Goal: Task Accomplishment & Management: Use online tool/utility

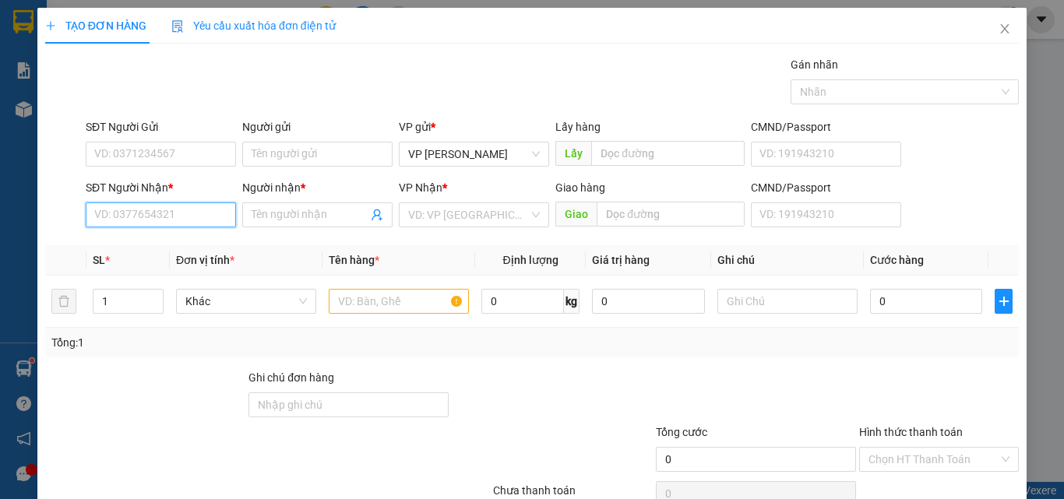
click at [125, 209] on input "SĐT Người Nhận *" at bounding box center [161, 215] width 150 height 25
drag, startPoint x: 199, startPoint y: 221, endPoint x: 144, endPoint y: 221, distance: 54.5
click at [144, 221] on input "0972286911" at bounding box center [161, 215] width 150 height 25
type input "0972286931"
click at [273, 211] on input "Người nhận *" at bounding box center [310, 214] width 116 height 17
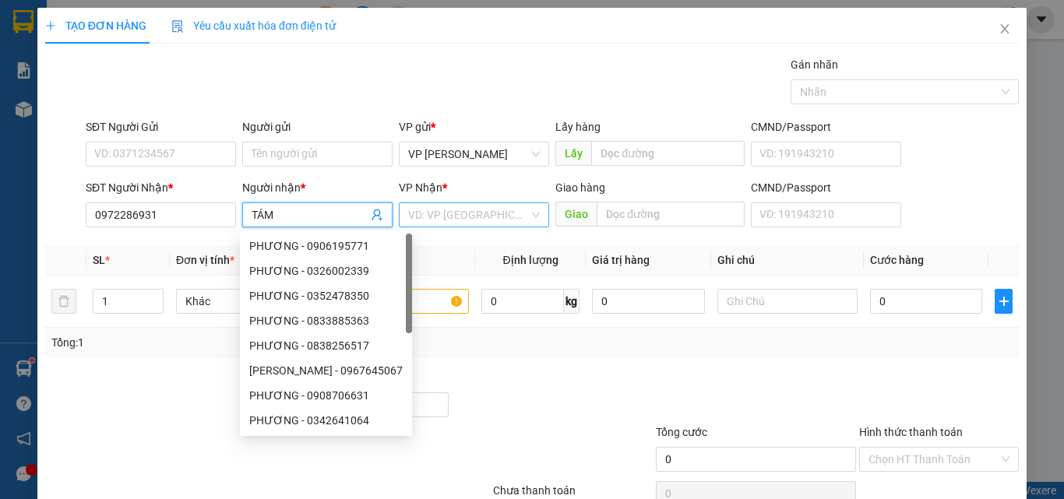
type input "TÁM"
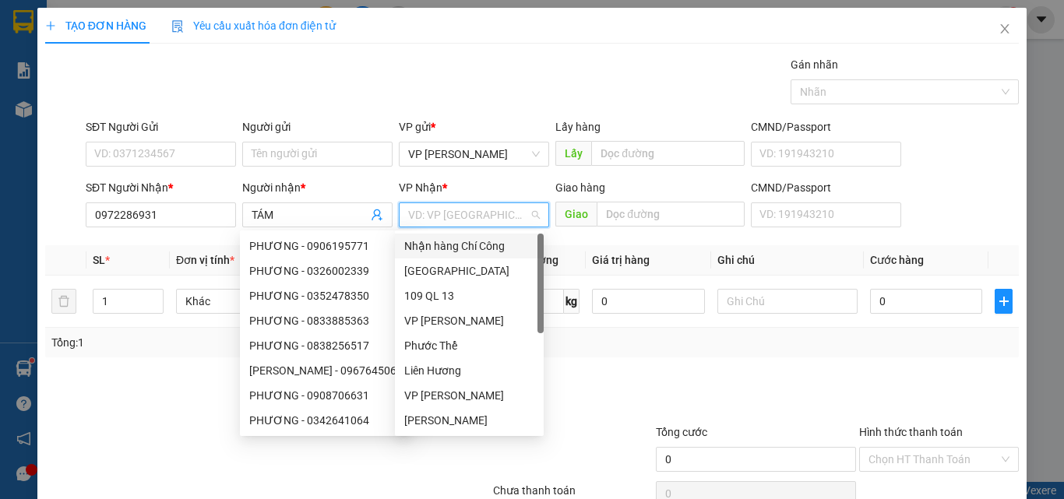
click at [485, 224] on input "search" at bounding box center [468, 214] width 121 height 23
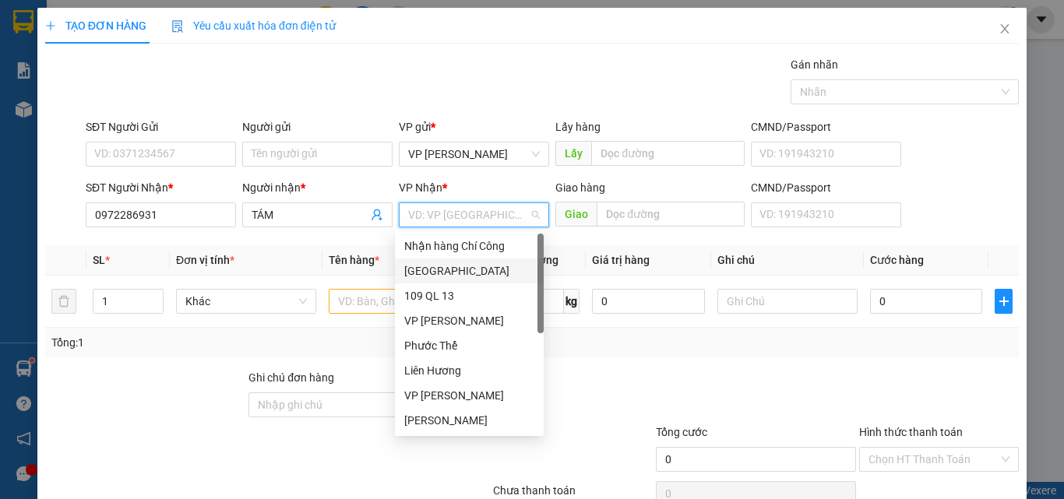
click at [426, 264] on div "[GEOGRAPHIC_DATA]" at bounding box center [469, 271] width 130 height 17
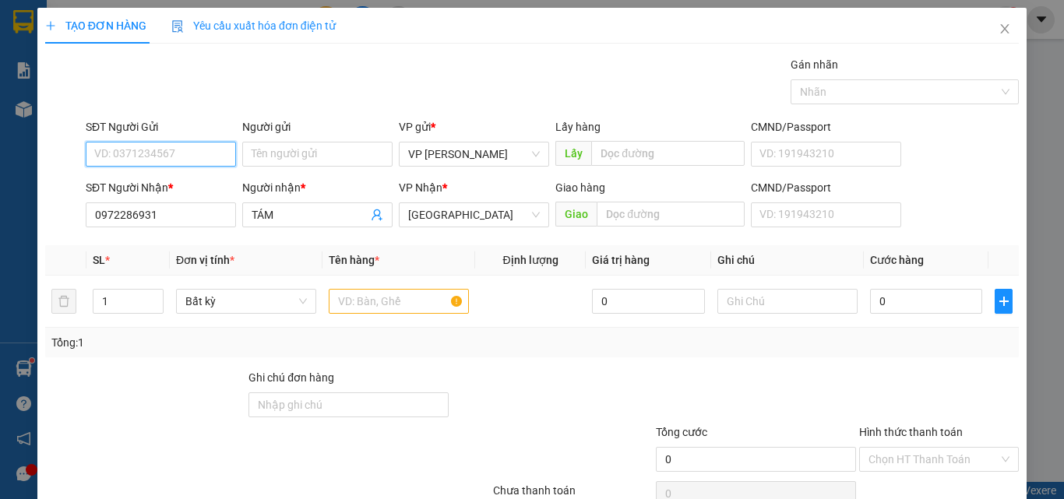
click at [143, 149] on input "SĐT Người Gửi" at bounding box center [161, 154] width 150 height 25
click at [143, 184] on div "0386312212" at bounding box center [159, 185] width 130 height 17
type input "0386312212"
click at [360, 298] on input "text" at bounding box center [399, 301] width 140 height 25
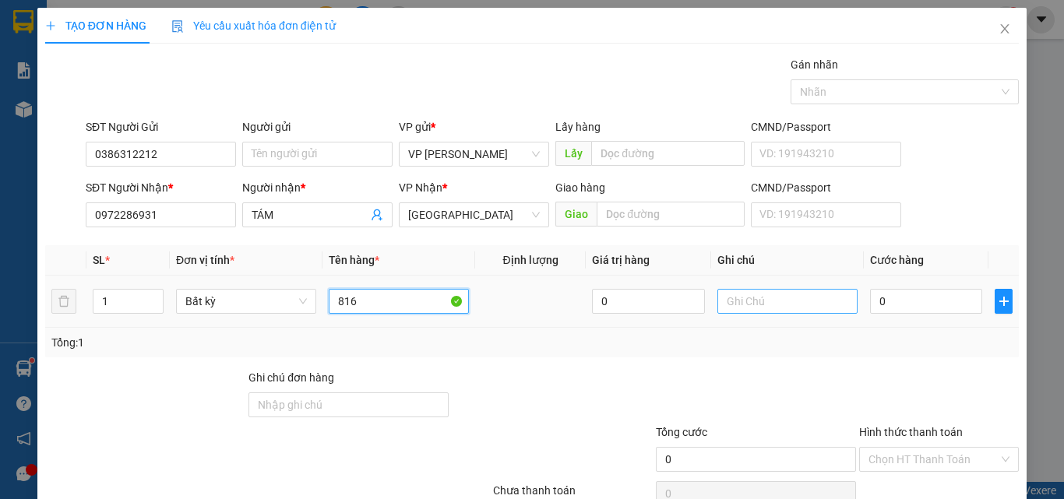
type input "816"
drag, startPoint x: 728, startPoint y: 298, endPoint x: 729, endPoint y: 284, distance: 13.3
click at [729, 297] on input "text" at bounding box center [788, 301] width 140 height 25
type input "1 THX - CÁ"
drag, startPoint x: 885, startPoint y: 293, endPoint x: 890, endPoint y: 306, distance: 14.0
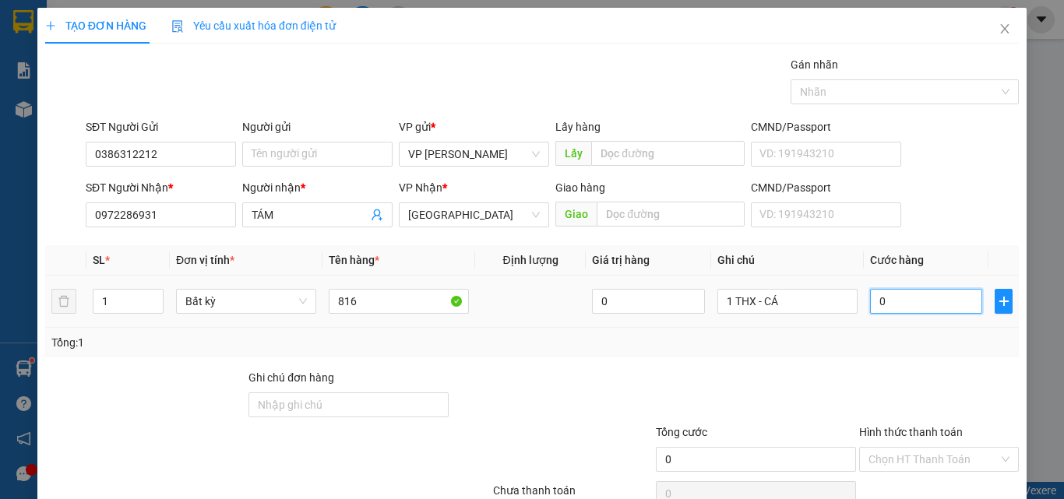
click at [886, 294] on input "0" at bounding box center [926, 301] width 112 height 25
type input "7"
type input "0"
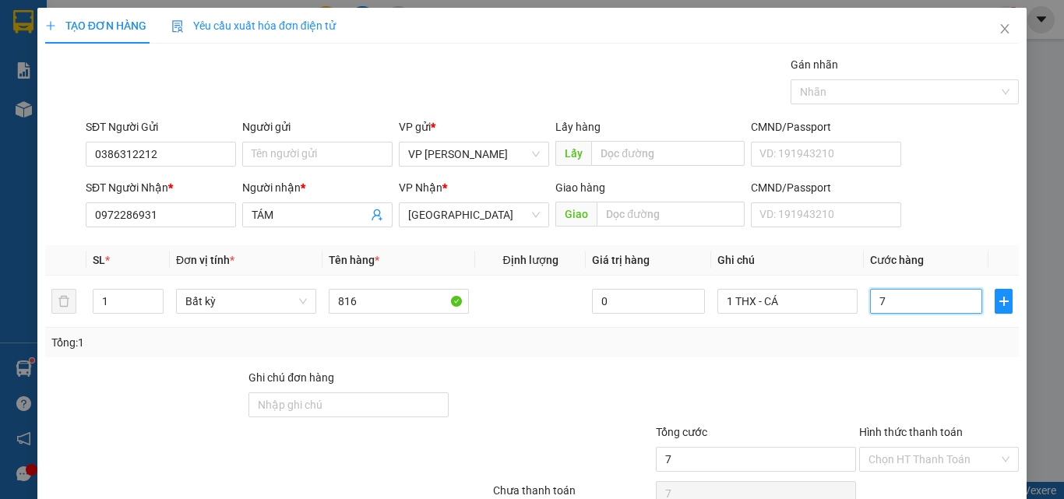
type input "0"
type input "04"
type input "4"
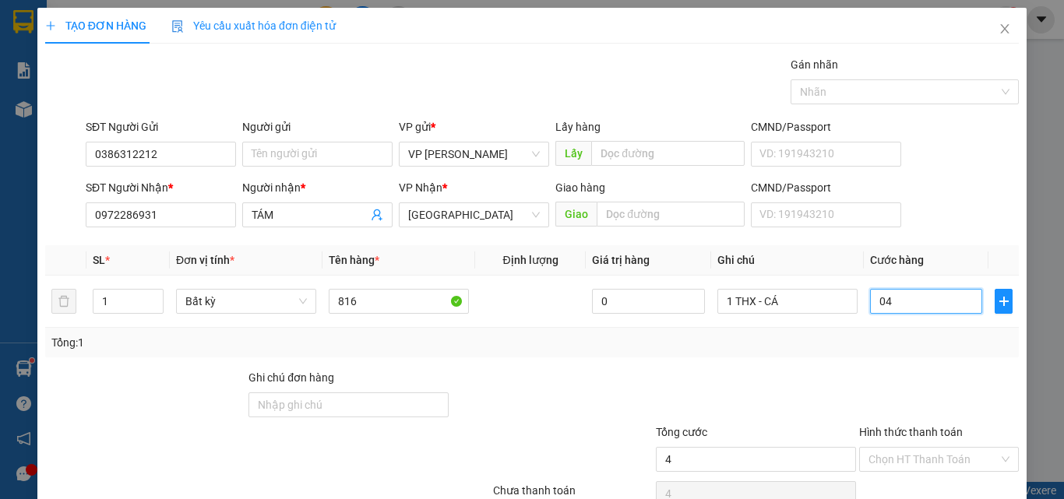
type input "040"
type input "40"
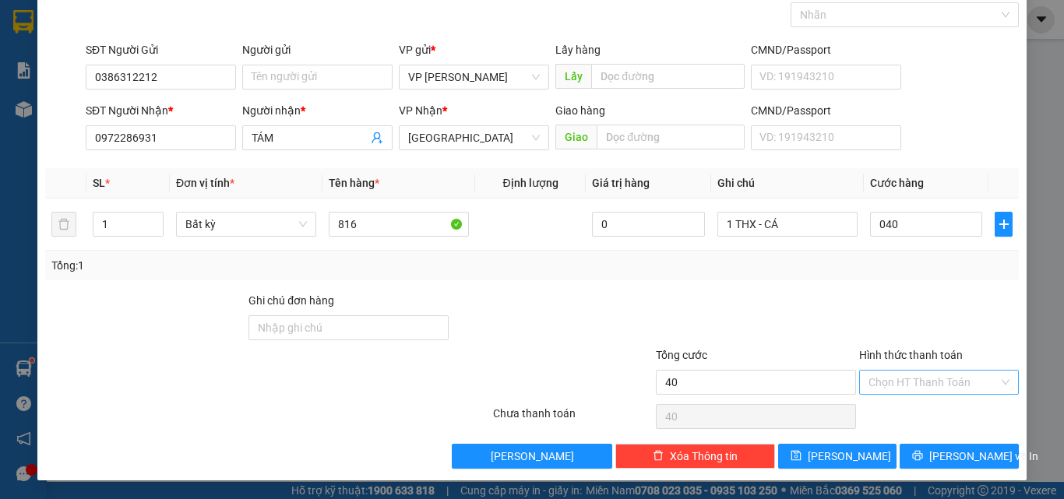
type input "40.000"
click at [909, 383] on input "Hình thức thanh toán" at bounding box center [934, 382] width 130 height 23
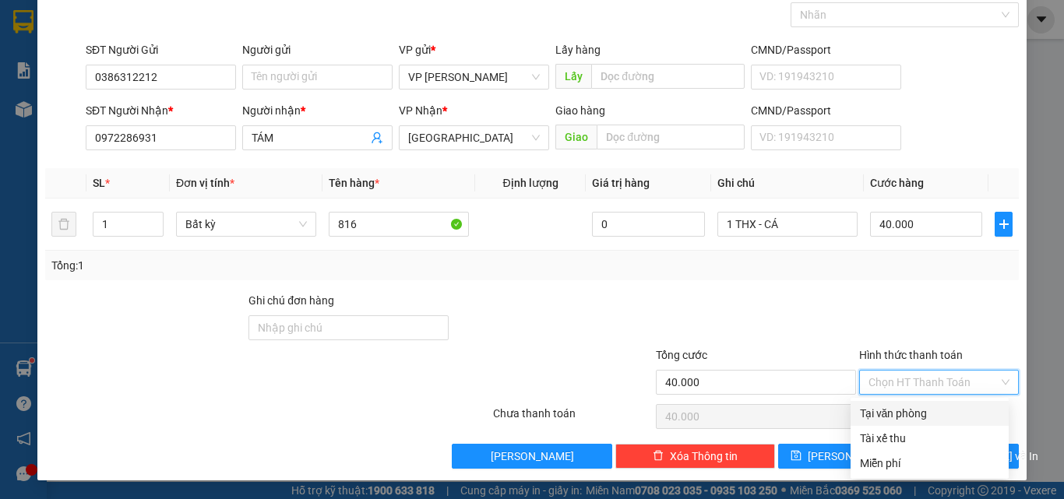
drag, startPoint x: 901, startPoint y: 408, endPoint x: 918, endPoint y: 421, distance: 21.2
click at [901, 410] on div "Tại văn phòng" at bounding box center [929, 413] width 139 height 17
type input "0"
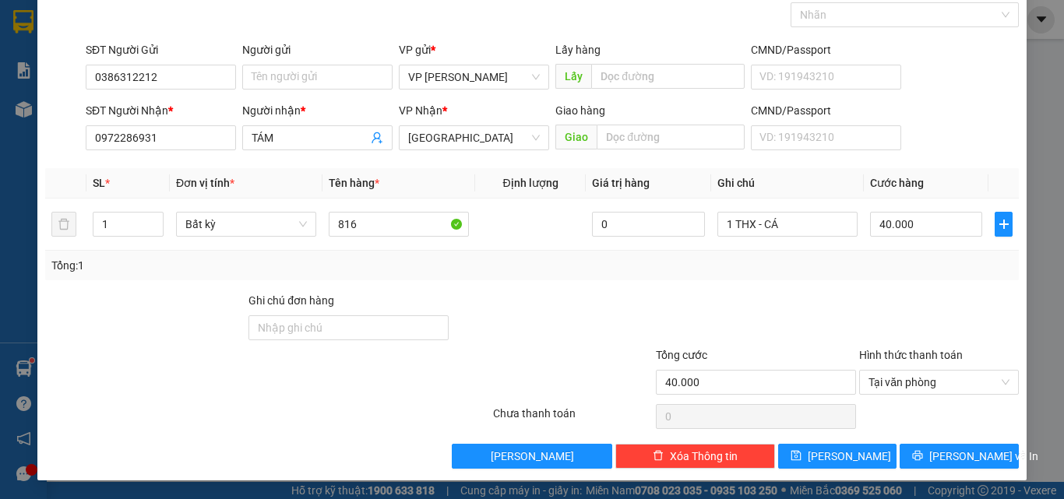
click at [933, 443] on div "Transit Pickup Surcharge Ids Transit Deliver Surcharge Ids Transit Deliver Surc…" at bounding box center [532, 224] width 974 height 490
drag, startPoint x: 935, startPoint y: 443, endPoint x: 947, endPoint y: 443, distance: 12.5
click at [938, 443] on div "Transit Pickup Surcharge Ids Transit Deliver Surcharge Ids Transit Deliver Surc…" at bounding box center [532, 224] width 974 height 490
drag, startPoint x: 961, startPoint y: 453, endPoint x: 958, endPoint y: 442, distance: 12.1
click at [961, 453] on span "[PERSON_NAME] và In" at bounding box center [983, 456] width 109 height 17
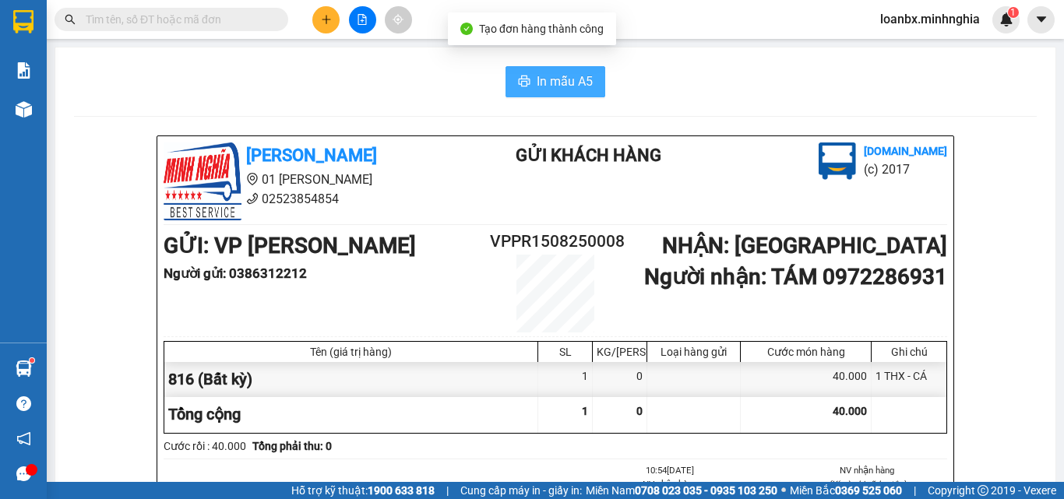
click at [582, 83] on span "In mẫu A5" at bounding box center [565, 81] width 56 height 19
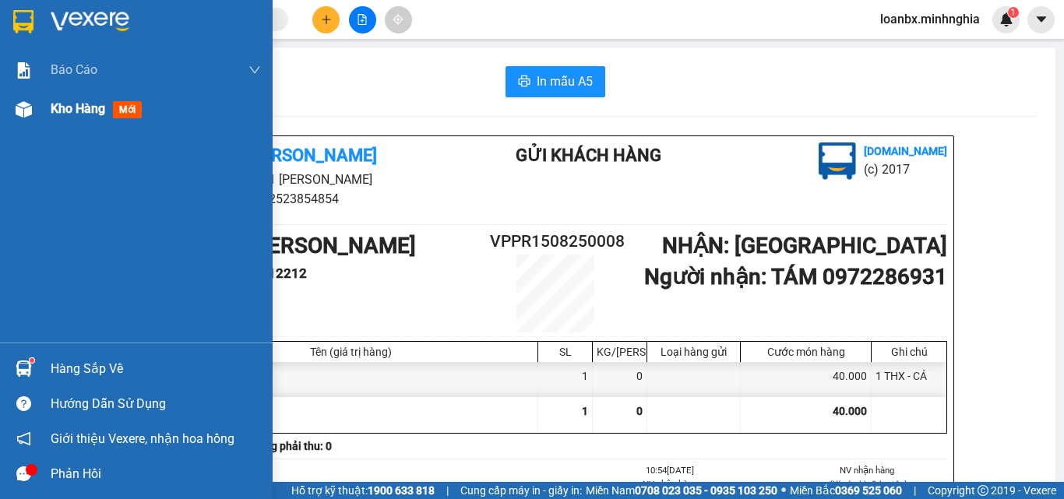
click at [23, 111] on img at bounding box center [24, 109] width 16 height 16
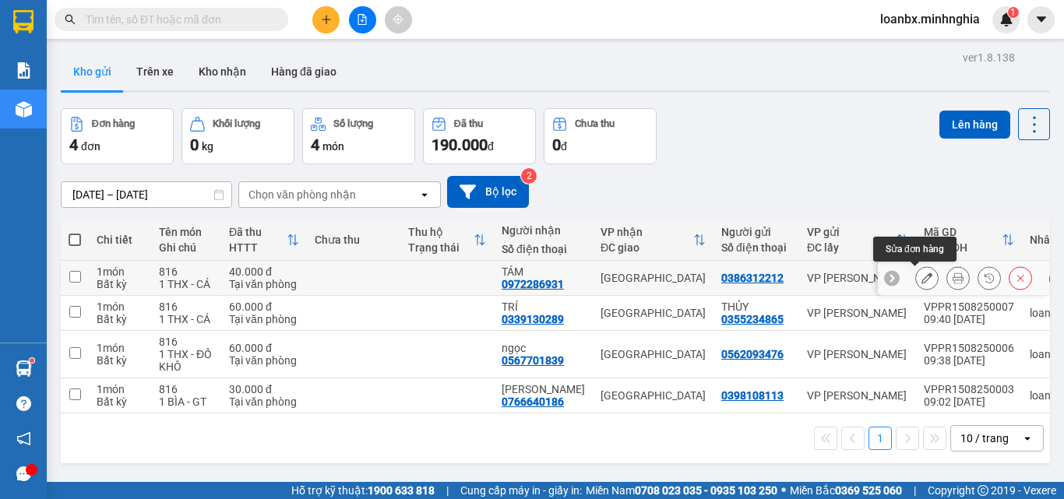
click at [922, 277] on icon at bounding box center [927, 278] width 11 height 11
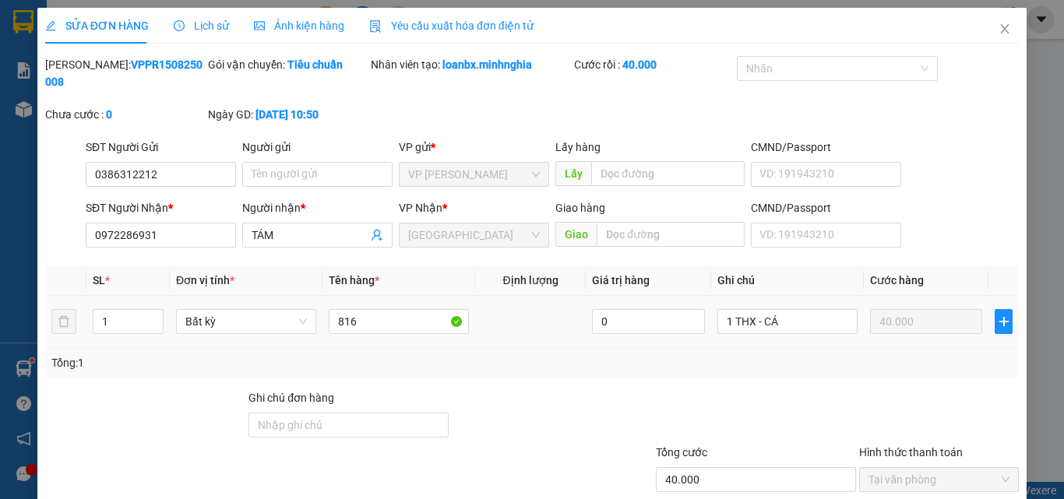
type input "0386312212"
type input "0972286931"
type input "40.000"
click at [136, 223] on input "0972286931" at bounding box center [161, 235] width 150 height 25
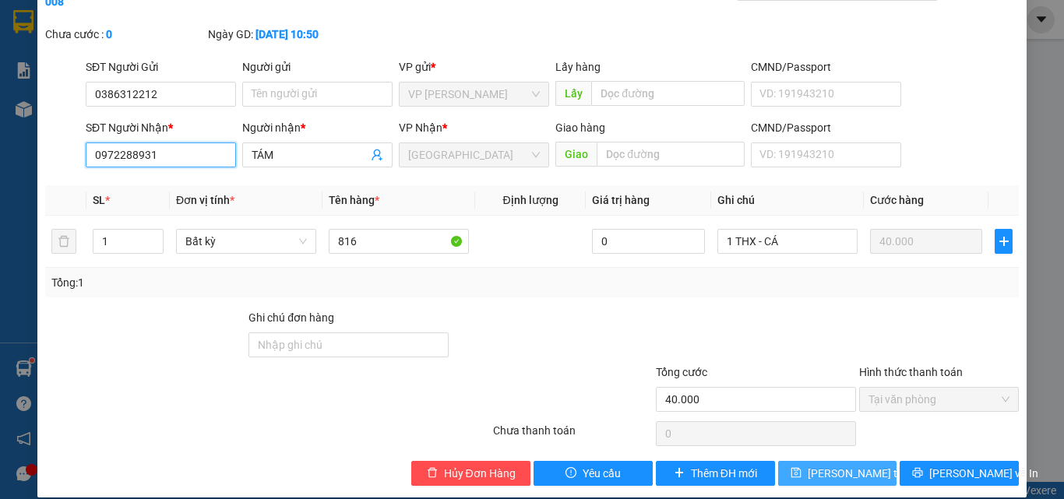
type input "0972288931"
drag, startPoint x: 820, startPoint y: 454, endPoint x: 821, endPoint y: 439, distance: 15.7
click at [820, 465] on span "[PERSON_NAME] thay đổi" at bounding box center [870, 473] width 125 height 17
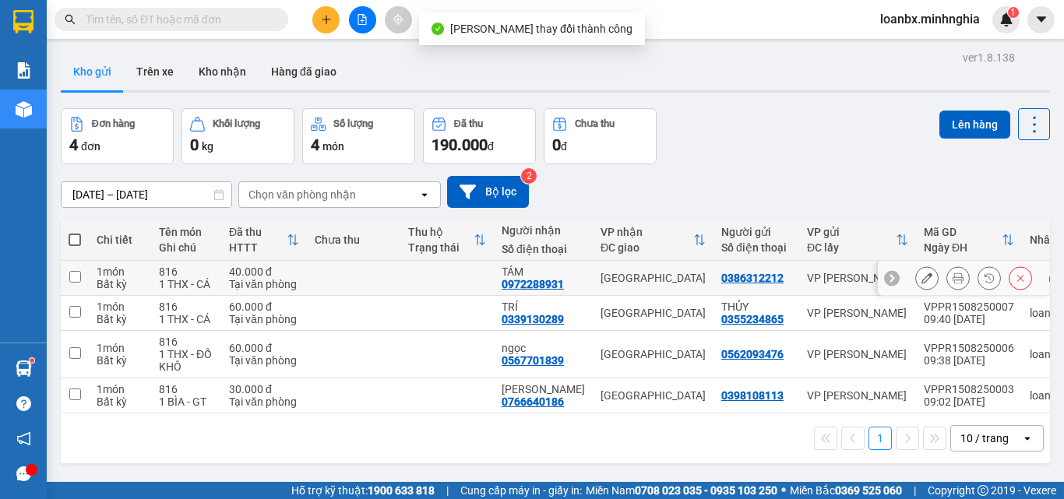
click at [947, 279] on button at bounding box center [958, 278] width 22 height 27
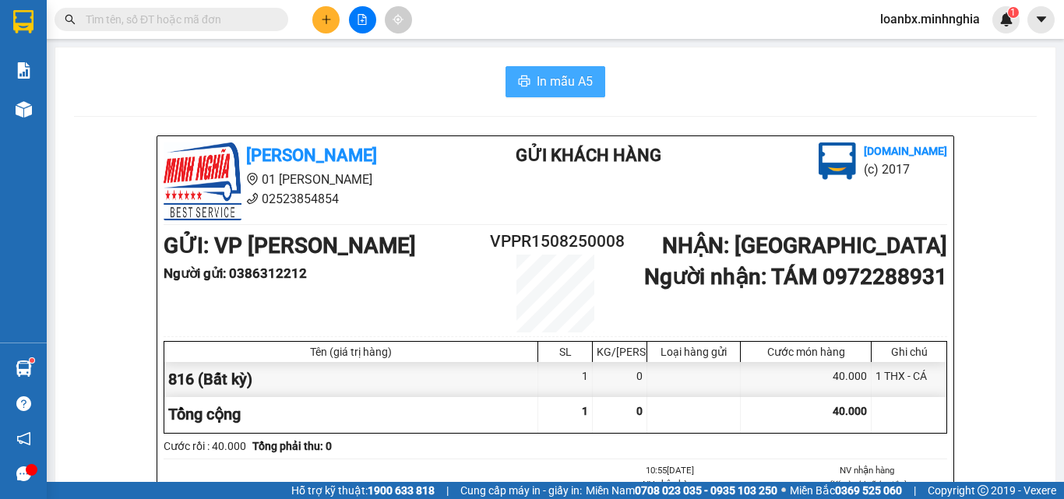
click at [561, 79] on span "In mẫu A5" at bounding box center [565, 81] width 56 height 19
click at [209, 25] on input "text" at bounding box center [178, 19] width 184 height 17
click at [330, 15] on icon "plus" at bounding box center [326, 19] width 11 height 11
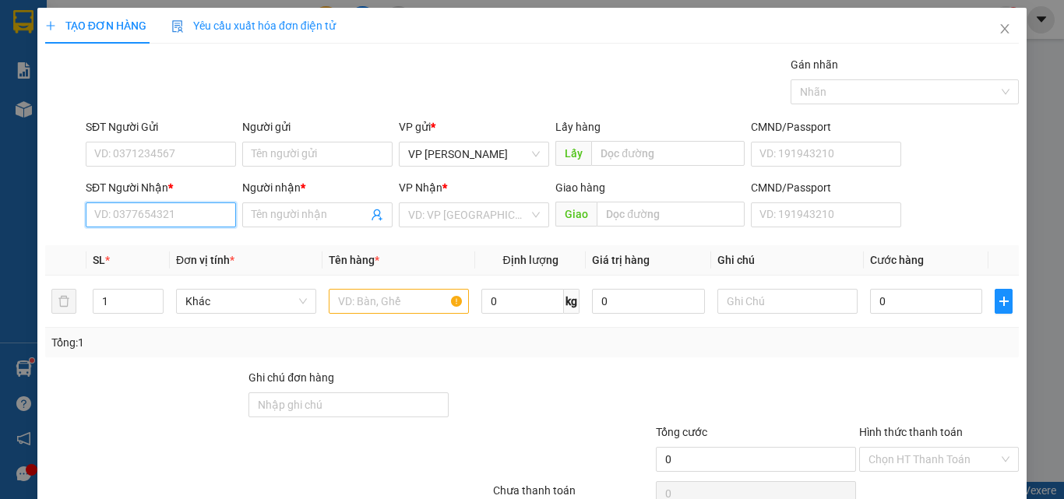
click at [104, 206] on input "SĐT Người Nhận *" at bounding box center [161, 215] width 150 height 25
type input "0903357267"
click at [304, 219] on input "Người nhận *" at bounding box center [310, 214] width 116 height 17
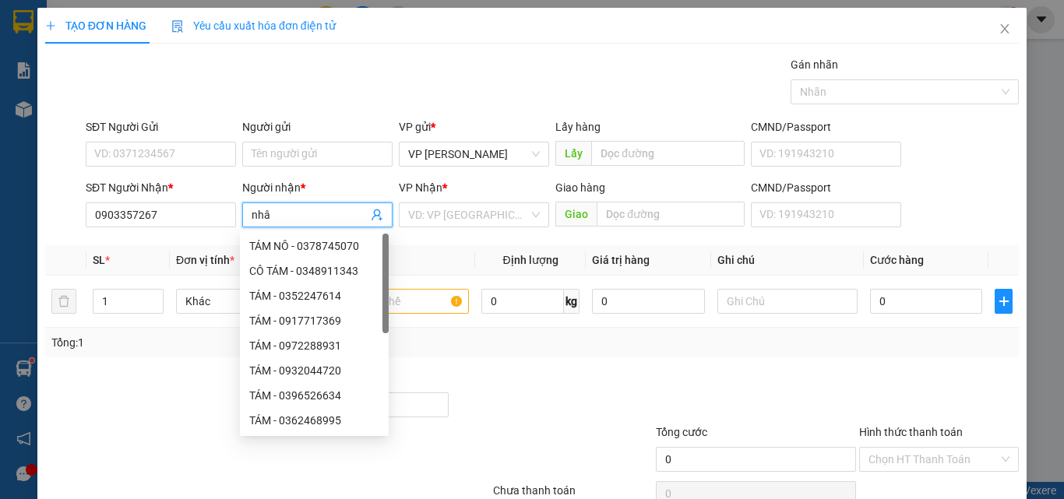
type input "nhân"
drag, startPoint x: 276, startPoint y: 221, endPoint x: 182, endPoint y: 213, distance: 93.9
click at [182, 213] on div "SĐT Người Nhận * 0903357267 Người nhận * nhân VP Nhận * VD: VP [GEOGRAPHIC_DATA…" at bounding box center [553, 206] width 940 height 55
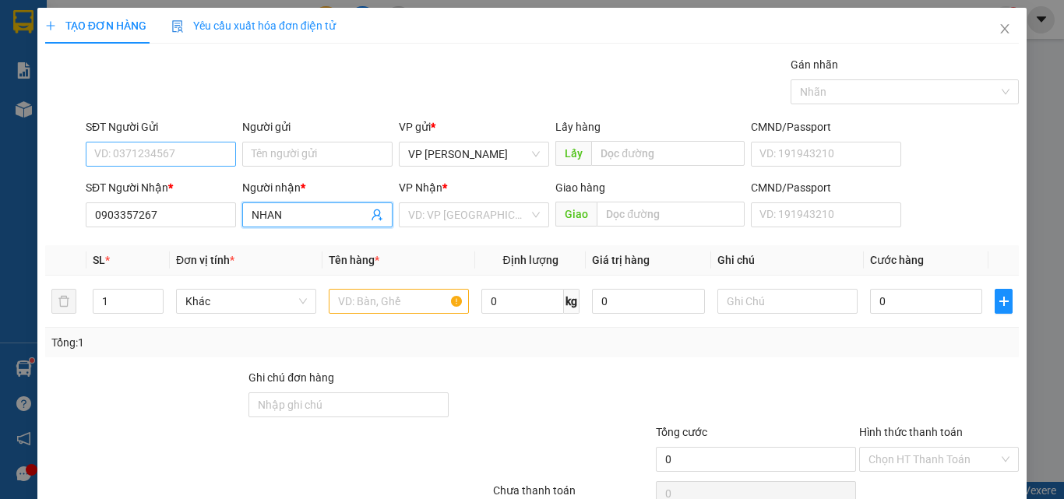
type input "NHAN"
click at [143, 157] on input "SĐT Người Gửi" at bounding box center [161, 154] width 150 height 25
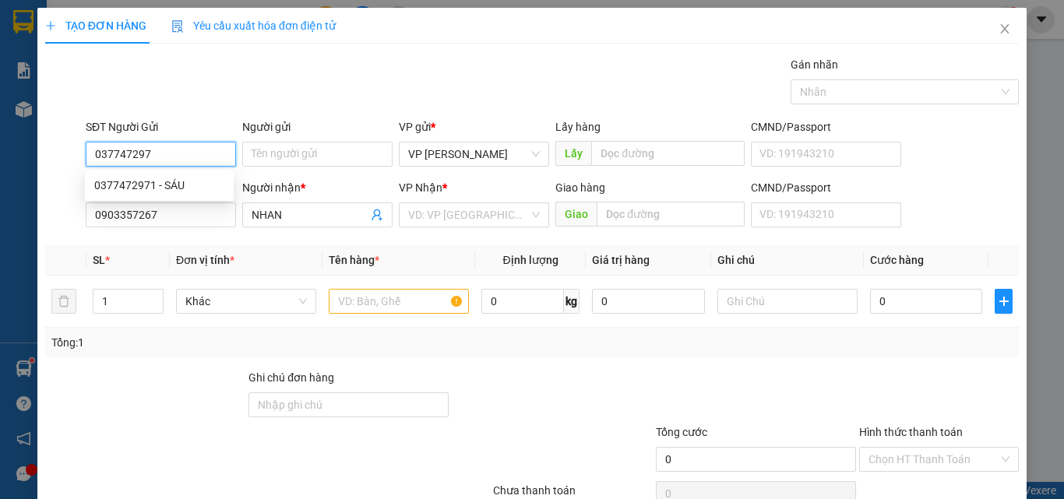
type input "0377472971"
click at [180, 184] on div "0377472971 - SÁU" at bounding box center [159, 185] width 130 height 17
type input "SÁU"
type input "0377472971"
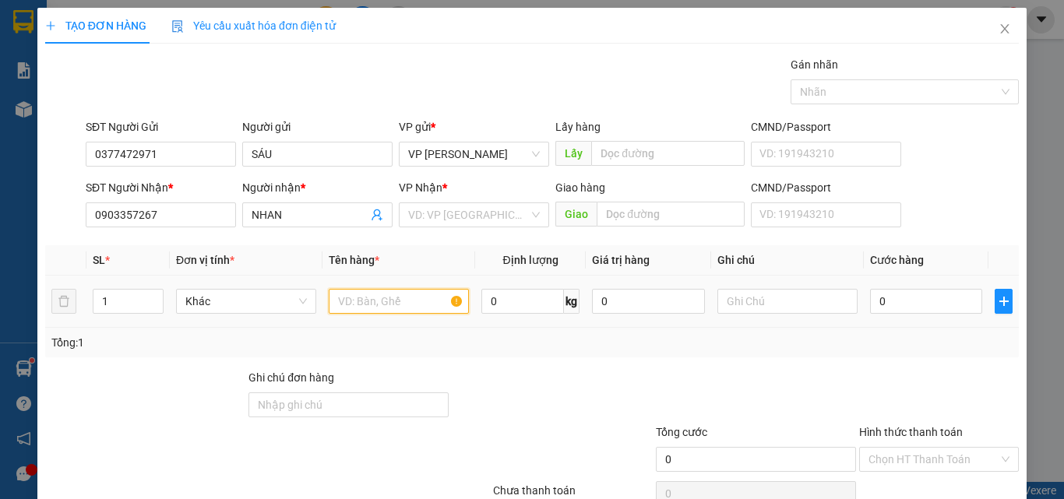
click at [349, 291] on input "text" at bounding box center [399, 301] width 140 height 25
type input "816"
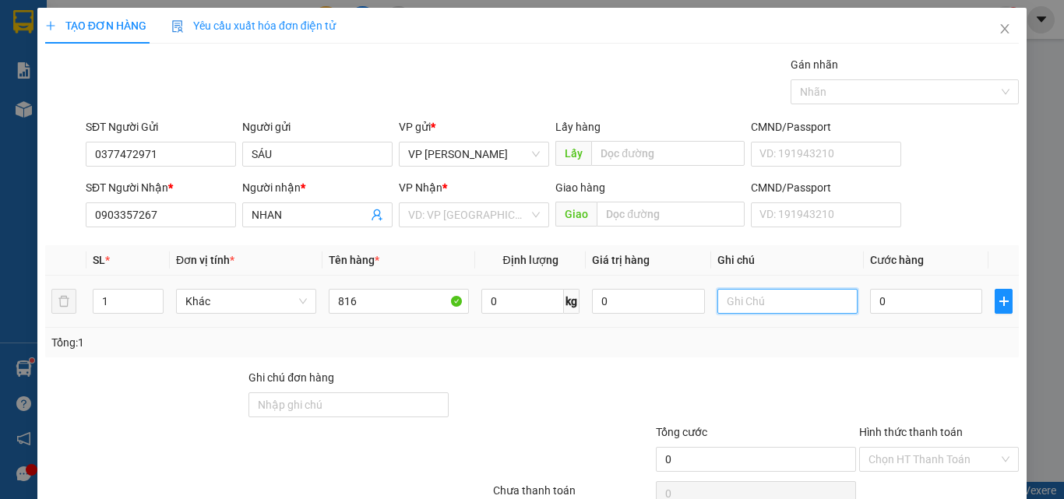
click at [718, 311] on input "text" at bounding box center [788, 301] width 140 height 25
type input "1 THX - CÁ"
click at [892, 301] on input "0" at bounding box center [926, 301] width 112 height 25
type input "4"
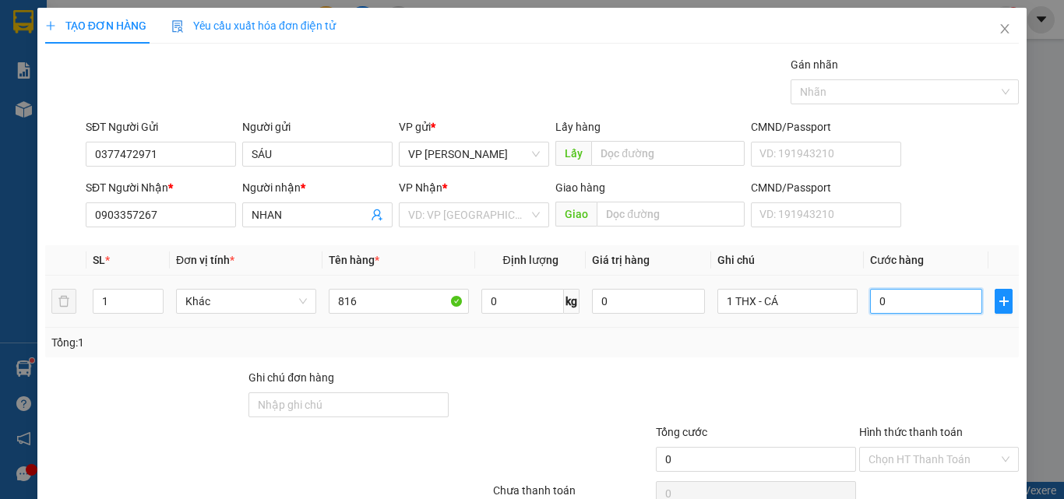
type input "4"
type input "40"
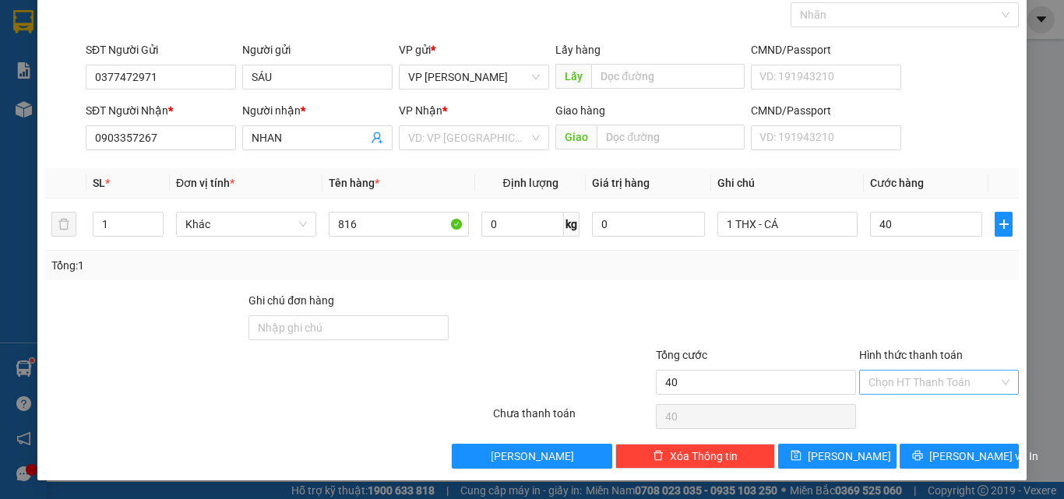
type input "40.000"
click at [916, 375] on div "Hình thức thanh toán Chọn HT Thanh Toán" at bounding box center [939, 374] width 160 height 55
click at [916, 389] on input "Hình thức thanh toán" at bounding box center [934, 382] width 130 height 23
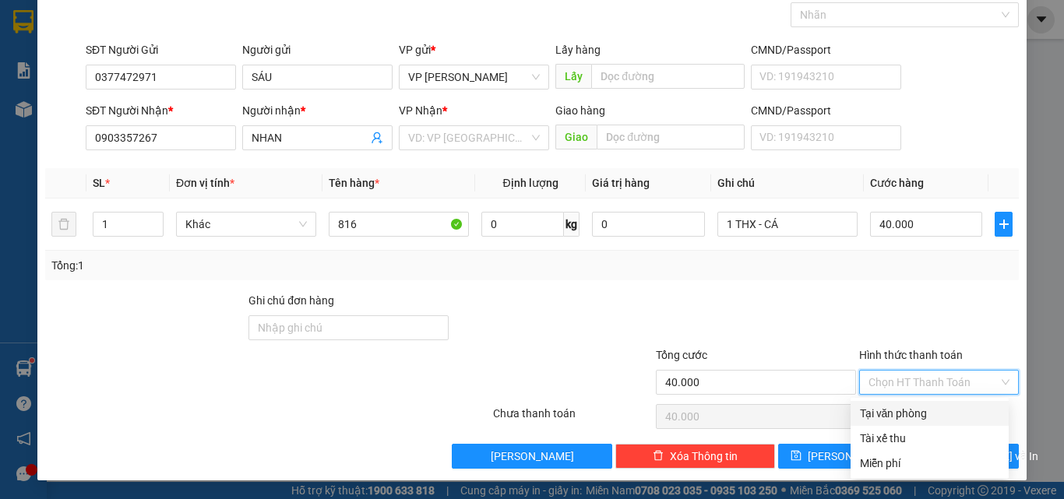
drag, startPoint x: 908, startPoint y: 414, endPoint x: 918, endPoint y: 423, distance: 12.7
click at [908, 415] on div "Tại văn phòng" at bounding box center [929, 413] width 139 height 17
type input "0"
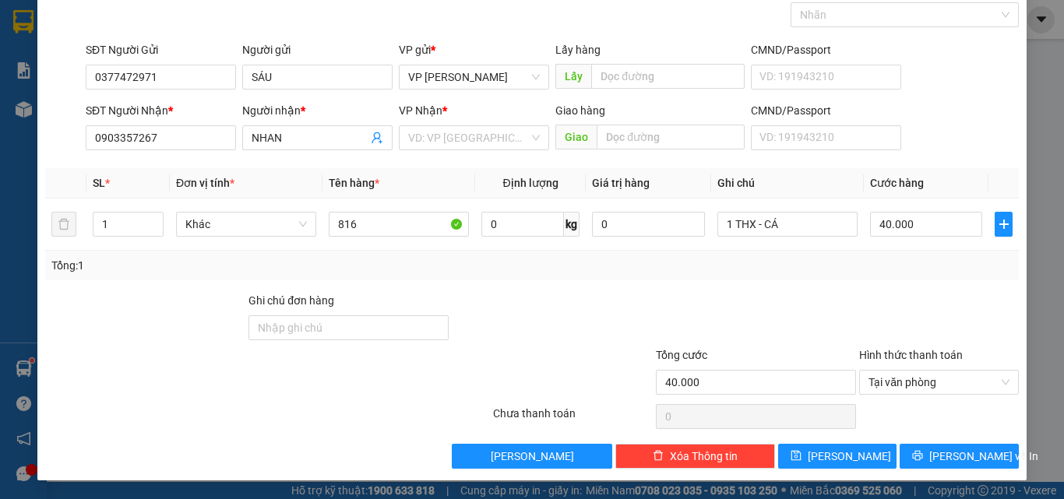
click at [956, 440] on div "Transit Pickup Surcharge Ids Transit Deliver Surcharge Ids Transit Deliver Surc…" at bounding box center [532, 224] width 974 height 490
click at [944, 470] on div "TẠO ĐƠN HÀNG Yêu cầu xuất hóa đơn điện tử Transit Pickup Surcharge Ids Transit …" at bounding box center [531, 206] width 989 height 550
click at [467, 155] on div "VP Nhận * VD: VP [GEOGRAPHIC_DATA]" at bounding box center [474, 129] width 150 height 55
click at [467, 141] on input "search" at bounding box center [468, 137] width 121 height 23
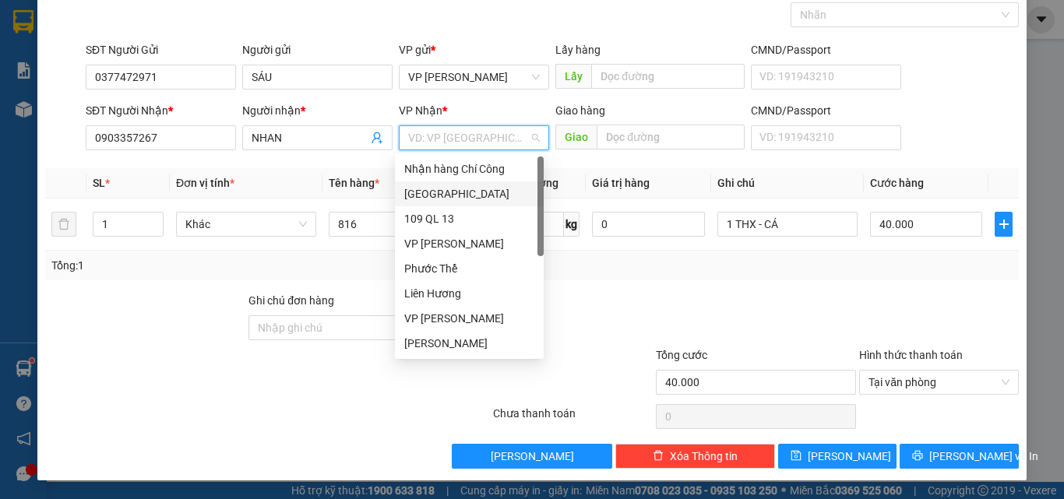
click at [429, 192] on div "[GEOGRAPHIC_DATA]" at bounding box center [469, 193] width 130 height 17
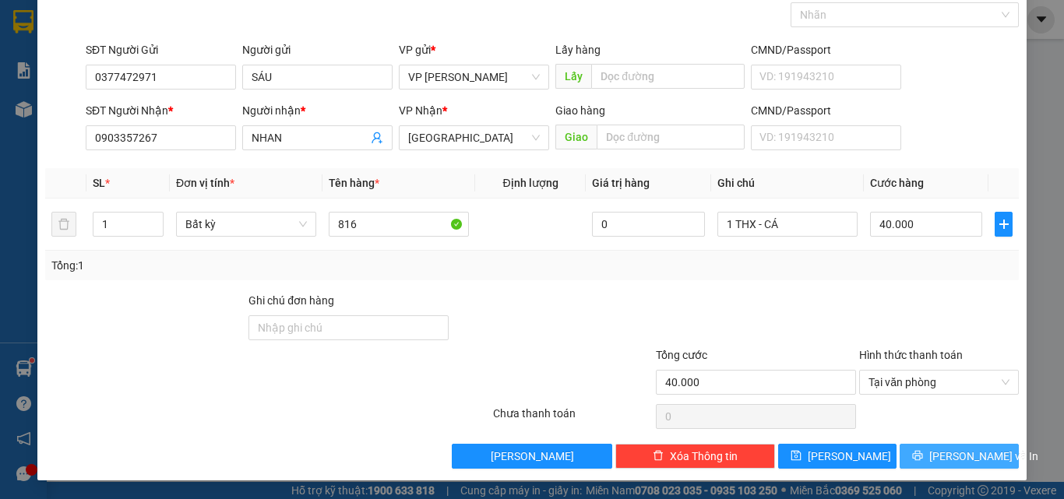
drag, startPoint x: 951, startPoint y: 460, endPoint x: 952, endPoint y: 449, distance: 11.0
click at [953, 459] on span "[PERSON_NAME] và In" at bounding box center [983, 456] width 109 height 17
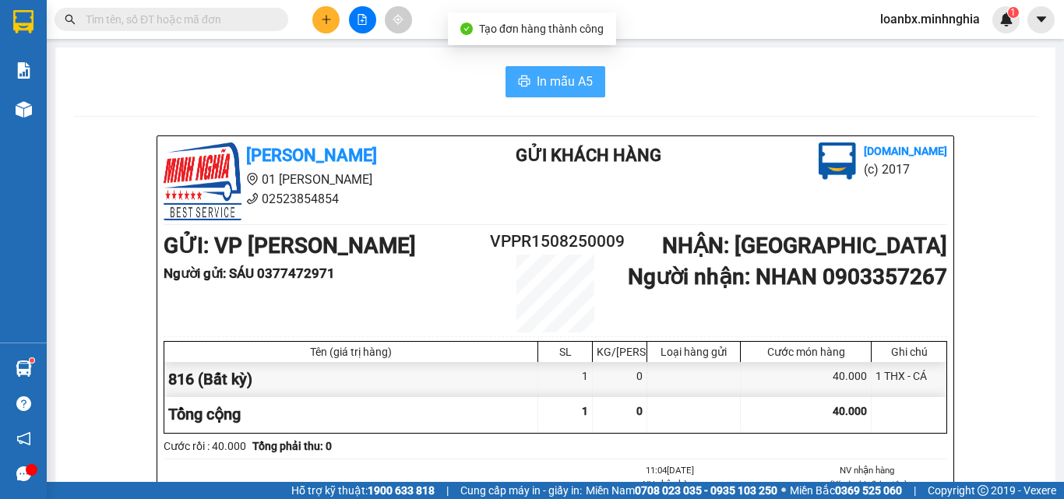
click at [537, 86] on span "In mẫu A5" at bounding box center [565, 81] width 56 height 19
click at [319, 15] on button at bounding box center [325, 19] width 27 height 27
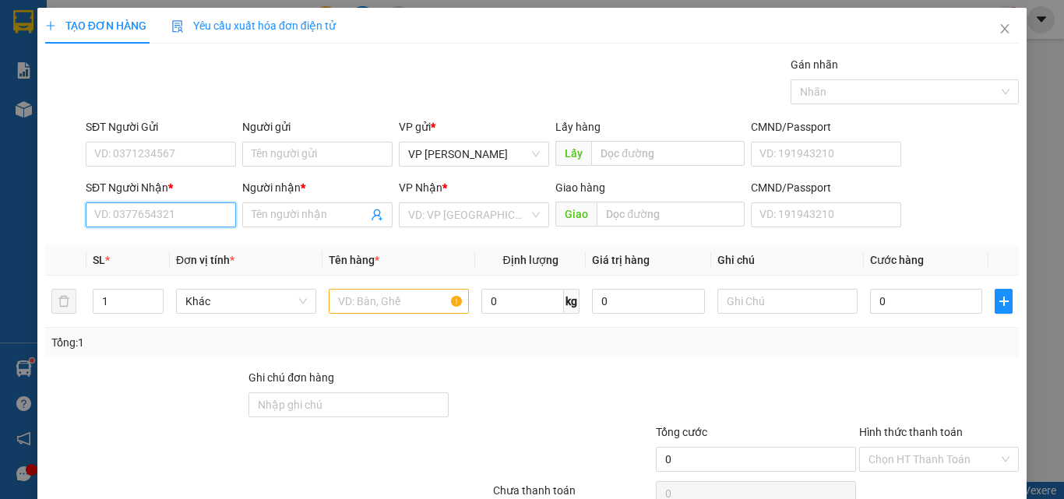
click at [117, 213] on input "SĐT Người Nhận *" at bounding box center [161, 215] width 150 height 25
type input "0977711851"
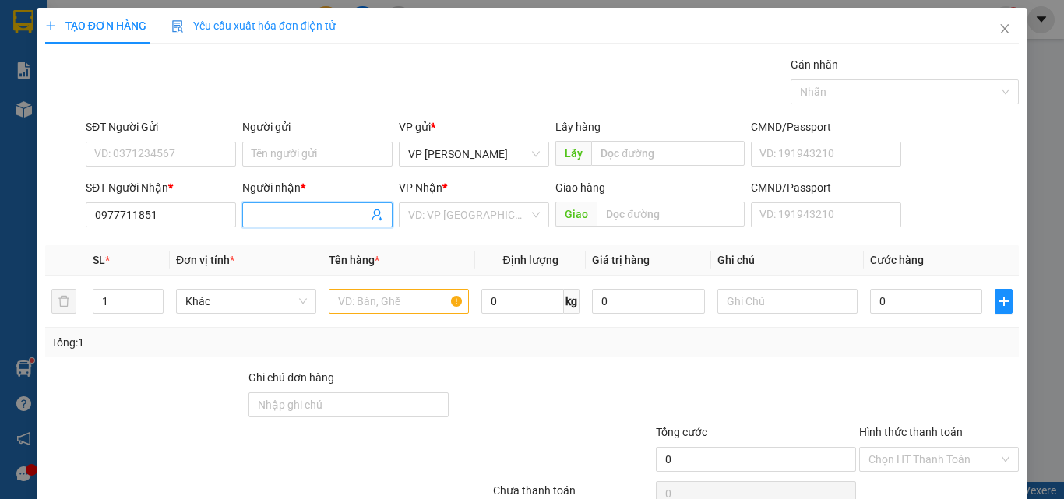
click at [274, 217] on input "Người nhận *" at bounding box center [310, 214] width 116 height 17
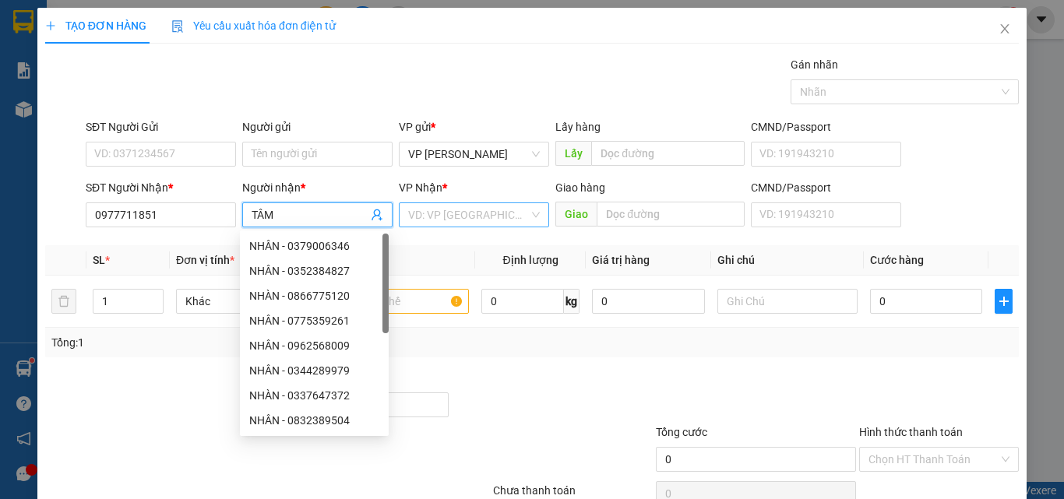
type input "TÂM"
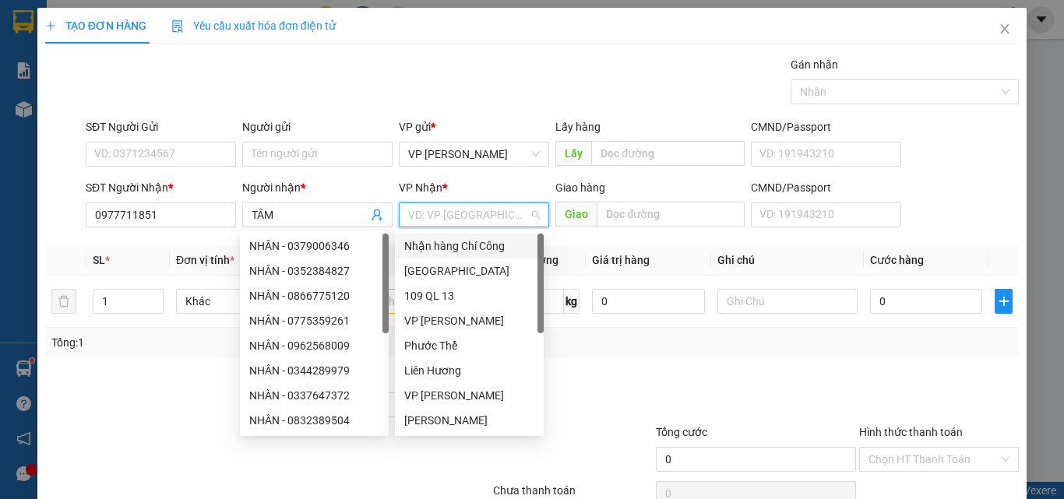
click at [477, 212] on input "search" at bounding box center [468, 214] width 121 height 23
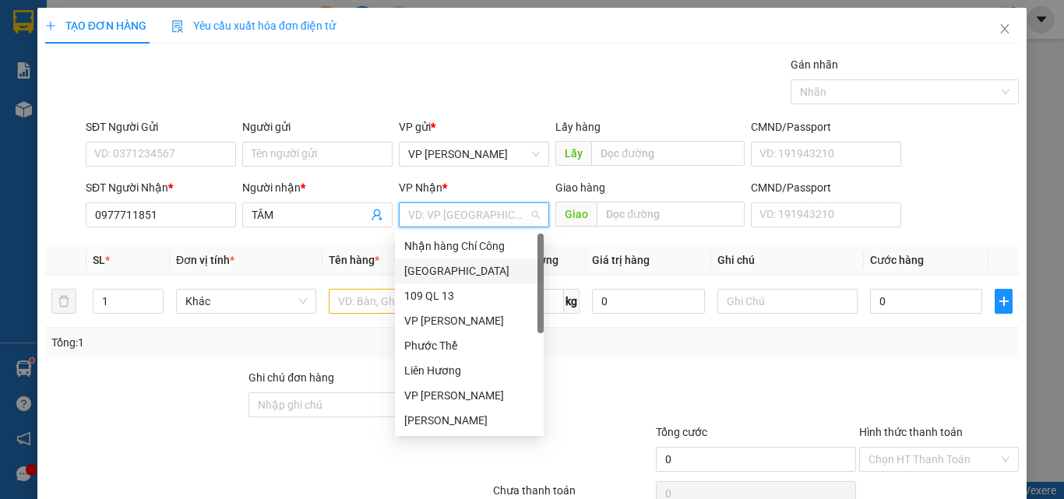
click at [448, 272] on div "[GEOGRAPHIC_DATA]" at bounding box center [469, 271] width 130 height 17
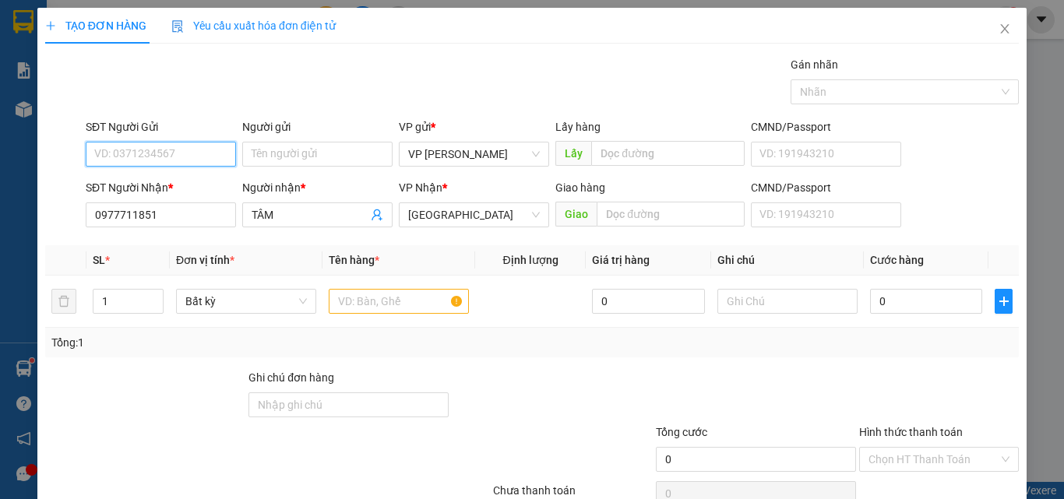
click at [125, 153] on input "SĐT Người Gửi" at bounding box center [161, 154] width 150 height 25
type input "0961039436"
click at [352, 293] on input "text" at bounding box center [399, 301] width 140 height 25
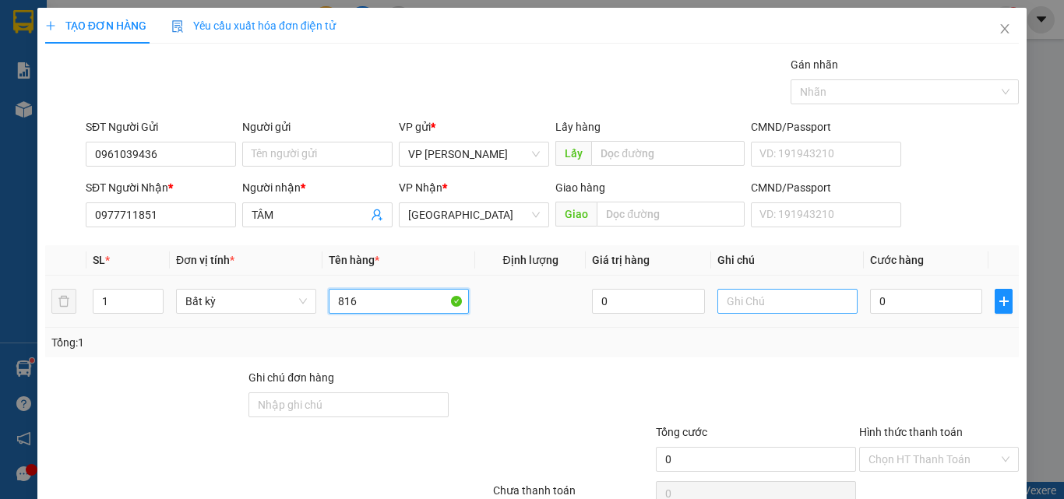
type input "816"
click at [779, 309] on input "text" at bounding box center [788, 301] width 140 height 25
type input "1 TH XỐP - CÁ"
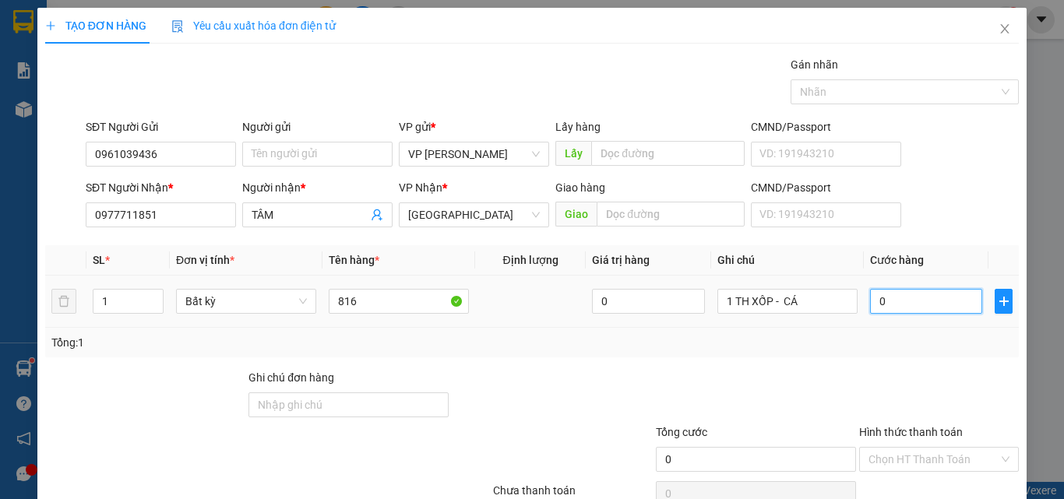
click at [885, 295] on input "0" at bounding box center [926, 301] width 112 height 25
type input "4"
type input "40"
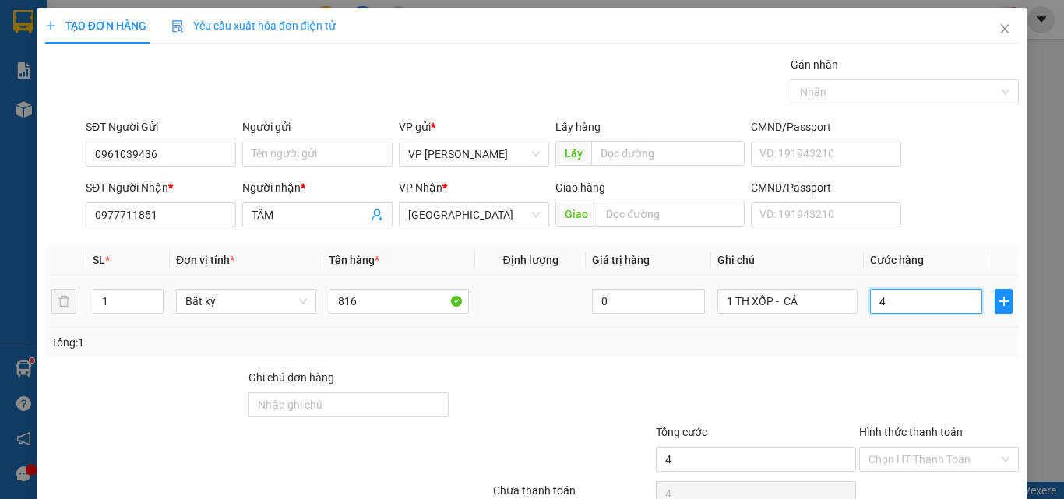
type input "40"
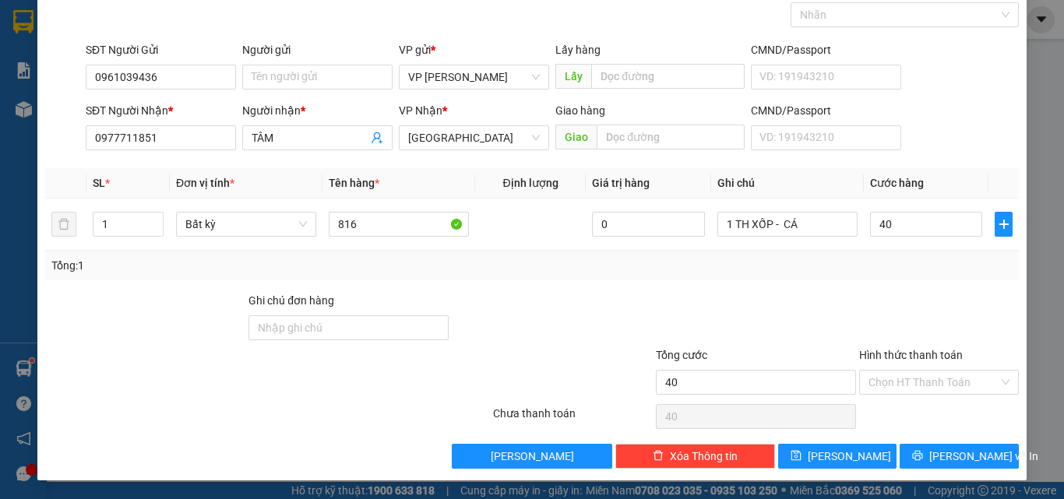
type input "40.000"
click at [901, 400] on div "Hình thức thanh toán Chọn HT Thanh Toán" at bounding box center [939, 374] width 160 height 55
click at [909, 386] on input "Hình thức thanh toán" at bounding box center [934, 382] width 130 height 23
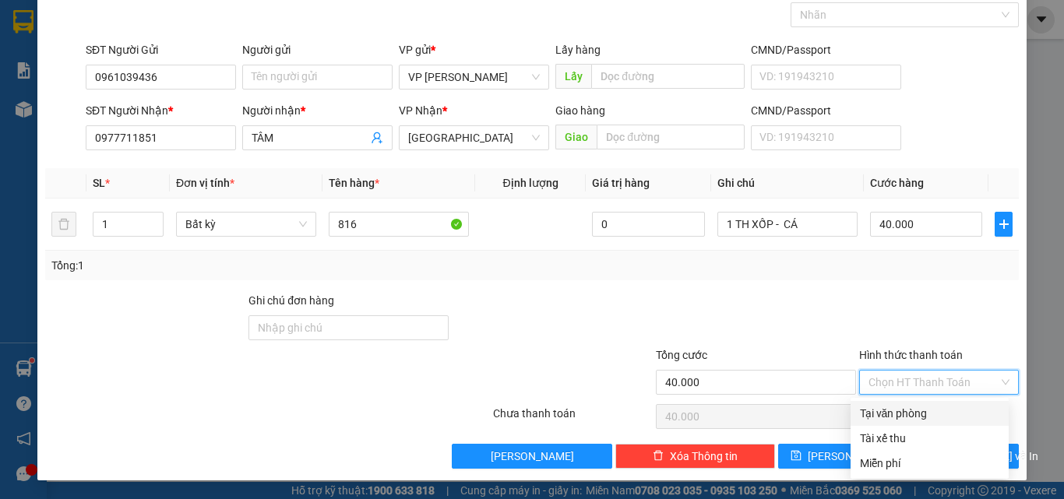
drag, startPoint x: 901, startPoint y: 411, endPoint x: 912, endPoint y: 432, distance: 24.7
click at [901, 411] on div "Tại văn phòng" at bounding box center [929, 413] width 139 height 17
type input "0"
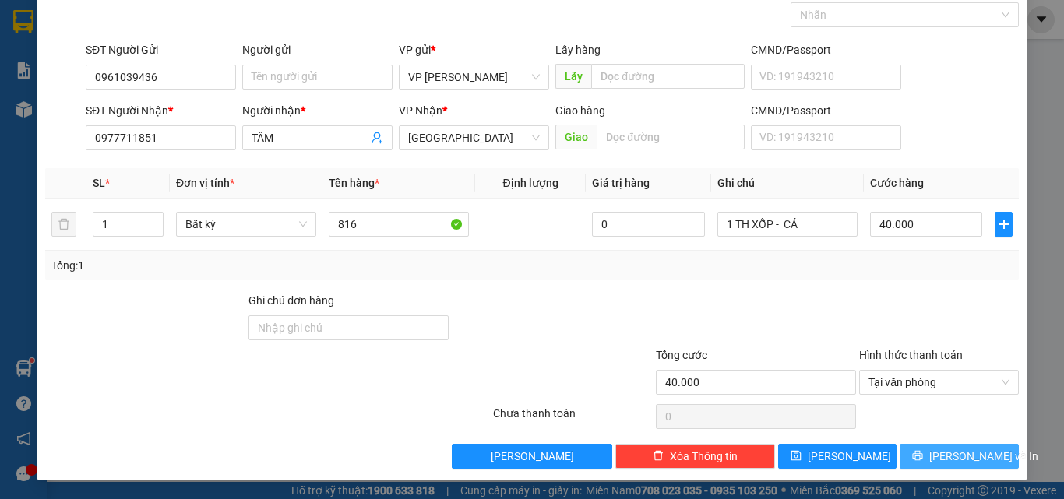
click at [940, 449] on span "[PERSON_NAME] và In" at bounding box center [983, 456] width 109 height 17
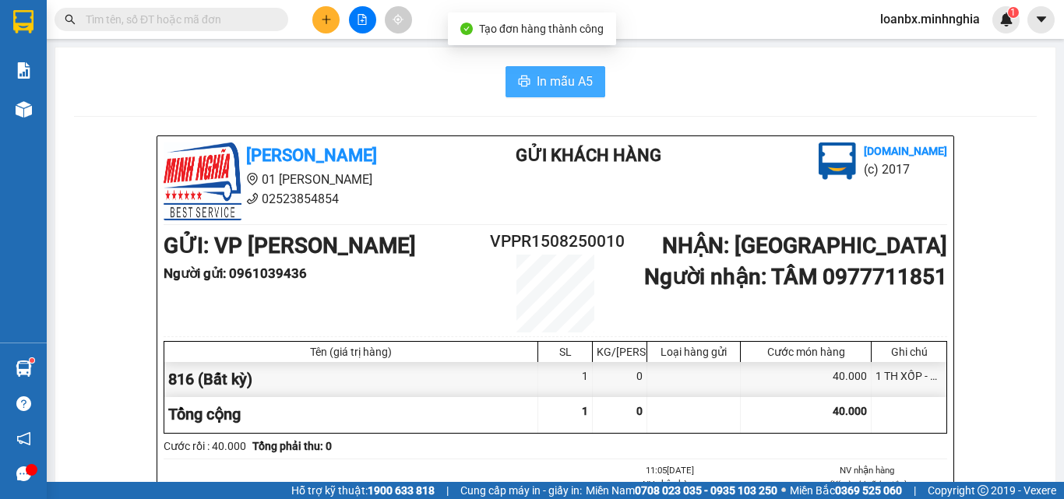
click at [573, 90] on span "In mẫu A5" at bounding box center [565, 81] width 56 height 19
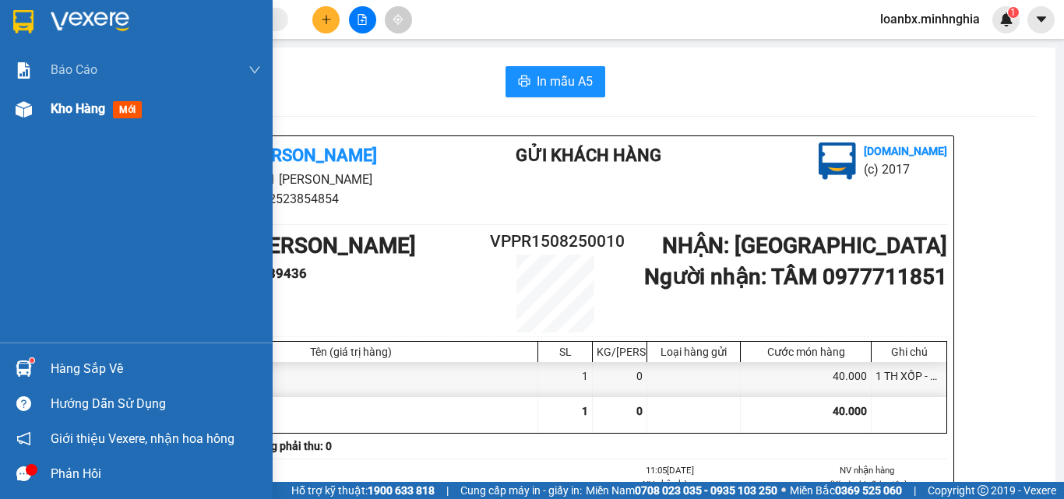
click at [55, 111] on span "Kho hàng" at bounding box center [78, 108] width 55 height 15
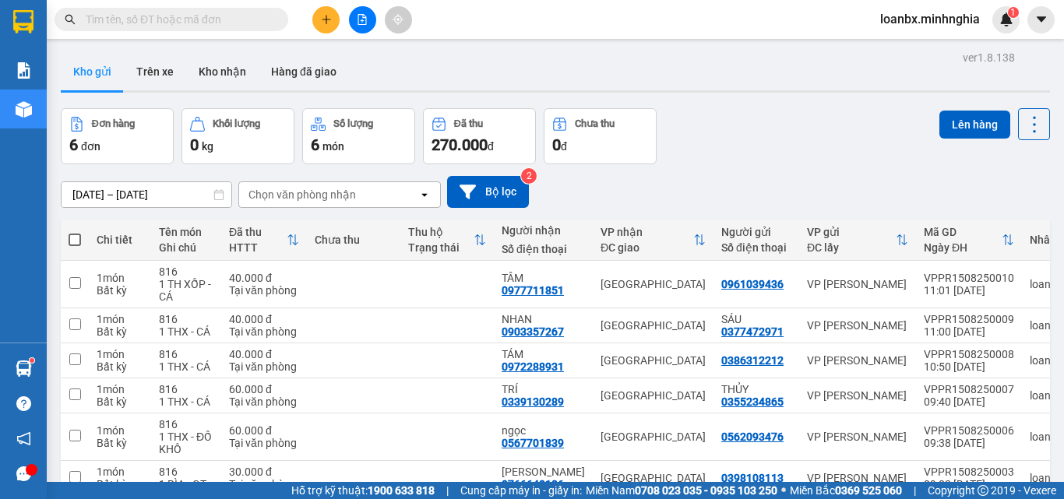
click at [325, 30] on button at bounding box center [325, 19] width 27 height 27
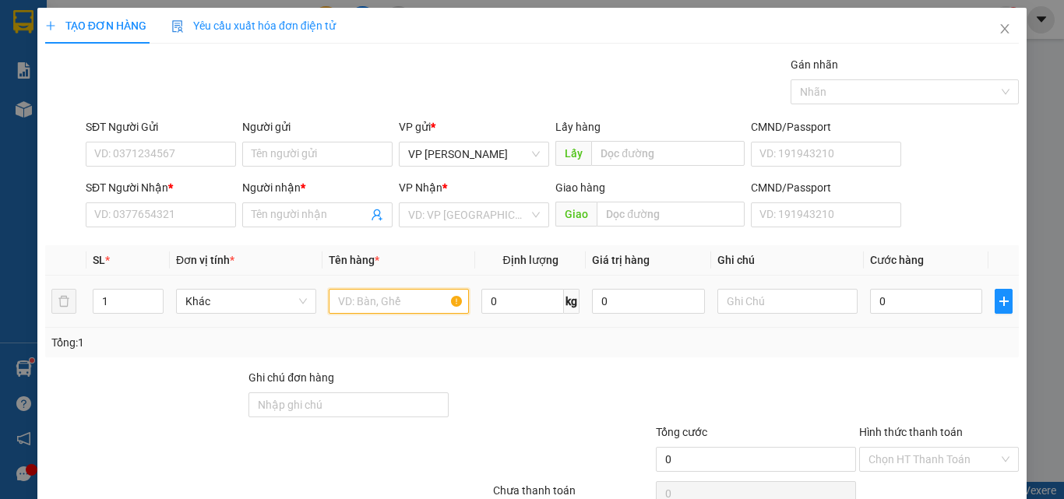
click at [367, 298] on input "text" at bounding box center [399, 301] width 140 height 25
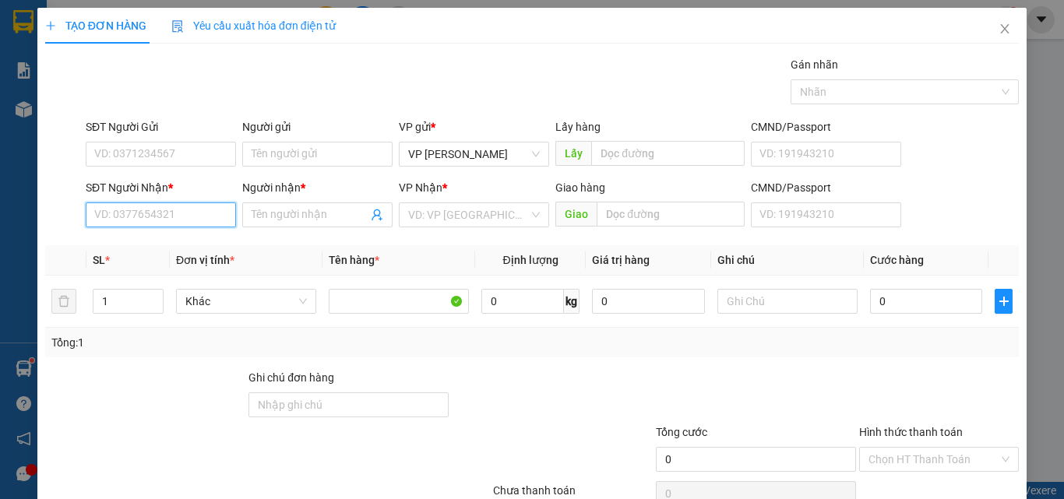
click at [139, 211] on input "SĐT Người Nhận *" at bounding box center [161, 215] width 150 height 25
click at [184, 248] on div "0589220506 - LÀNH" at bounding box center [159, 246] width 130 height 17
type input "0589220506"
type input "LÀNH"
type input "TAM HIỆP - CỔNG 11"
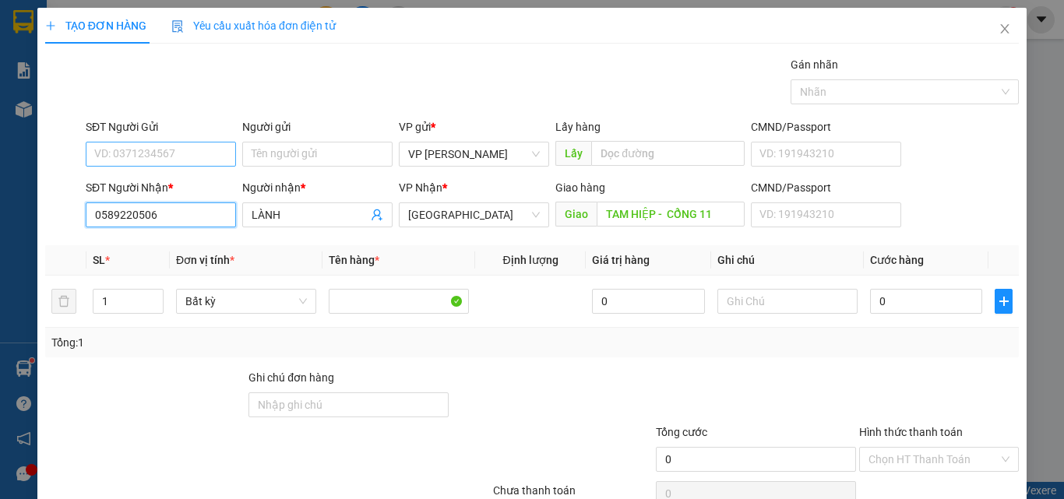
type input "0589220506"
click at [173, 153] on input "SĐT Người Gửi" at bounding box center [161, 154] width 150 height 25
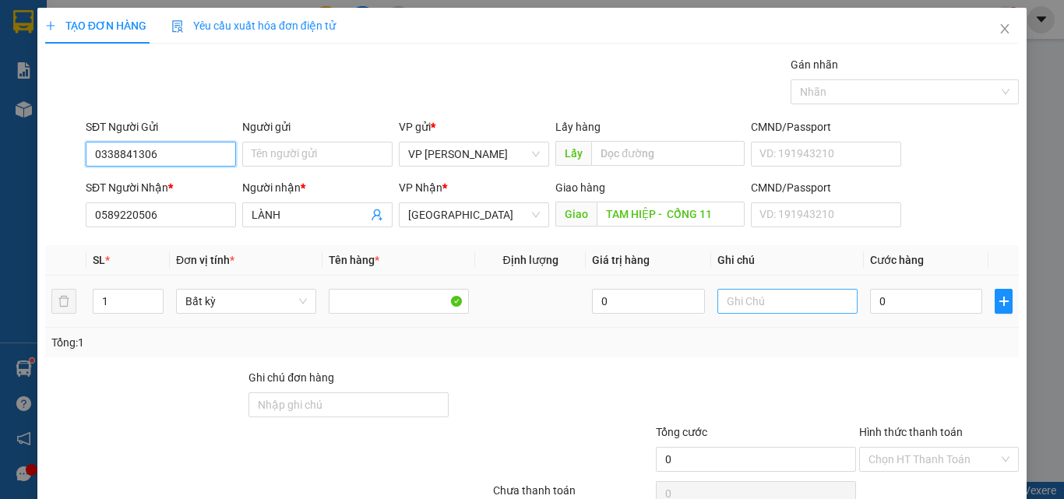
type input "0338841306"
click at [760, 303] on input "text" at bounding box center [788, 301] width 140 height 25
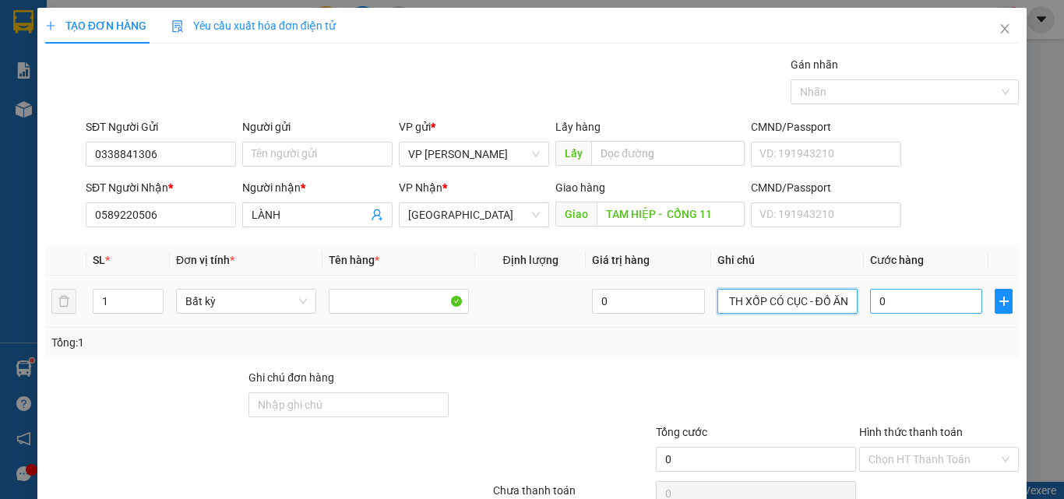
type input "1 TH XỐP CÓ CỤC - ĐỒ ĂN"
click at [896, 298] on input "0" at bounding box center [926, 301] width 112 height 25
type input "1"
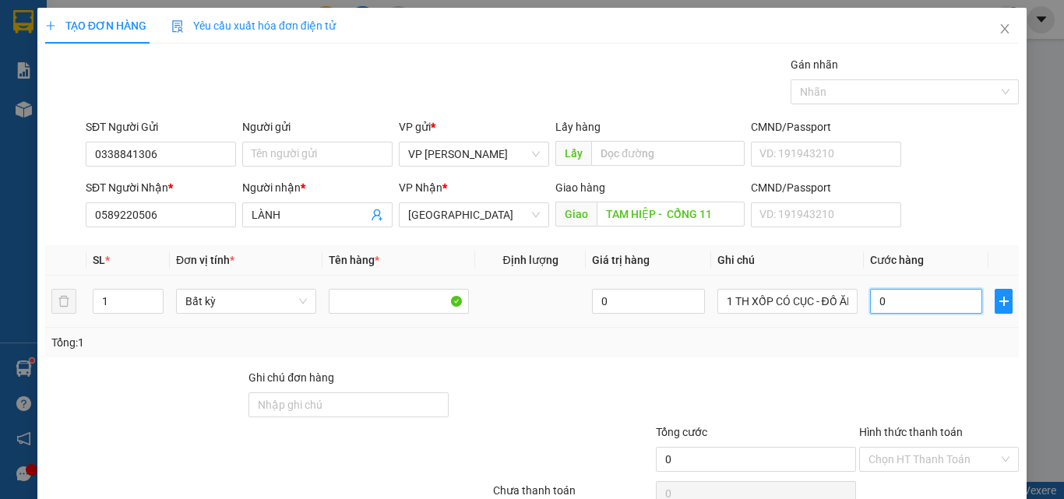
type input "1"
type input "10"
type input "100"
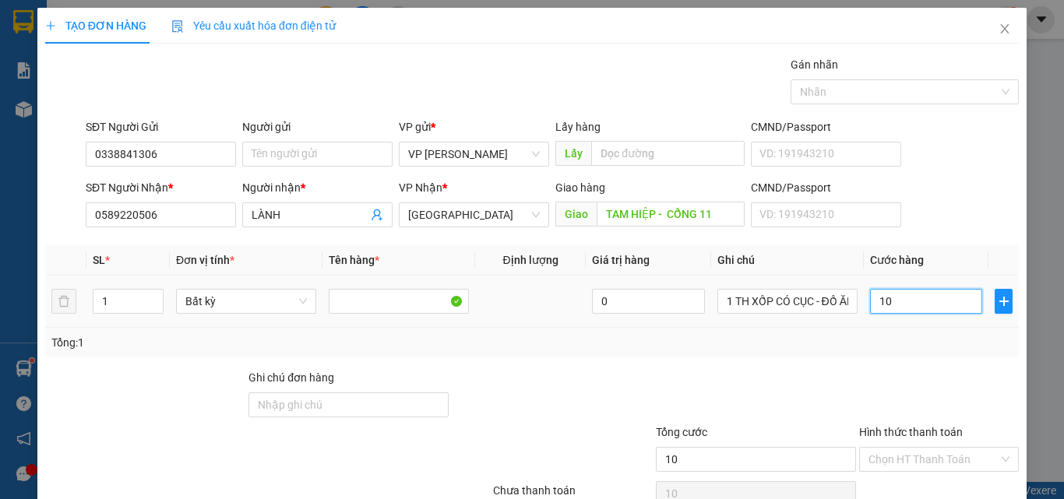
type input "100"
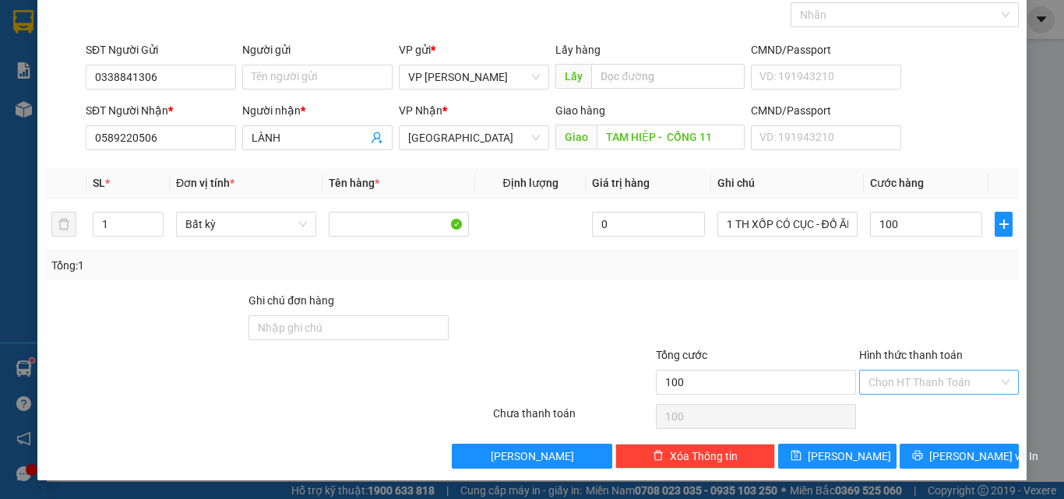
type input "100.000"
click at [944, 383] on input "Hình thức thanh toán" at bounding box center [934, 382] width 130 height 23
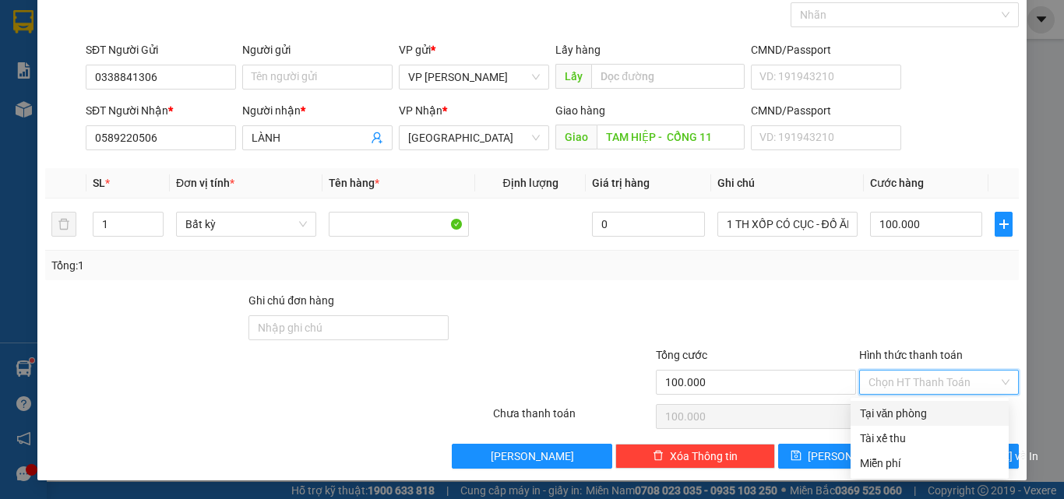
click at [935, 420] on div "Tại văn phòng" at bounding box center [929, 413] width 139 height 17
type input "0"
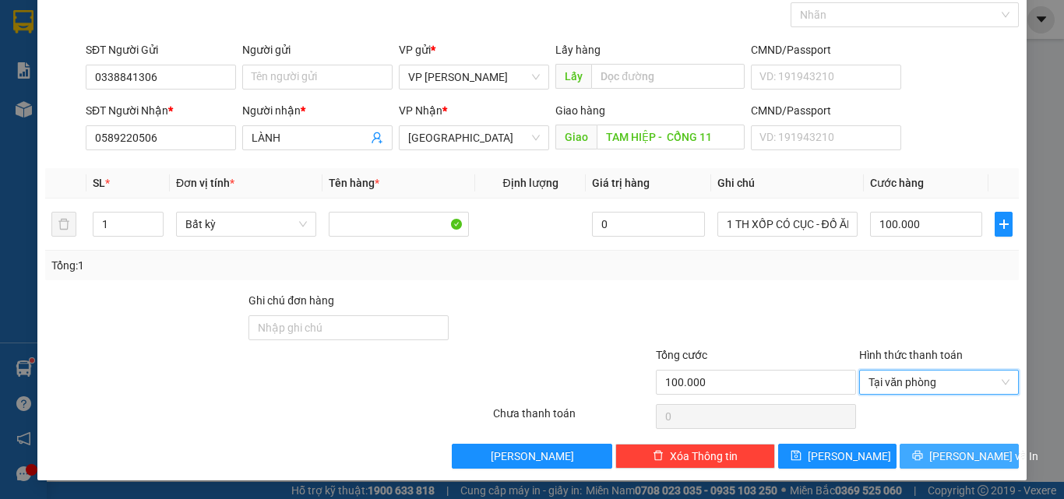
click at [942, 452] on span "[PERSON_NAME] và In" at bounding box center [983, 456] width 109 height 17
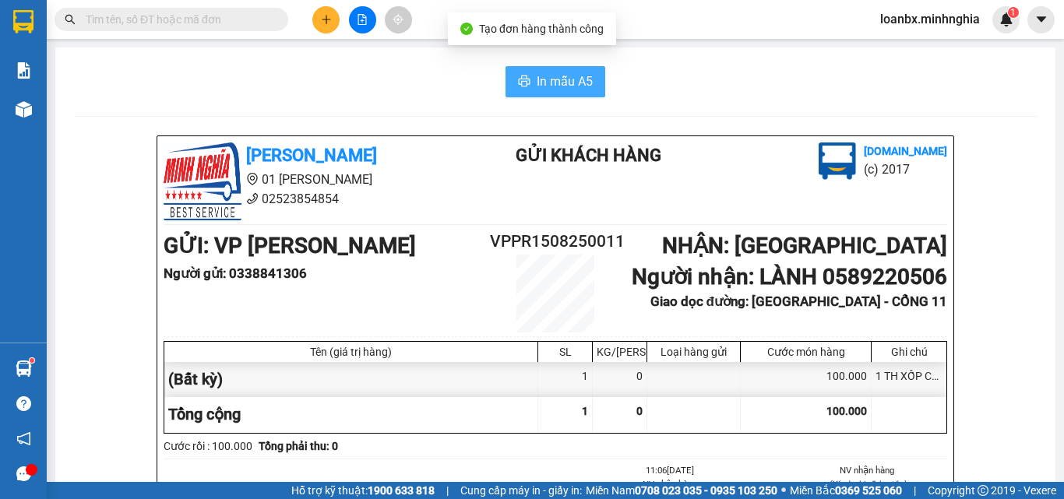
click at [544, 78] on span "In mẫu A5" at bounding box center [565, 81] width 56 height 19
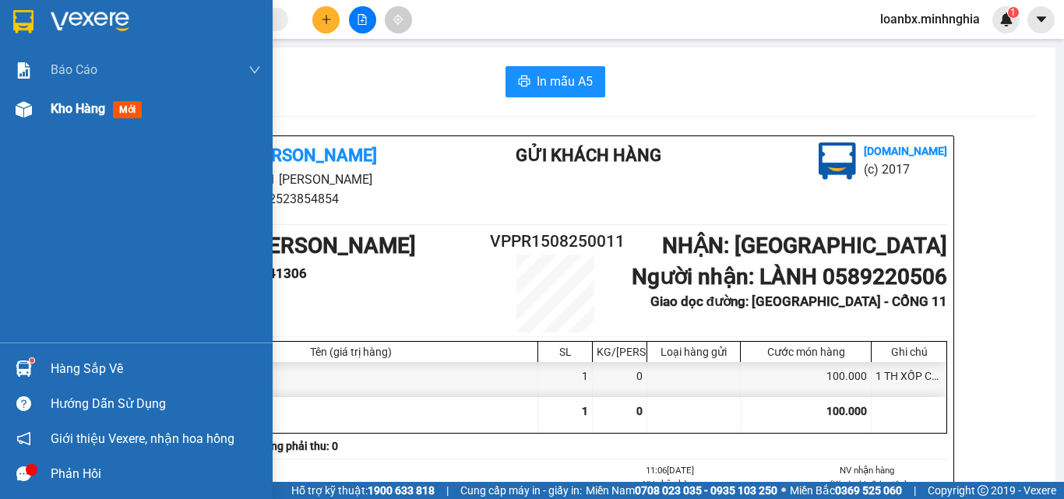
click at [38, 111] on div "Kho hàng mới" at bounding box center [136, 109] width 273 height 39
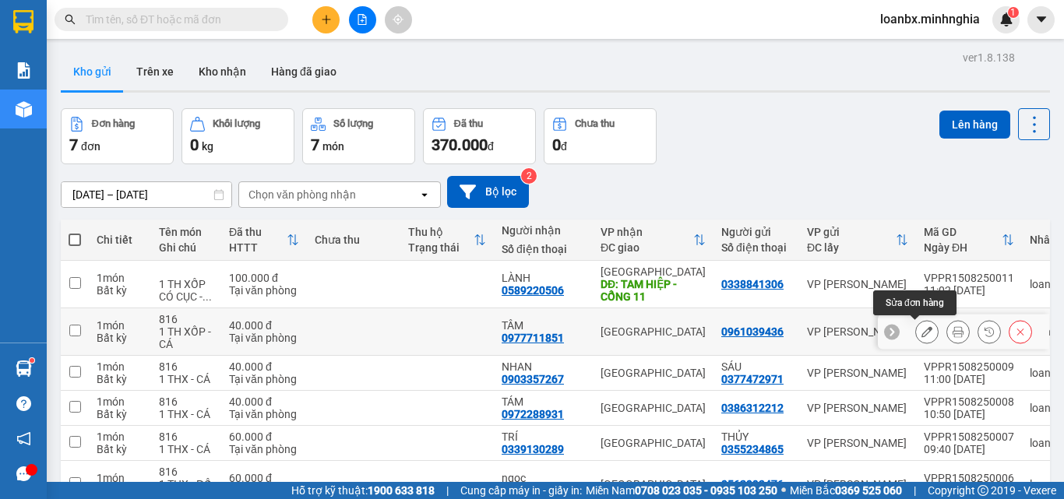
click at [922, 334] on icon at bounding box center [927, 331] width 11 height 11
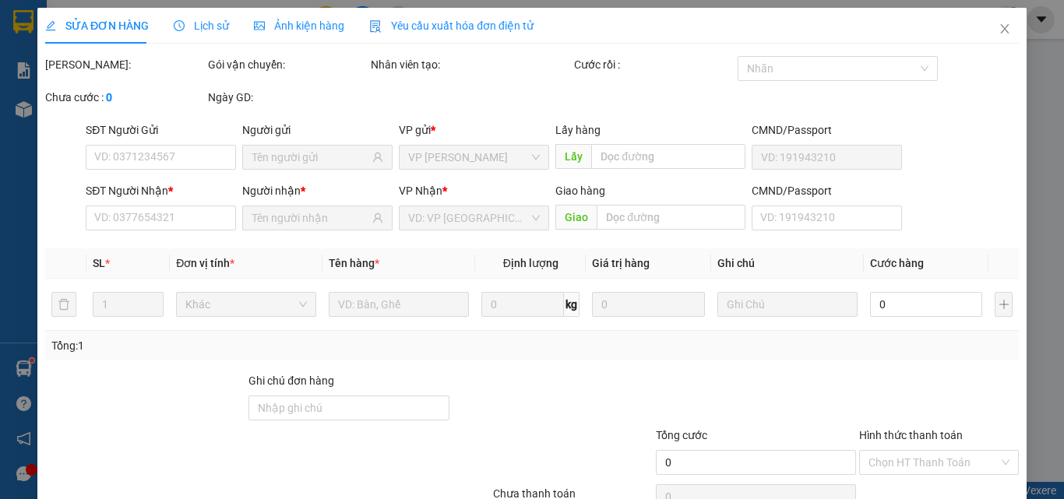
type input "0961039436"
type input "0977711851"
type input "40.000"
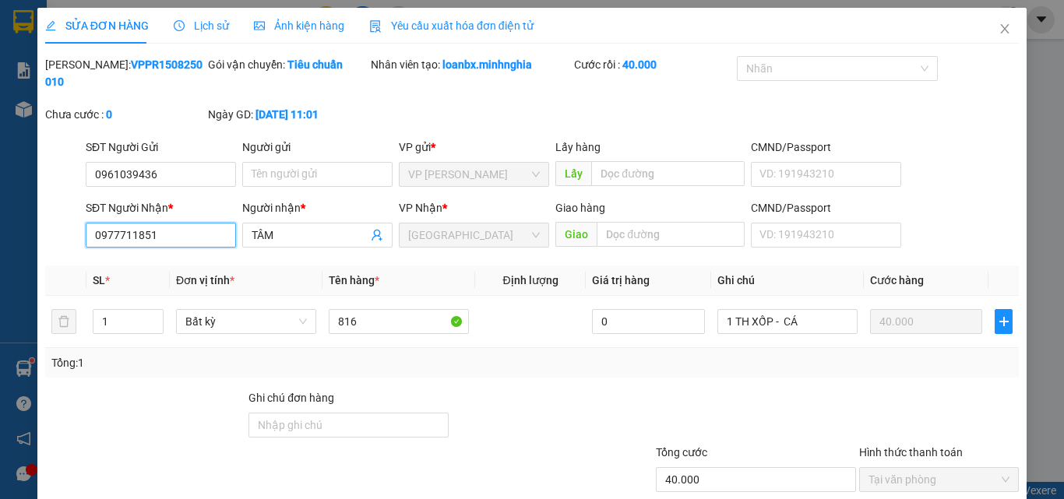
click at [116, 226] on input "0977711851" at bounding box center [161, 235] width 150 height 25
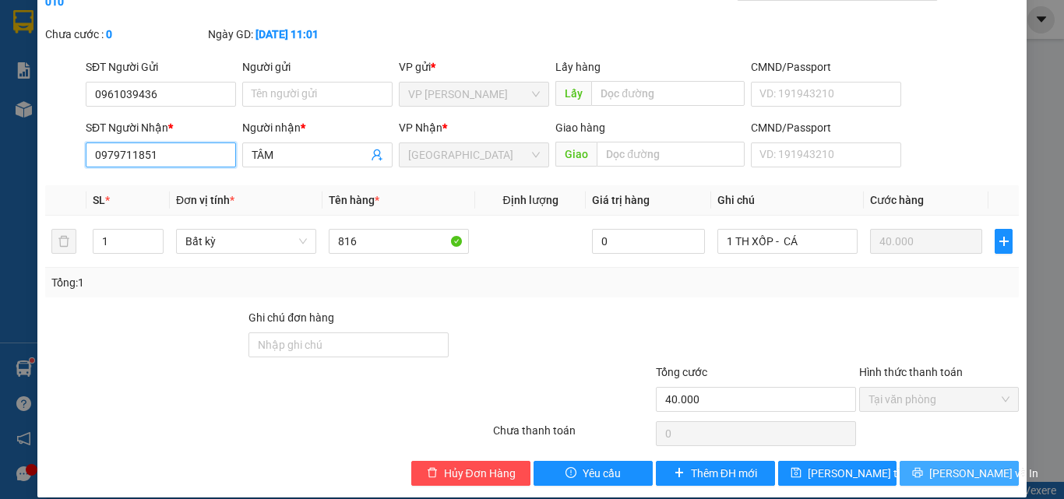
type input "0979711851"
click at [957, 461] on button "[PERSON_NAME] và In" at bounding box center [959, 473] width 119 height 25
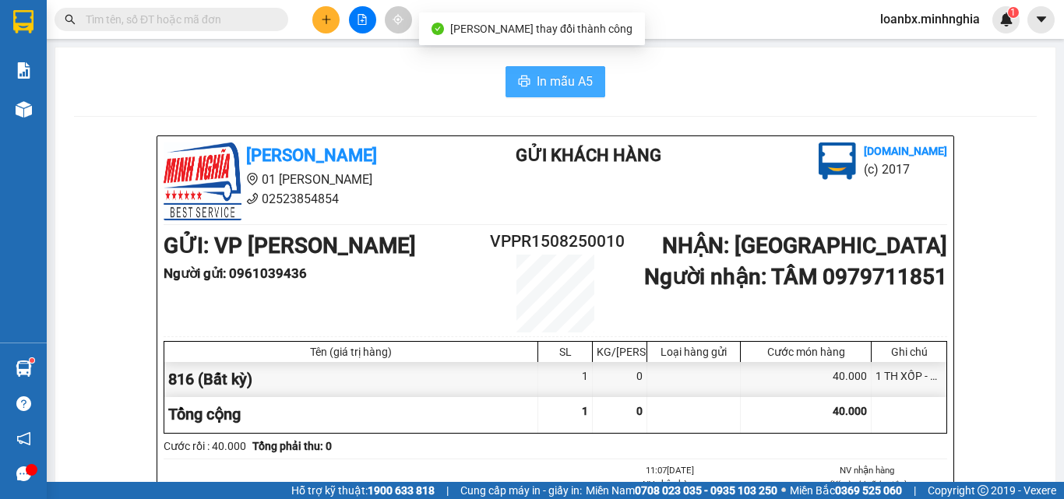
click at [559, 90] on span "In mẫu A5" at bounding box center [565, 81] width 56 height 19
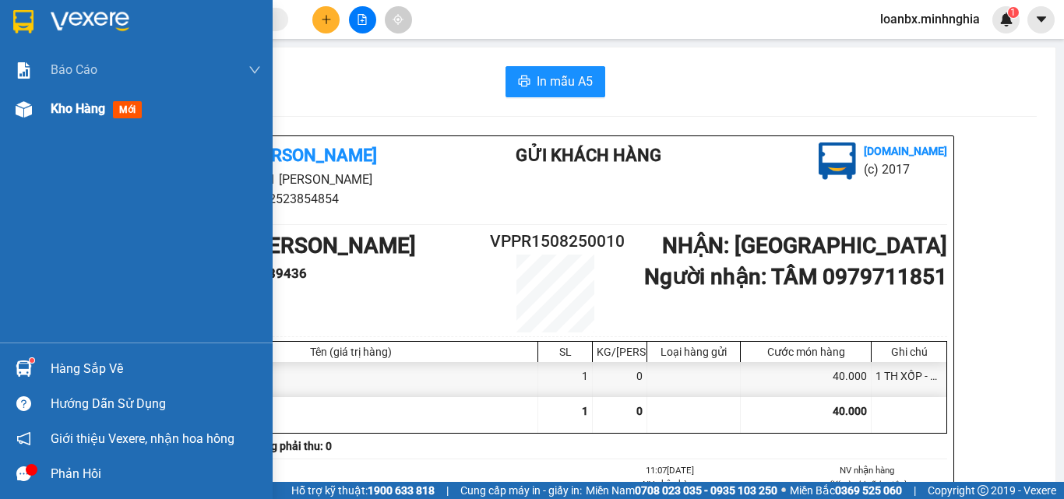
click at [58, 112] on span "Kho hàng" at bounding box center [78, 108] width 55 height 15
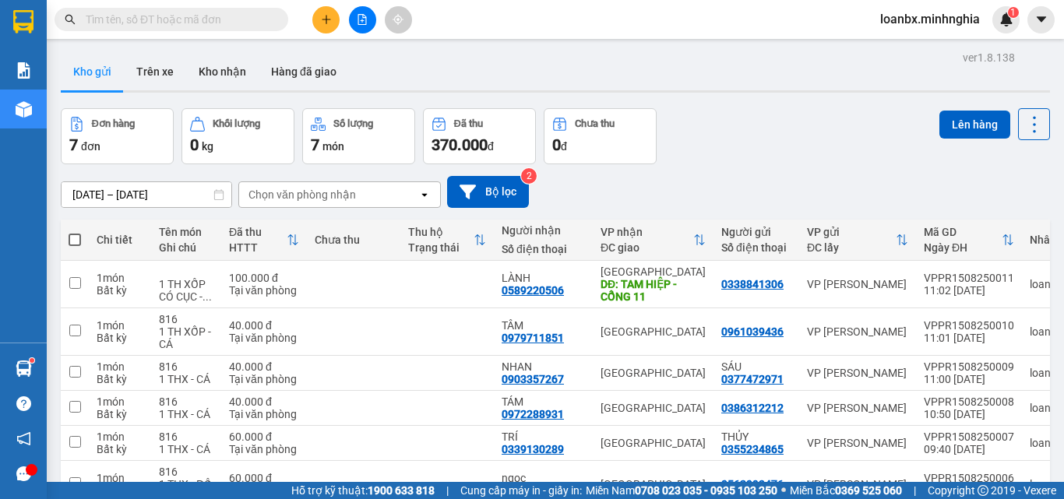
click at [324, 29] on button at bounding box center [325, 19] width 27 height 27
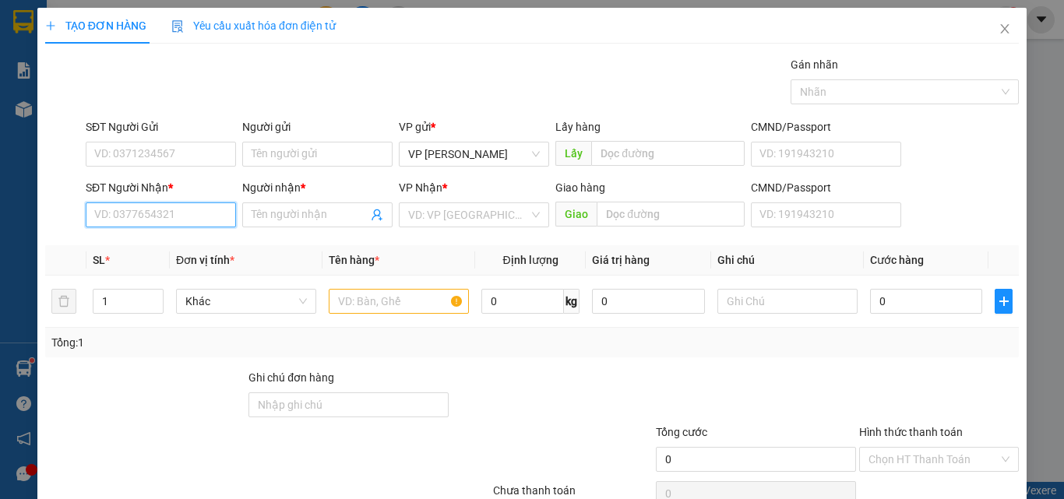
click at [100, 206] on input "SĐT Người Nhận *" at bounding box center [161, 215] width 150 height 25
click at [168, 249] on div "0909912141 - YẾN" at bounding box center [159, 246] width 130 height 17
type input "0909912141"
type input "YẾN"
type input "0909912141"
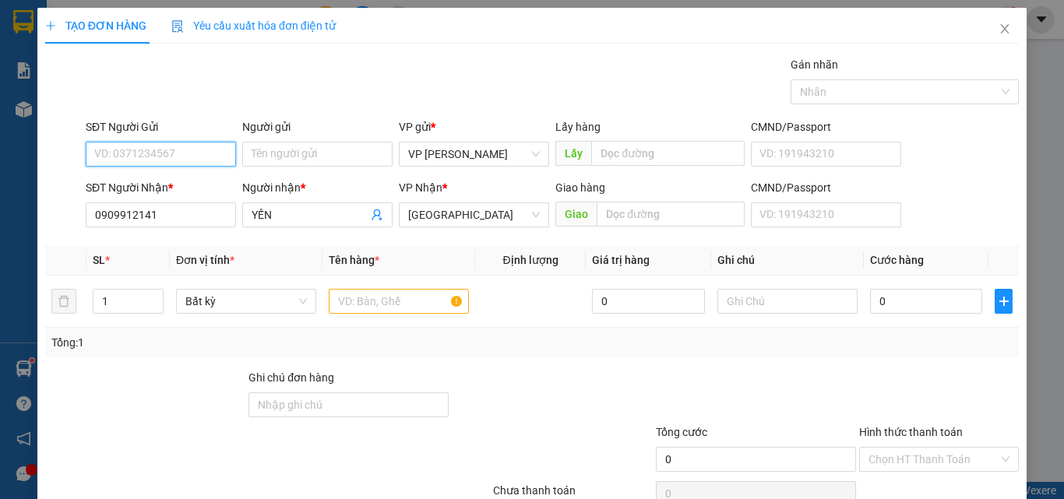
click at [181, 157] on input "SĐT Người Gửi" at bounding box center [161, 154] width 150 height 25
click at [172, 185] on div "0394376129 - THÚY" at bounding box center [159, 185] width 130 height 17
type input "0394376129"
type input "THÚY"
click at [372, 315] on div at bounding box center [399, 301] width 140 height 31
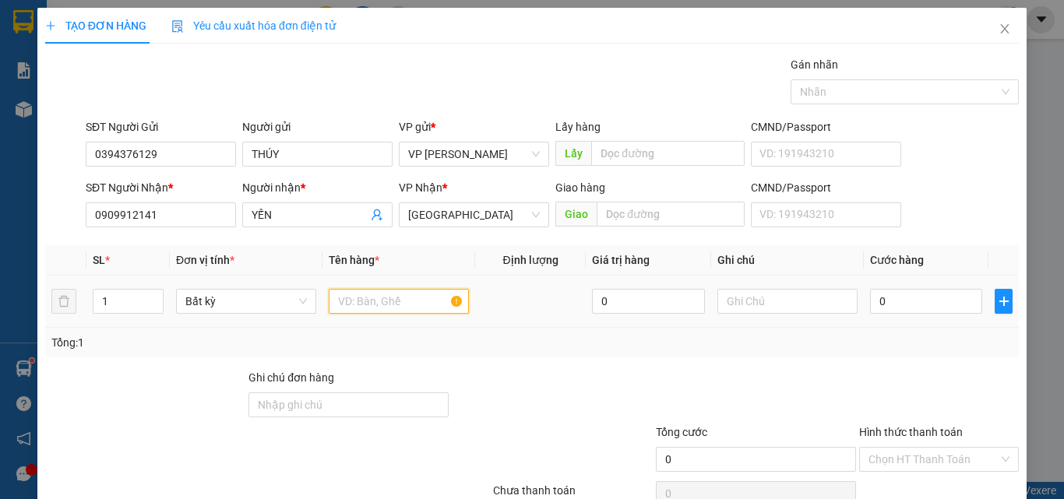
click at [371, 302] on input "text" at bounding box center [399, 301] width 140 height 25
type input "816"
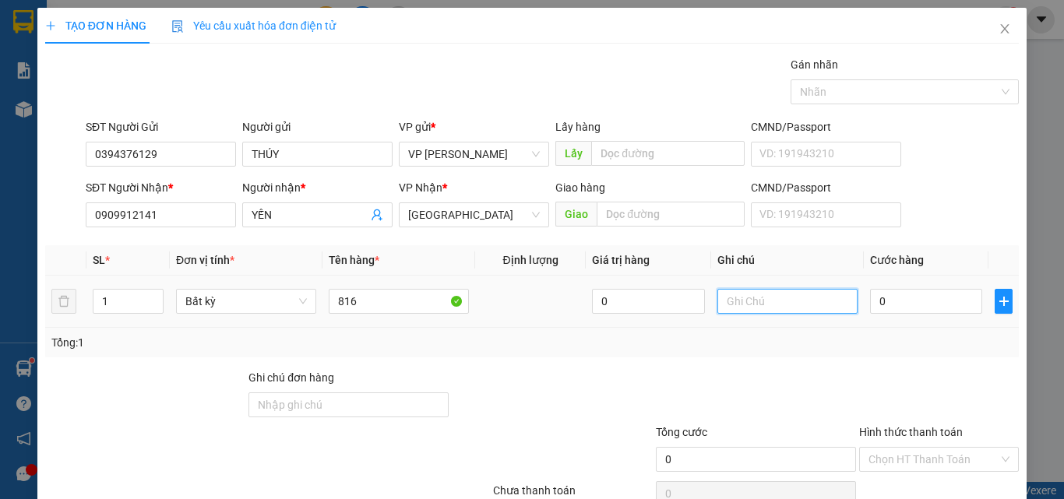
click at [760, 298] on input "text" at bounding box center [788, 301] width 140 height 25
drag, startPoint x: 750, startPoint y: 297, endPoint x: 706, endPoint y: 342, distance: 62.8
click at [706, 349] on div "Tổng: 1" at bounding box center [531, 342] width 961 height 17
click at [720, 297] on input "text" at bounding box center [788, 301] width 140 height 25
type input "1 THX - CÁ"
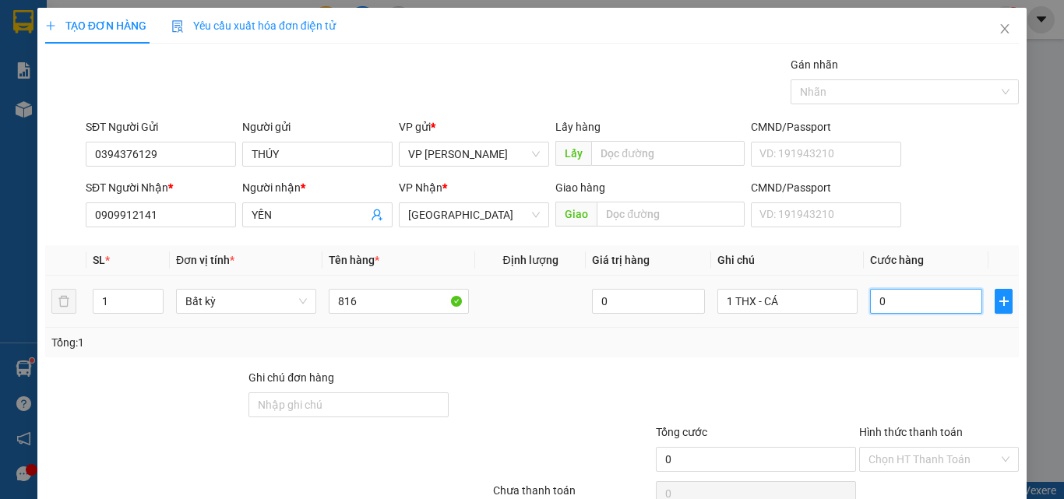
click at [898, 301] on input "0" at bounding box center [926, 301] width 112 height 25
type input "4"
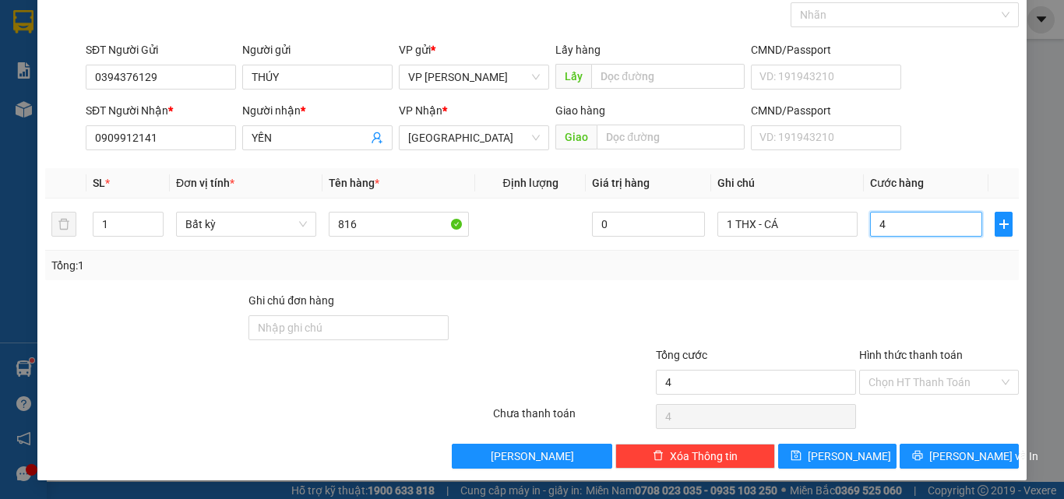
type input "40"
type input "40.000"
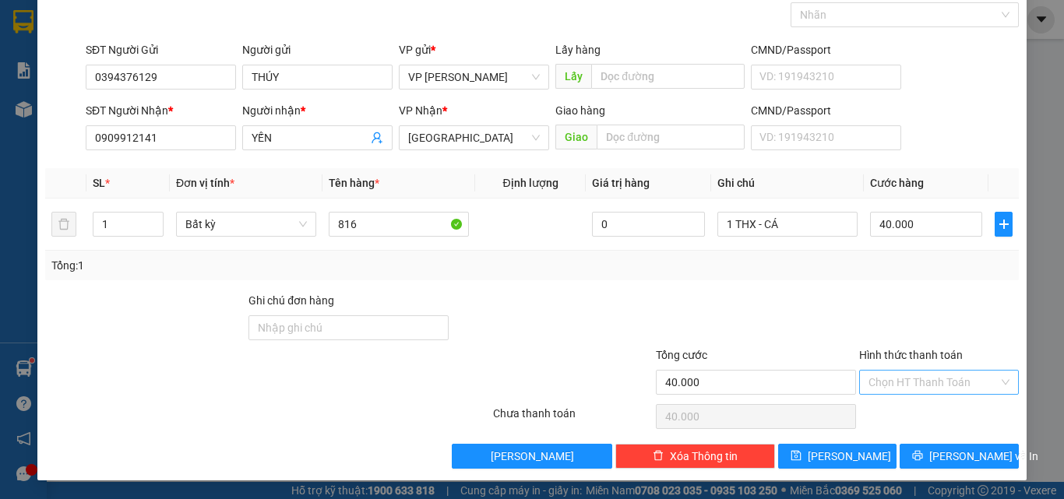
click at [963, 386] on input "Hình thức thanh toán" at bounding box center [934, 382] width 130 height 23
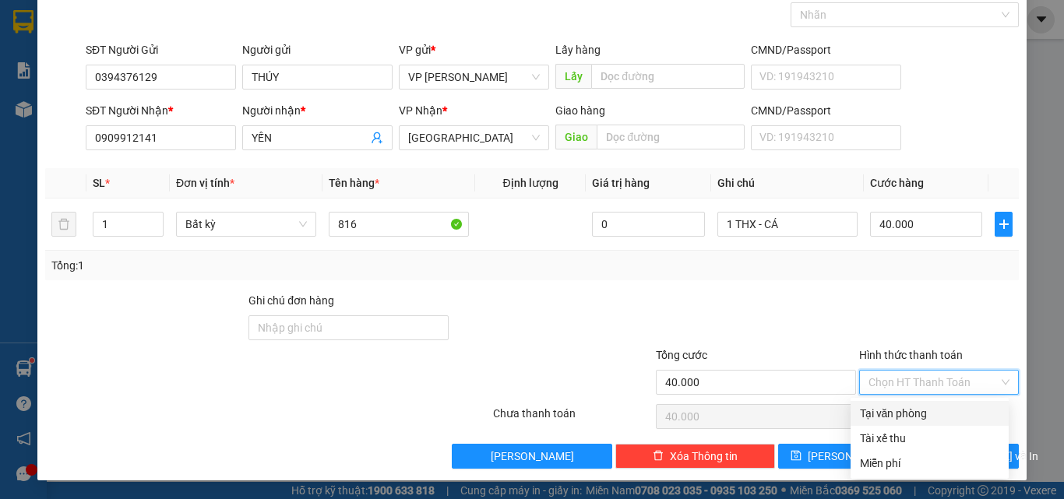
click at [952, 404] on div "Tại văn phòng" at bounding box center [930, 413] width 158 height 25
type input "0"
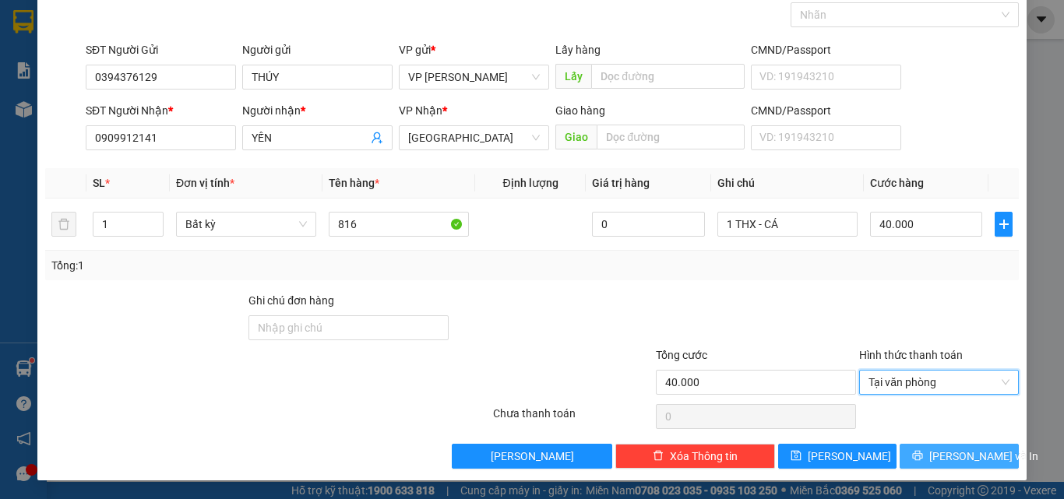
click at [945, 455] on span "[PERSON_NAME] và In" at bounding box center [983, 456] width 109 height 17
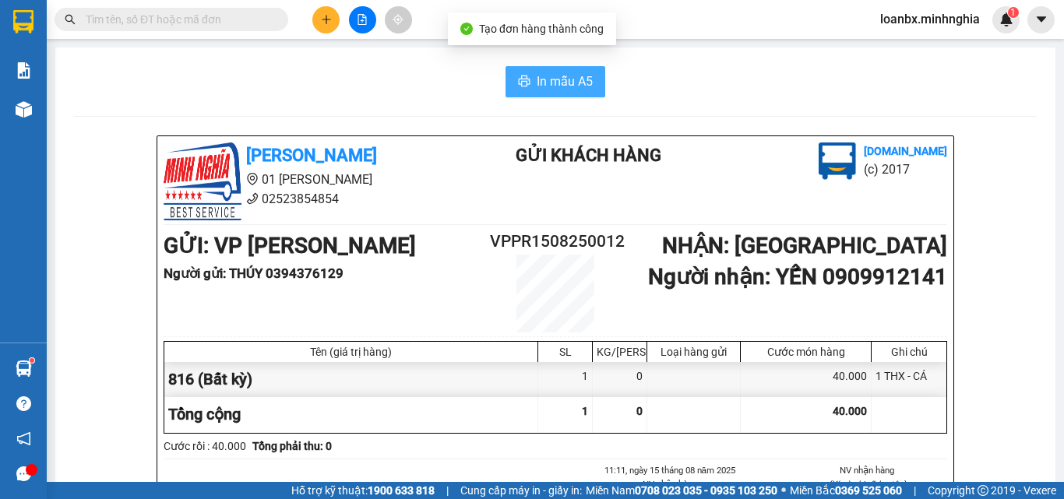
click at [581, 91] on span "In mẫu A5" at bounding box center [565, 81] width 56 height 19
click at [312, 16] on button at bounding box center [325, 19] width 27 height 27
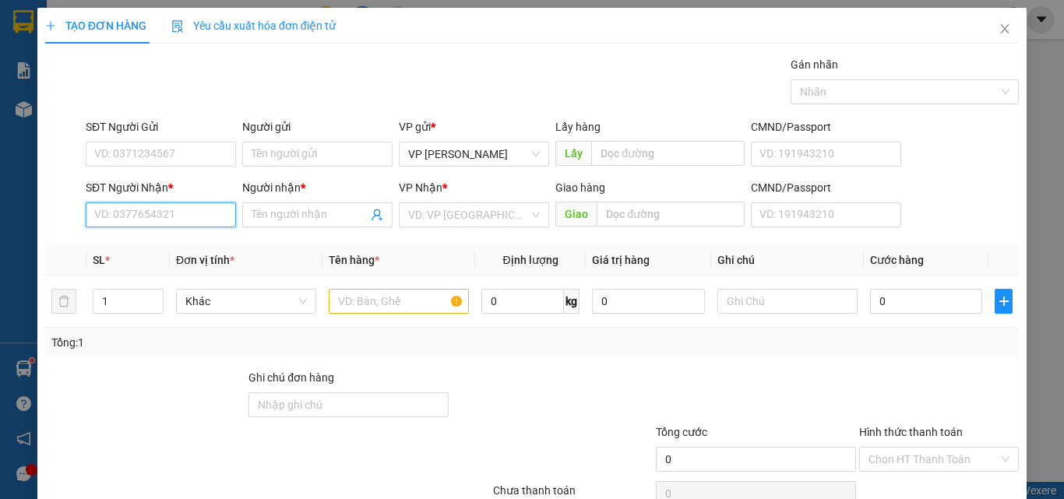
click at [153, 206] on input "SĐT Người Nhận *" at bounding box center [161, 215] width 150 height 25
click at [171, 252] on div "0937407607 - TRÚC" at bounding box center [159, 246] width 130 height 17
type input "0937407607"
type input "TRÚC"
type input "0937407607"
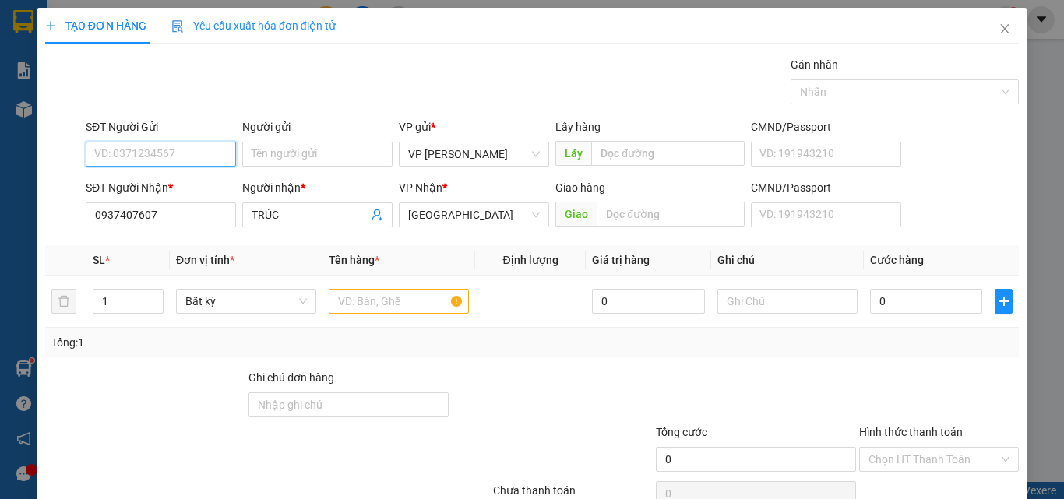
click at [157, 154] on input "SĐT Người Gửi" at bounding box center [161, 154] width 150 height 25
type input "0394464704"
click at [179, 174] on div "0394464704 - HÓA" at bounding box center [159, 185] width 149 height 25
type input "HÓA"
type input "0394464704"
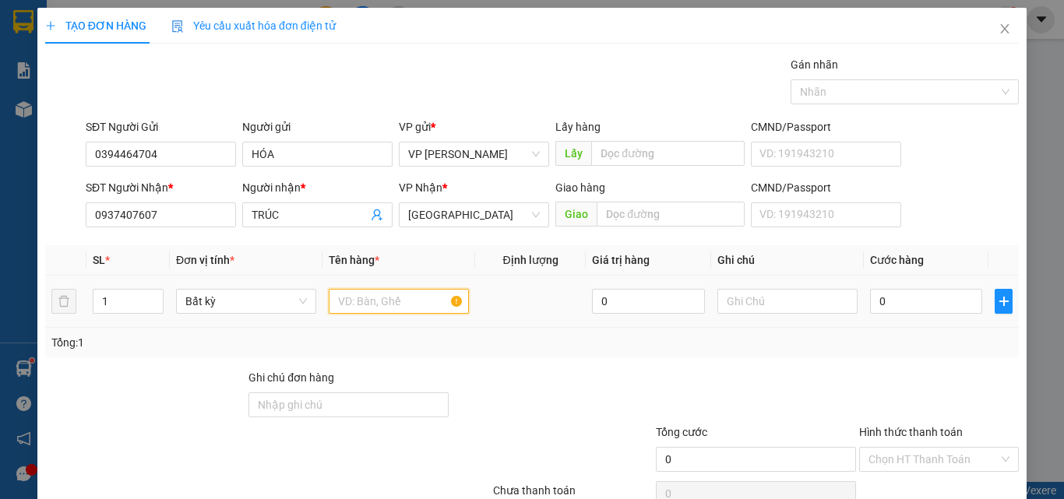
click at [342, 295] on input "text" at bounding box center [399, 301] width 140 height 25
type input "816"
drag, startPoint x: 157, startPoint y: 284, endPoint x: 150, endPoint y: 295, distance: 14.0
click at [150, 289] on td "1" at bounding box center [127, 302] width 83 height 52
type input "2"
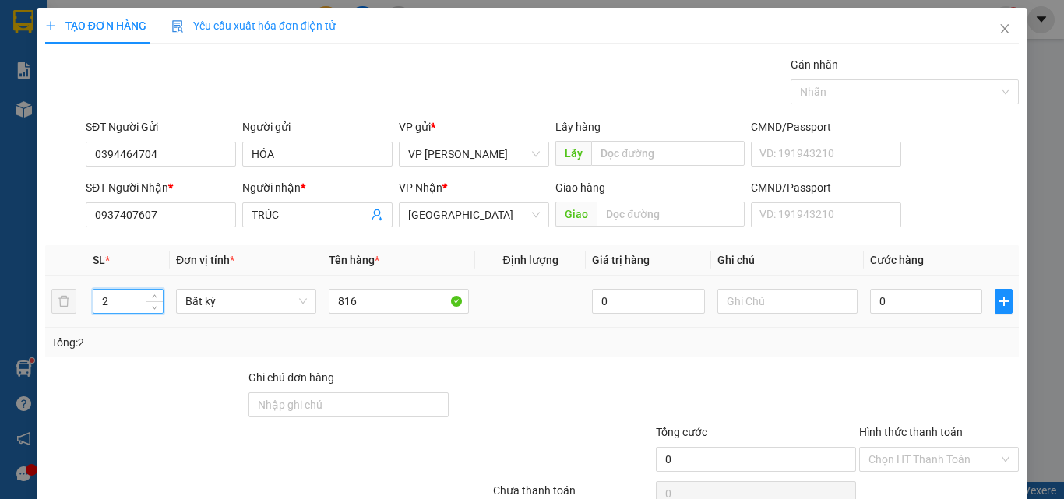
drag, startPoint x: 150, startPoint y: 295, endPoint x: 354, endPoint y: 285, distance: 204.4
click at [157, 295] on span "up" at bounding box center [154, 296] width 9 height 9
click at [750, 310] on input "text" at bounding box center [788, 301] width 140 height 25
type input "1 TH XỐP 1 CỤC ĐEN - ĐỒ ĂN"
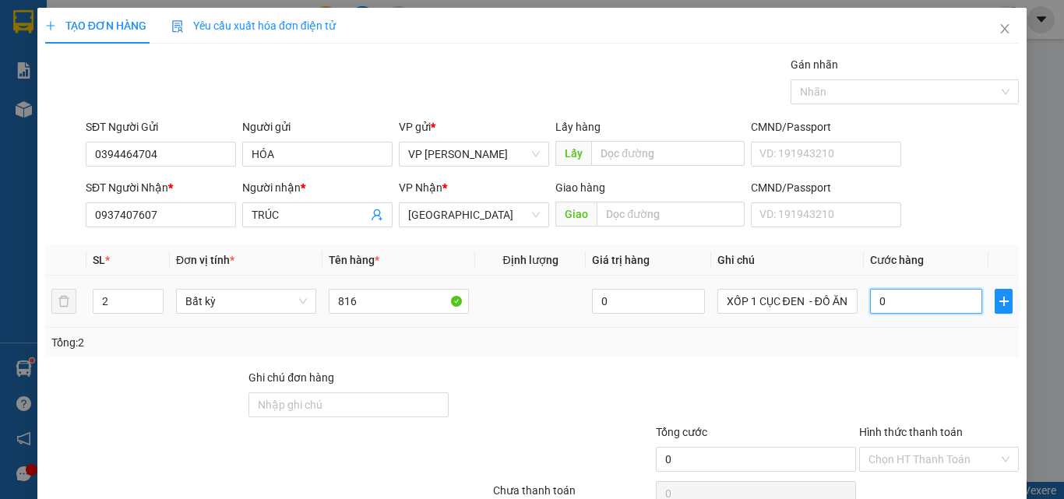
scroll to position [0, 0]
click at [873, 305] on input "0" at bounding box center [926, 301] width 112 height 25
type input "9"
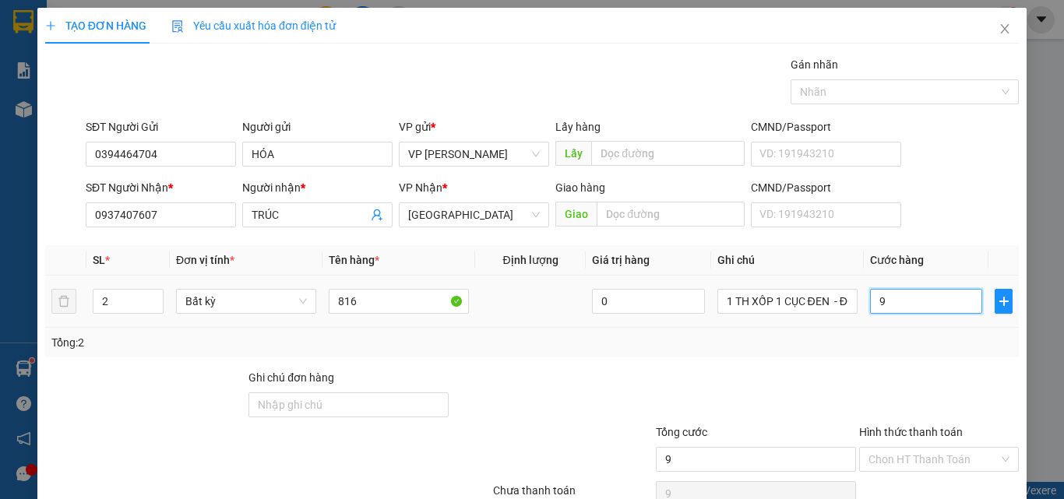
type input "90"
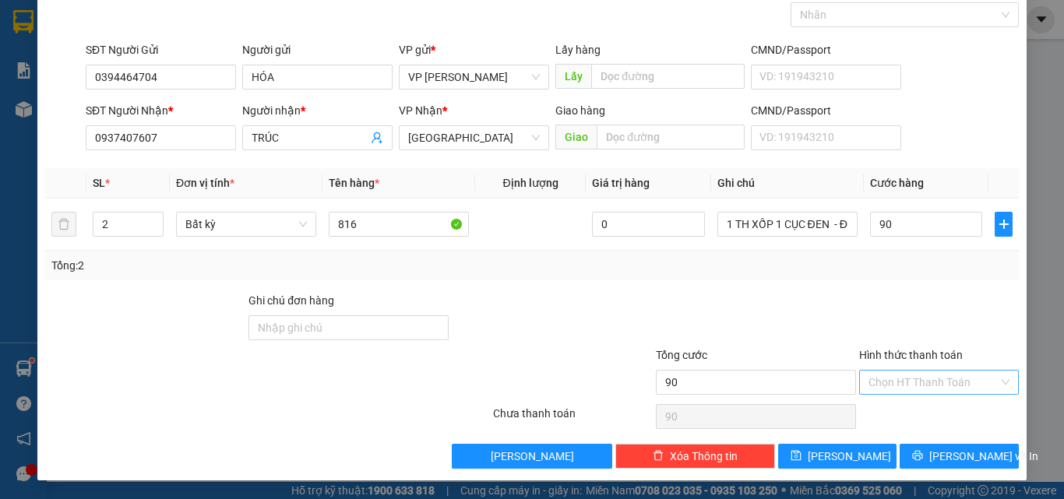
type input "90.000"
click at [899, 385] on input "Hình thức thanh toán" at bounding box center [934, 382] width 130 height 23
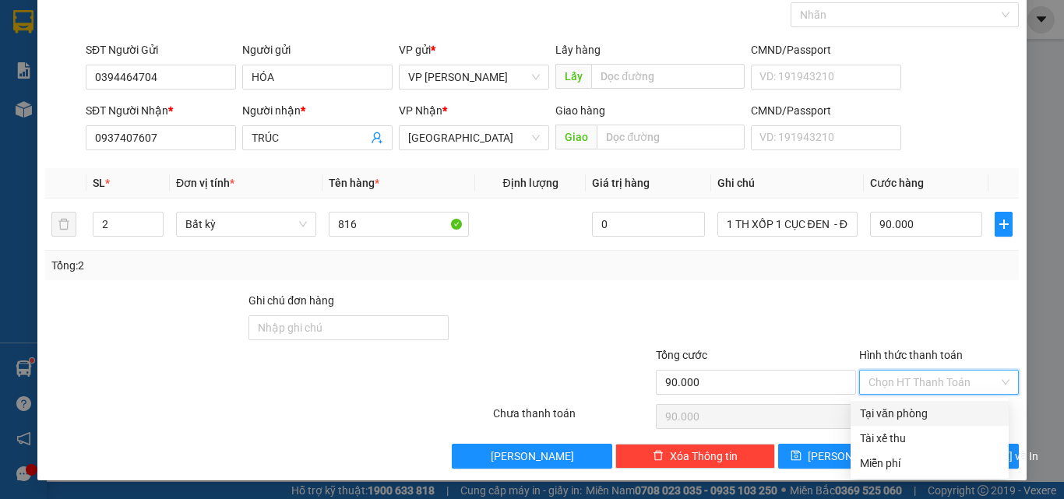
click at [904, 407] on div "Tại văn phòng" at bounding box center [929, 413] width 139 height 17
type input "0"
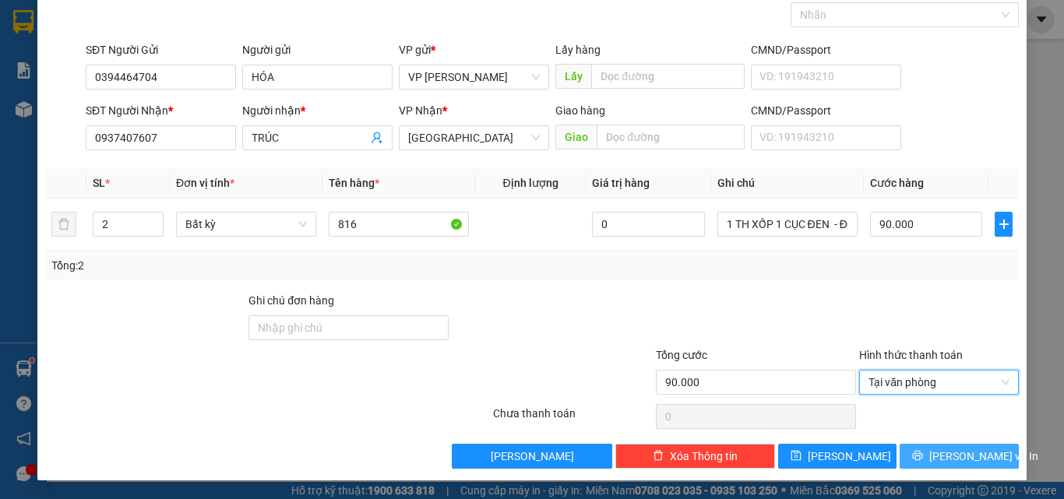
click at [954, 448] on span "[PERSON_NAME] và In" at bounding box center [983, 456] width 109 height 17
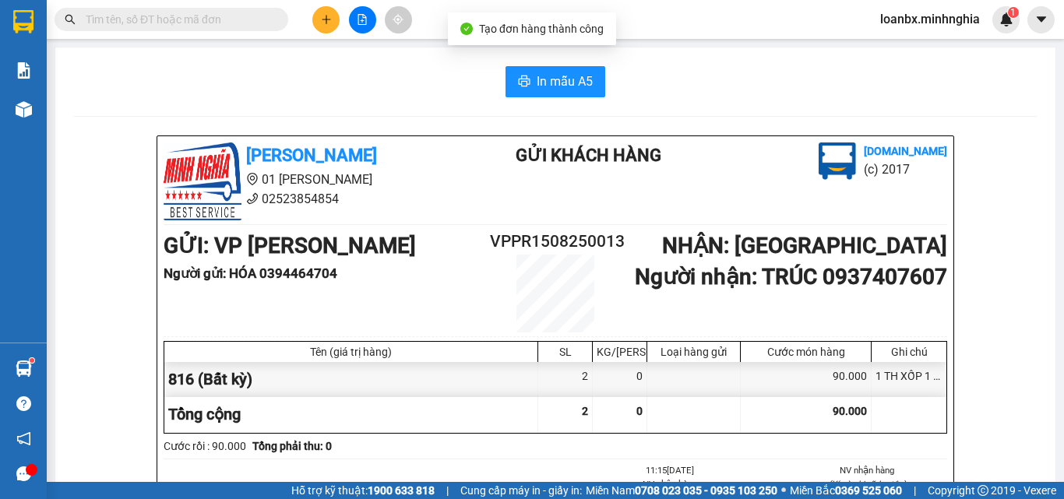
drag, startPoint x: 551, startPoint y: 115, endPoint x: 554, endPoint y: 93, distance: 22.0
click at [554, 93] on button "In mẫu A5" at bounding box center [556, 81] width 100 height 31
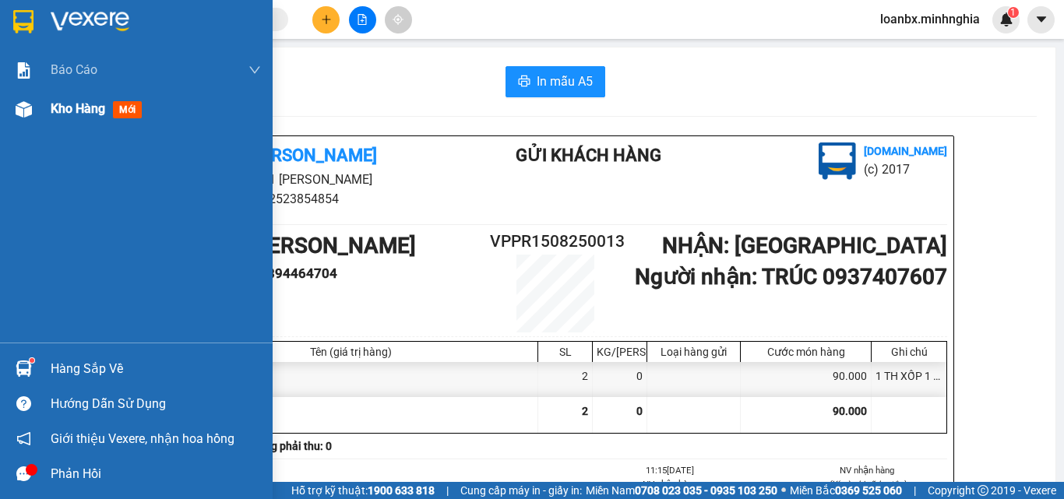
click at [37, 106] on div at bounding box center [23, 109] width 27 height 27
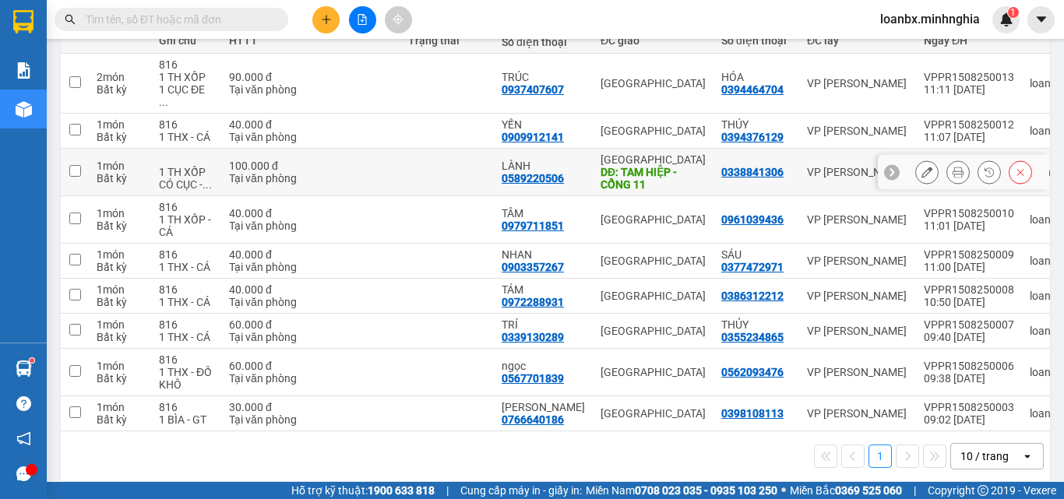
scroll to position [51, 0]
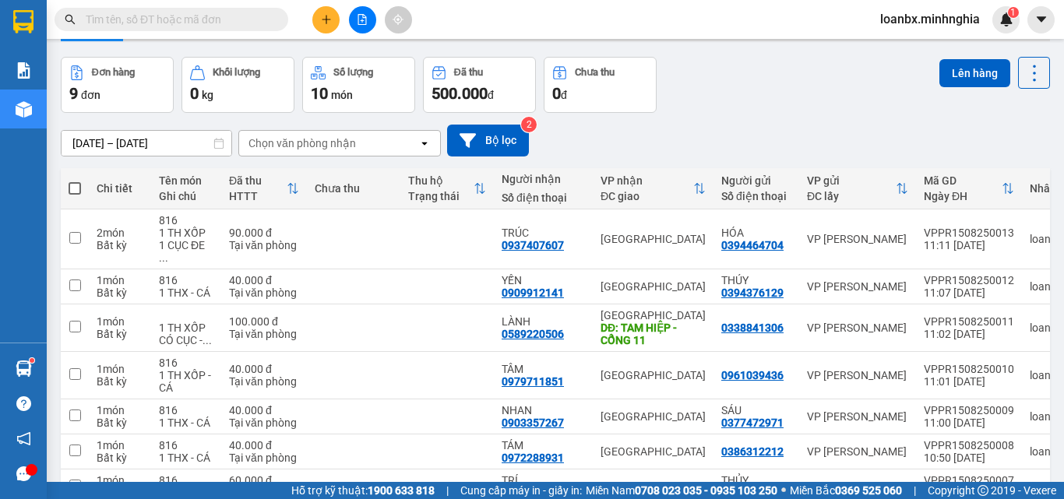
click at [79, 189] on span at bounding box center [75, 188] width 12 height 12
click at [75, 181] on input "checkbox" at bounding box center [75, 181] width 0 height 0
checkbox input "true"
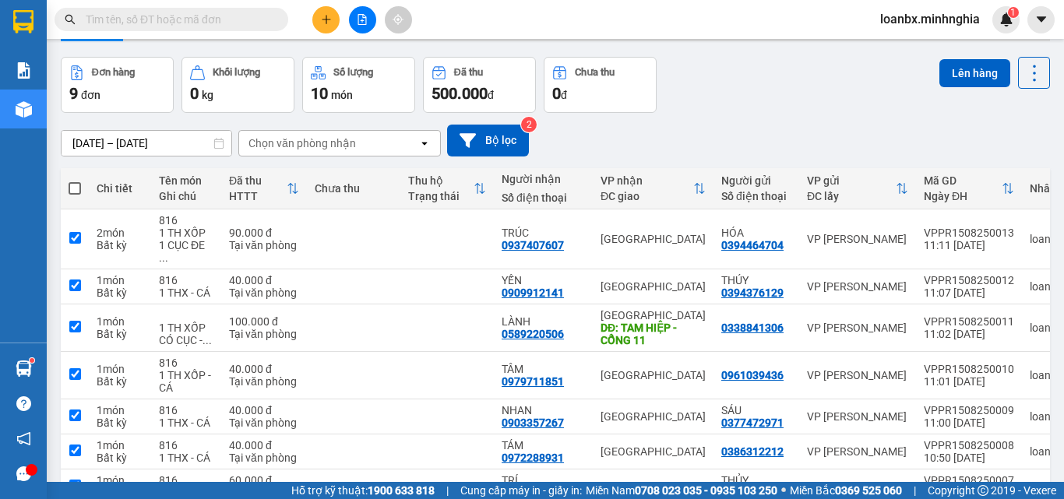
checkbox input "true"
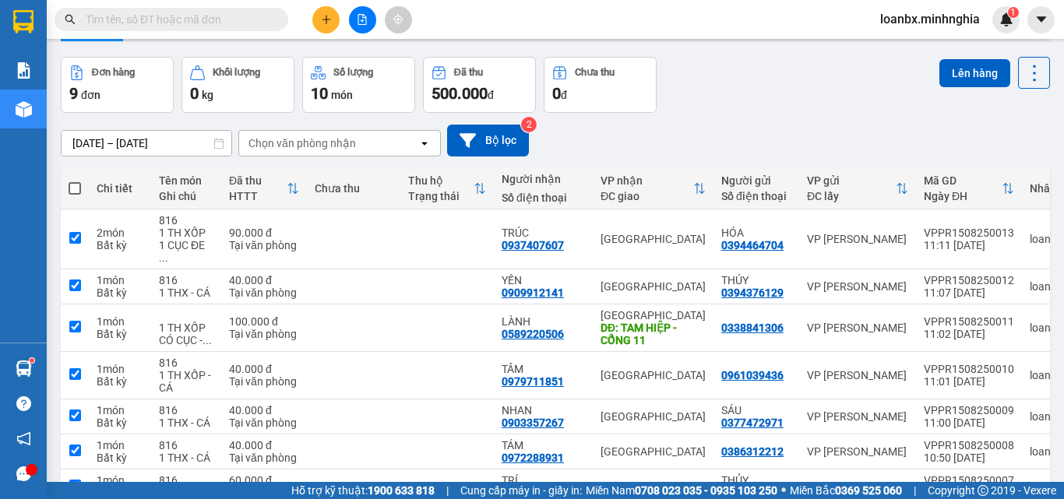
checkbox input "true"
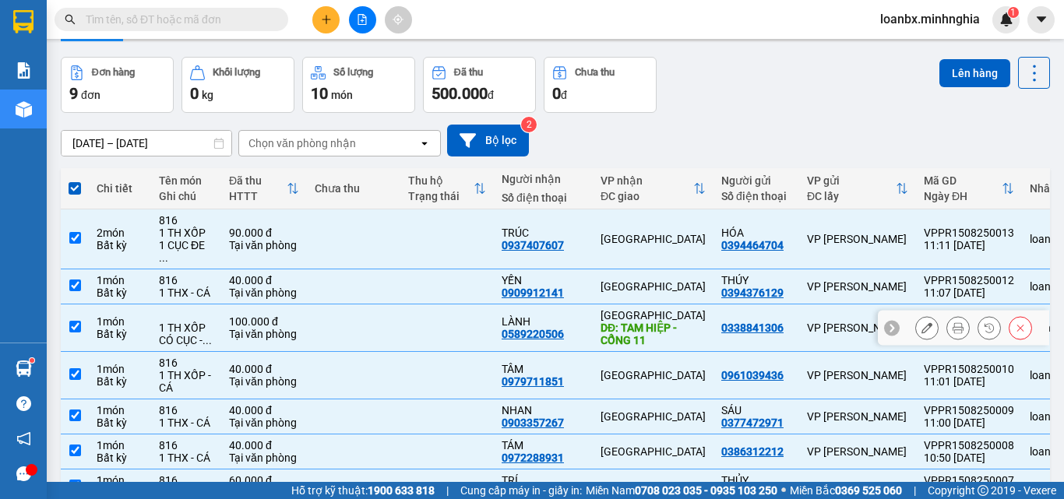
click at [175, 322] on div "1 TH XỐP CÓ CỤC - ..." at bounding box center [186, 334] width 55 height 25
checkbox input "false"
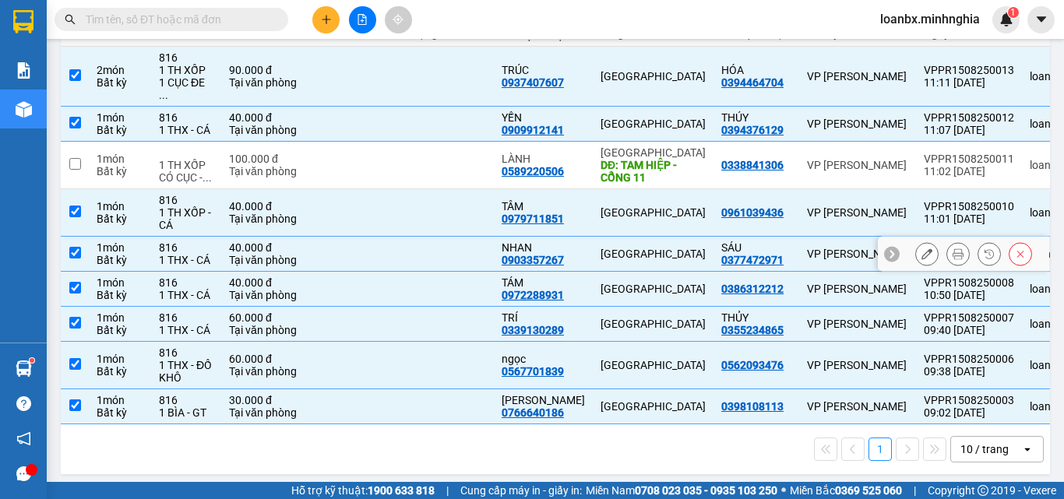
scroll to position [0, 0]
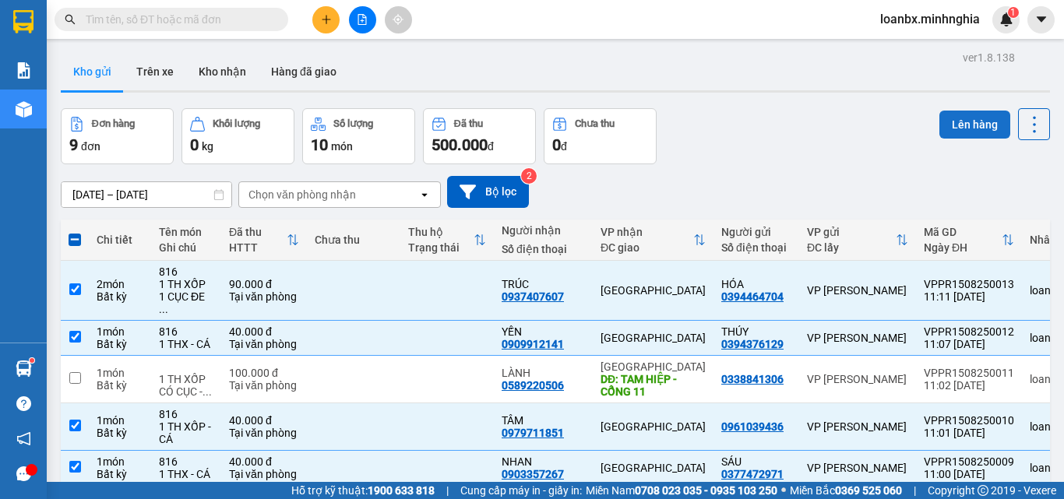
click at [961, 125] on button "Lên hàng" at bounding box center [975, 125] width 71 height 28
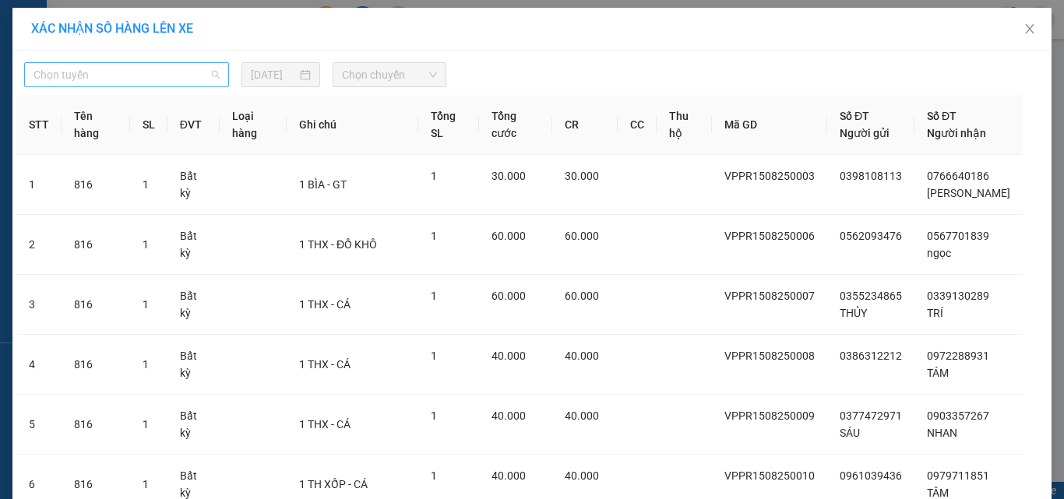
click at [172, 73] on span "Chọn tuyến" at bounding box center [127, 74] width 186 height 23
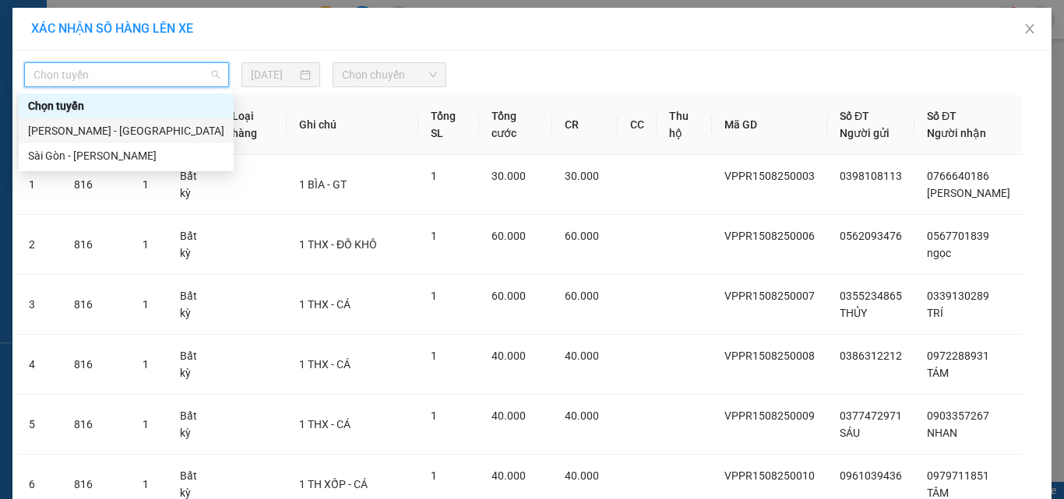
click at [140, 123] on div "[PERSON_NAME] - [GEOGRAPHIC_DATA]" at bounding box center [126, 130] width 215 height 25
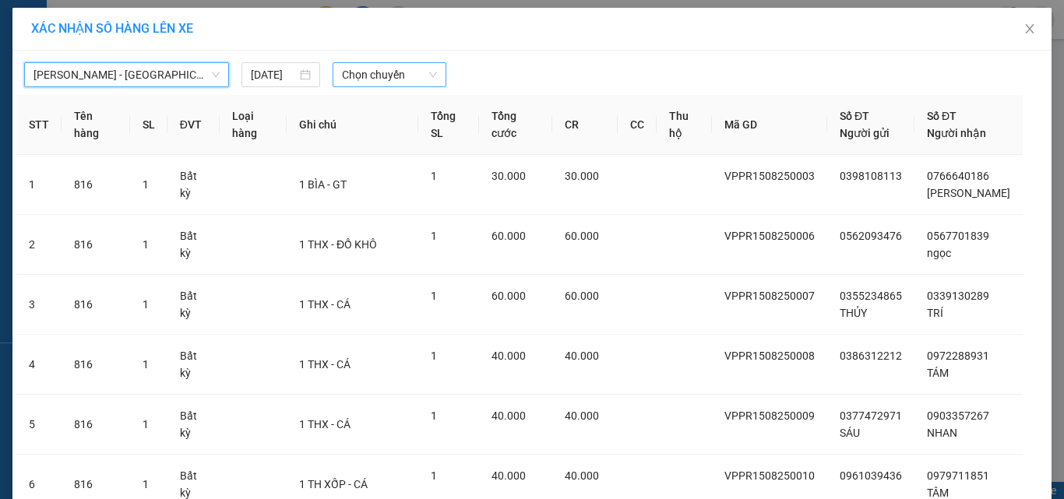
click at [351, 69] on span "Chọn chuyến" at bounding box center [390, 74] width 96 height 23
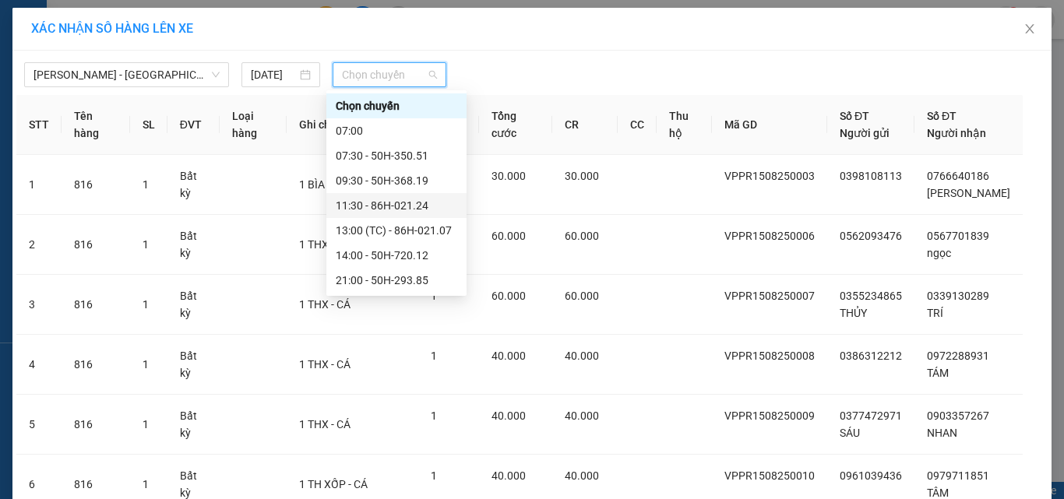
click at [378, 196] on div "11:30 - 86H-021.24" at bounding box center [396, 205] width 140 height 25
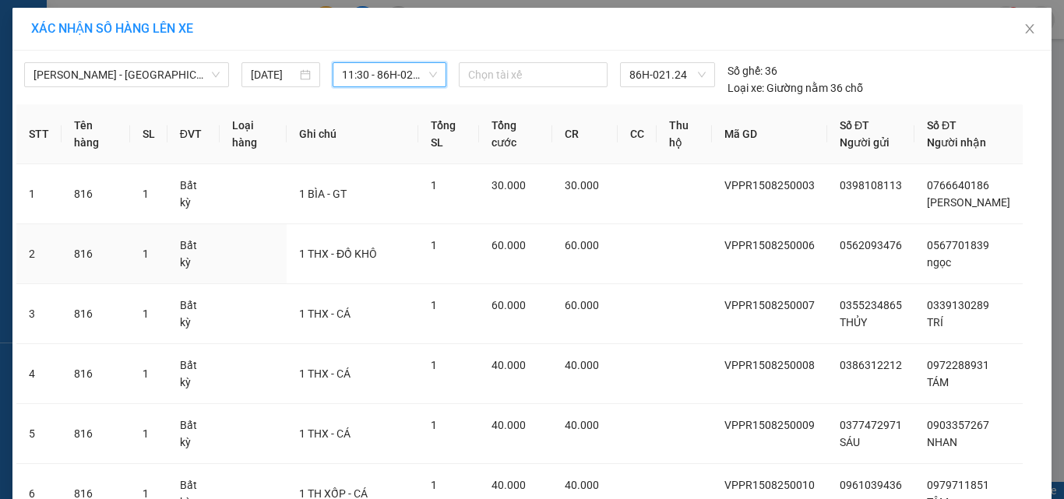
scroll to position [293, 0]
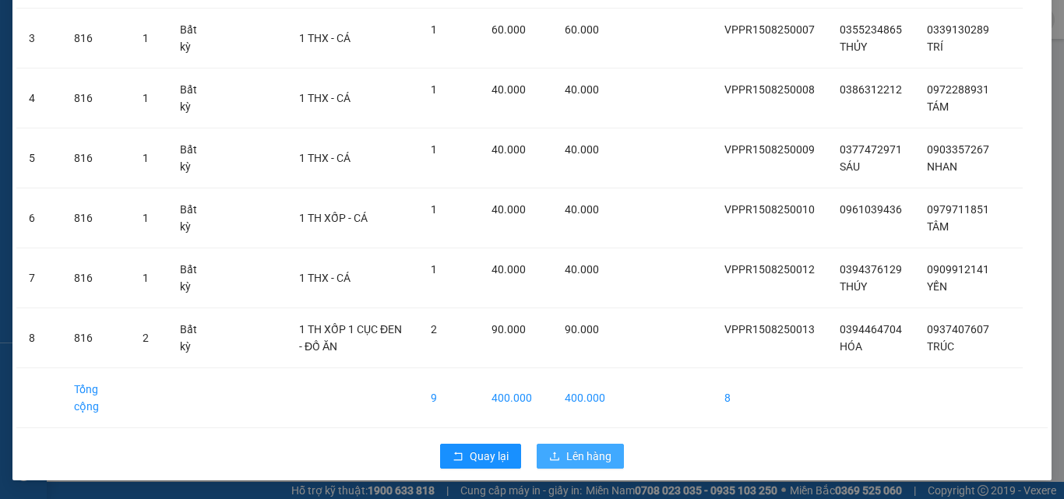
click at [591, 460] on span "Lên hàng" at bounding box center [588, 456] width 45 height 17
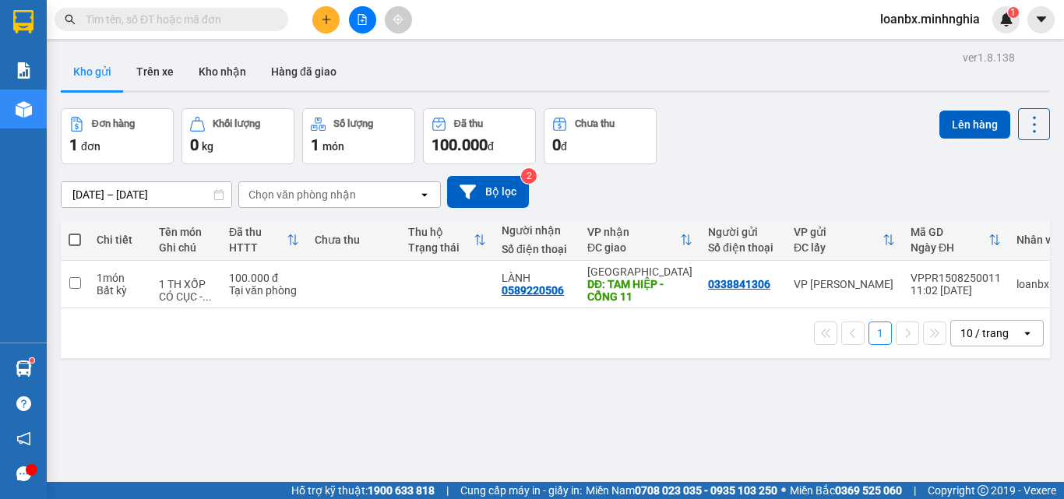
click at [368, 21] on button at bounding box center [362, 19] width 27 height 27
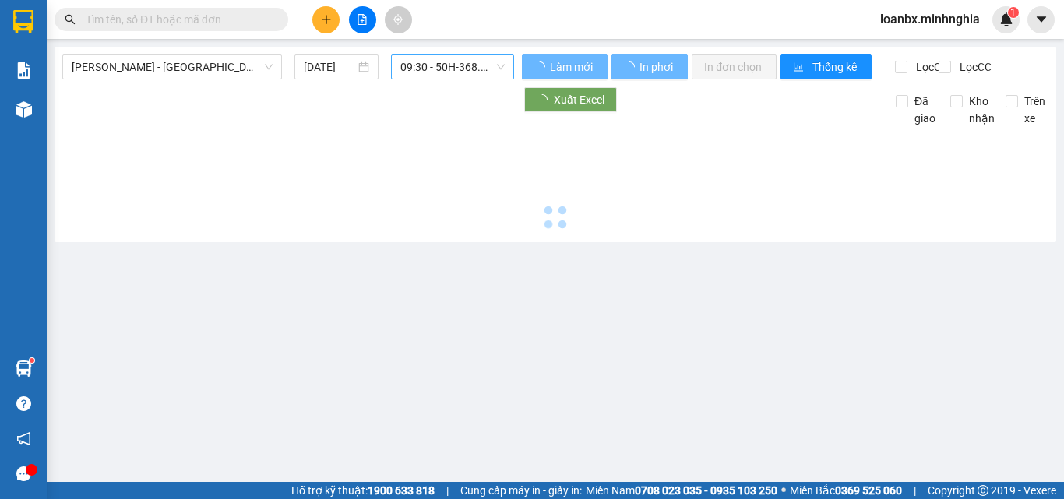
click at [445, 67] on span "09:30 - 50H-368.19" at bounding box center [452, 66] width 104 height 23
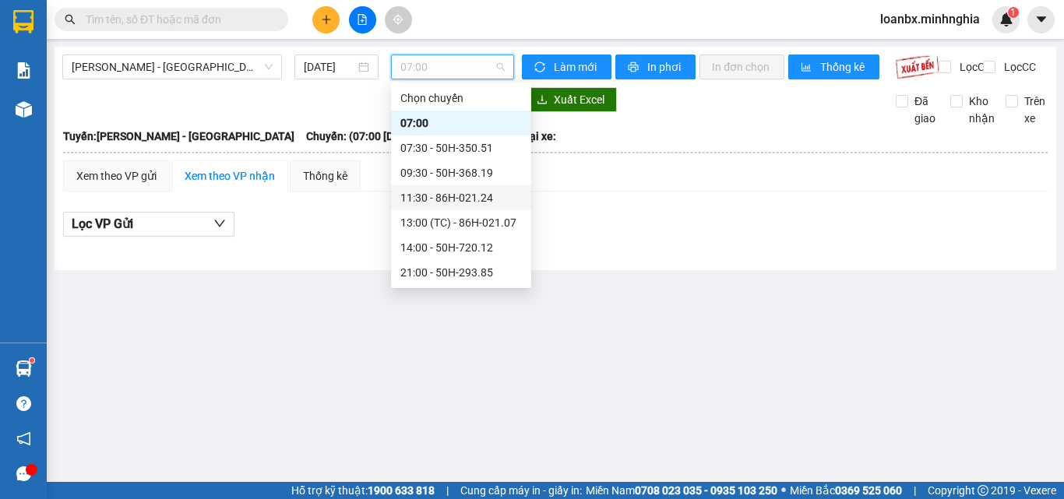
click at [442, 196] on div "11:30 - 86H-021.24" at bounding box center [461, 197] width 122 height 17
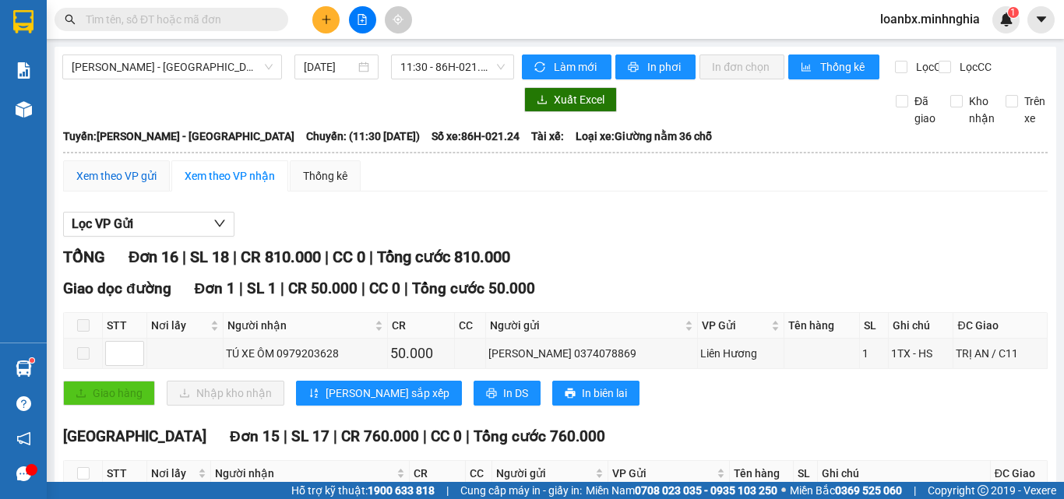
click at [134, 185] on div "Xem theo VP gửi" at bounding box center [116, 176] width 80 height 17
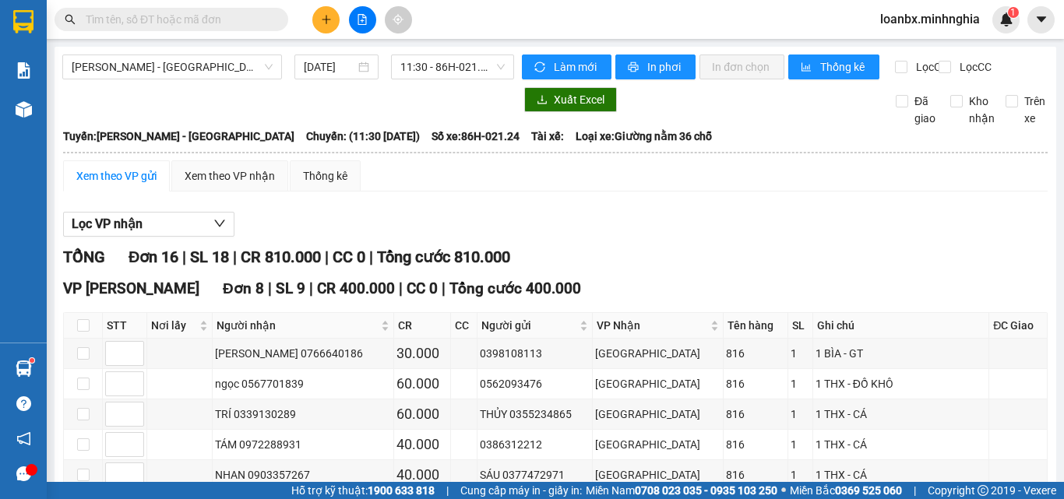
scroll to position [234, 0]
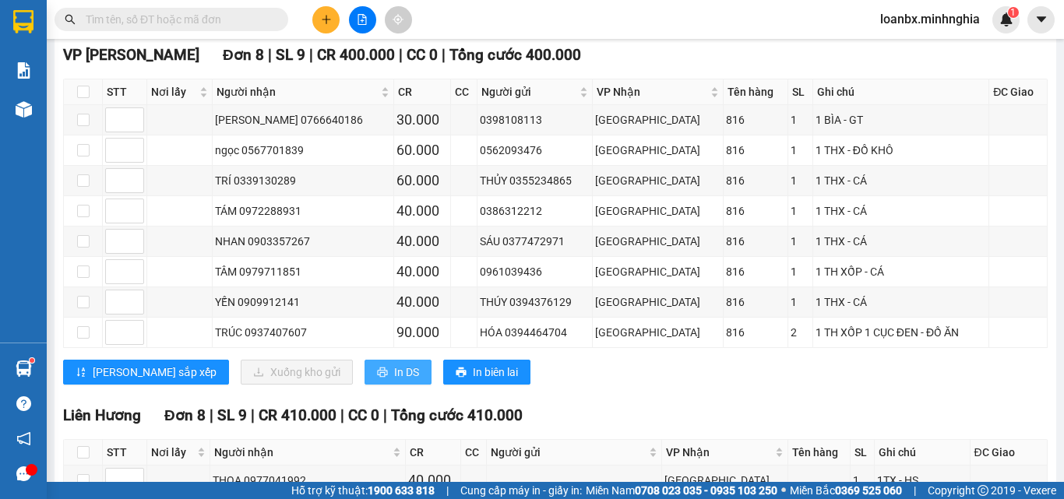
click at [394, 381] on span "In DS" at bounding box center [406, 372] width 25 height 17
drag, startPoint x: 965, startPoint y: 90, endPoint x: 657, endPoint y: 530, distance: 536.9
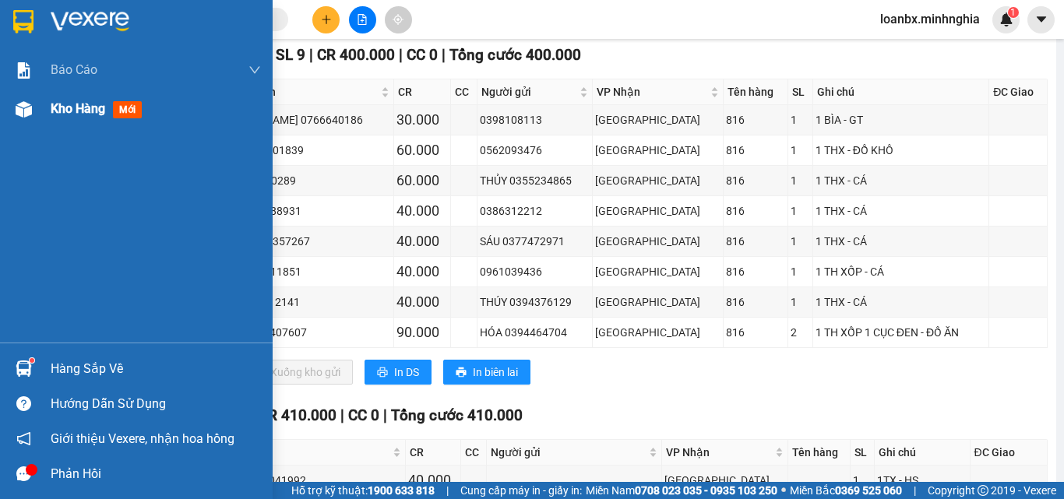
drag, startPoint x: 657, startPoint y: 530, endPoint x: 16, endPoint y: 110, distance: 766.5
click at [16, 110] on img at bounding box center [24, 109] width 16 height 16
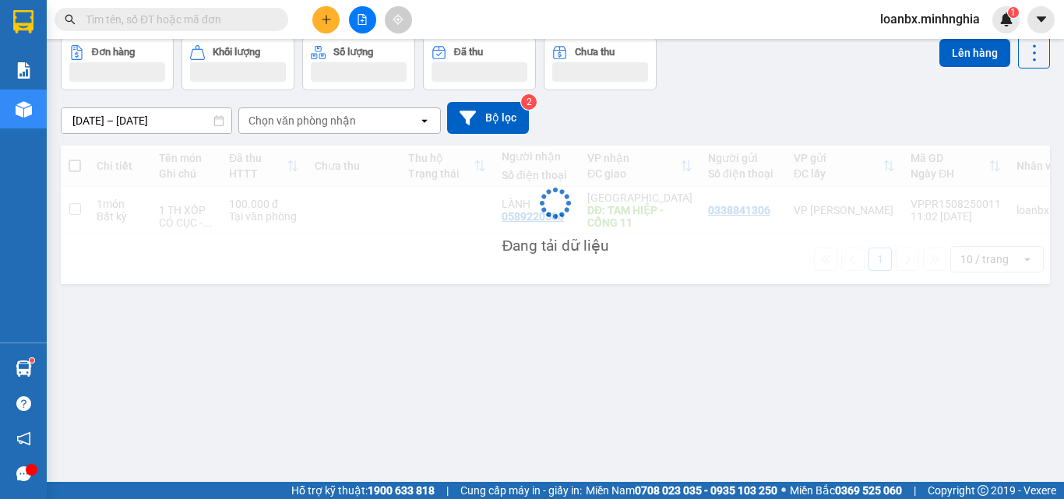
scroll to position [72, 0]
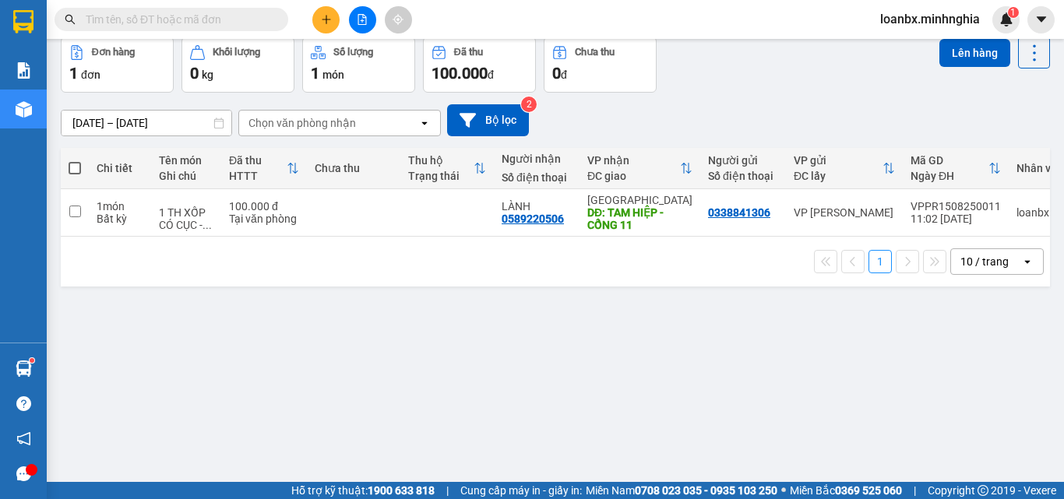
click at [364, 23] on icon "file-add" at bounding box center [362, 19] width 11 height 11
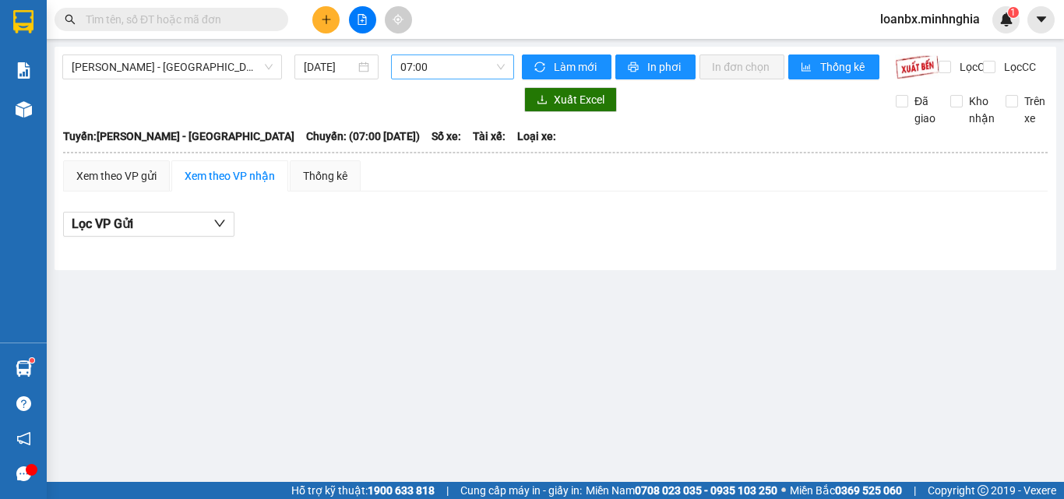
click at [467, 72] on span "07:00" at bounding box center [452, 66] width 104 height 23
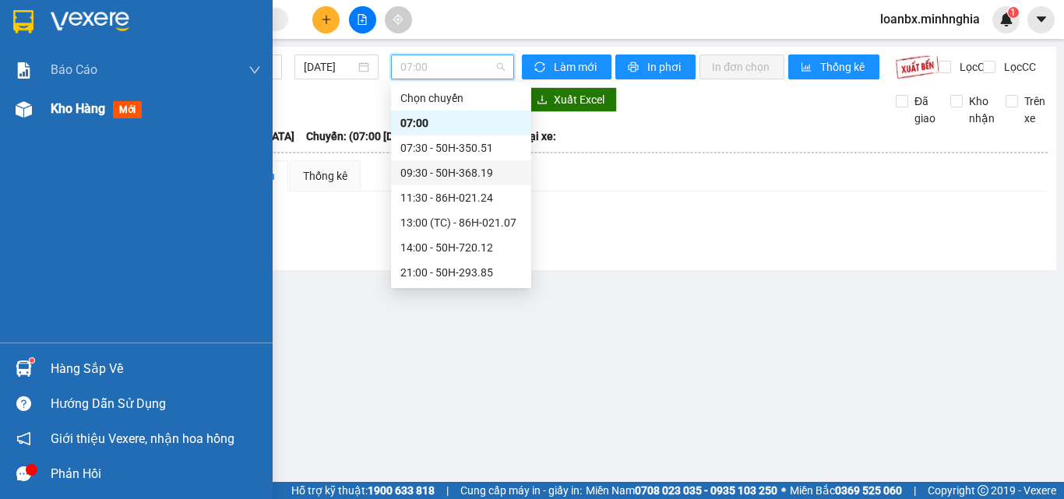
click at [0, 110] on div "Kho hàng mới" at bounding box center [136, 109] width 273 height 39
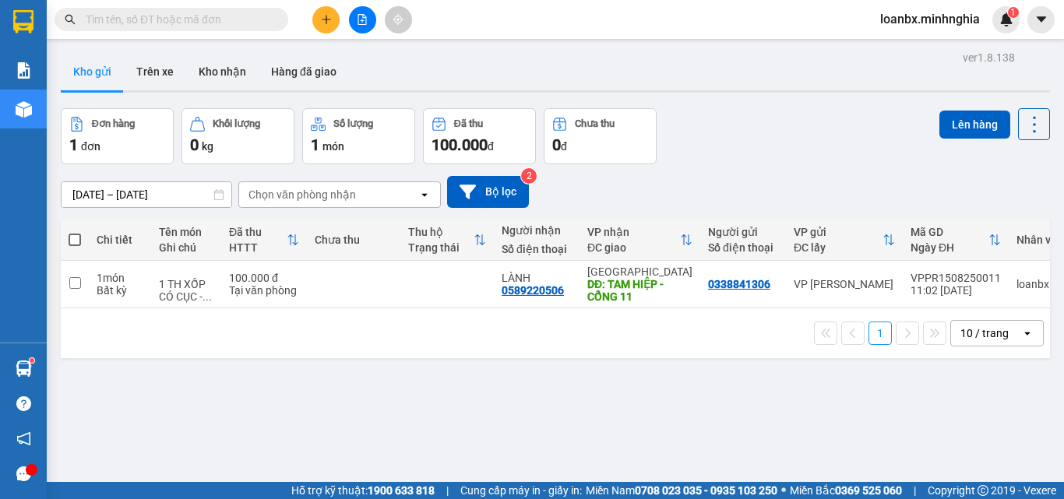
click at [192, 11] on input "text" at bounding box center [178, 19] width 184 height 17
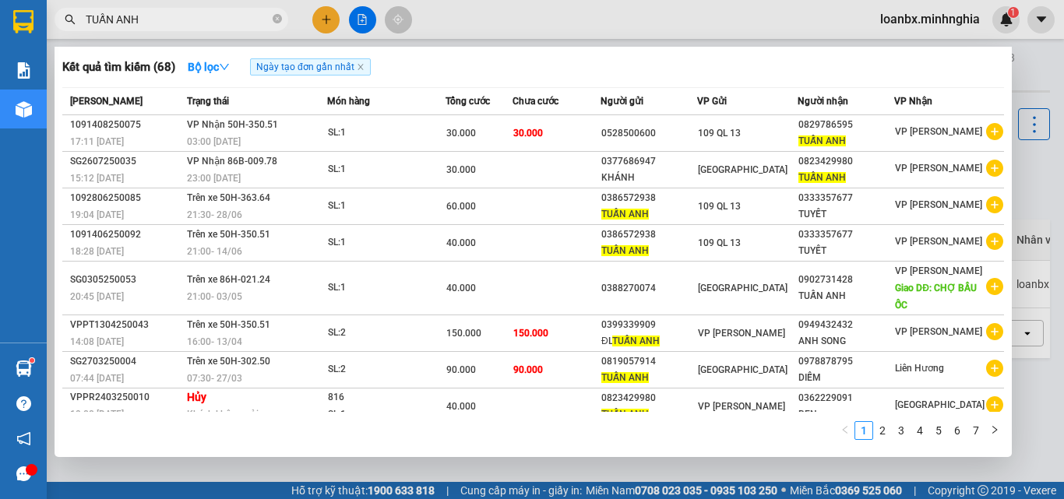
type input "TUẤN ANH"
click at [335, 18] on div at bounding box center [532, 249] width 1064 height 499
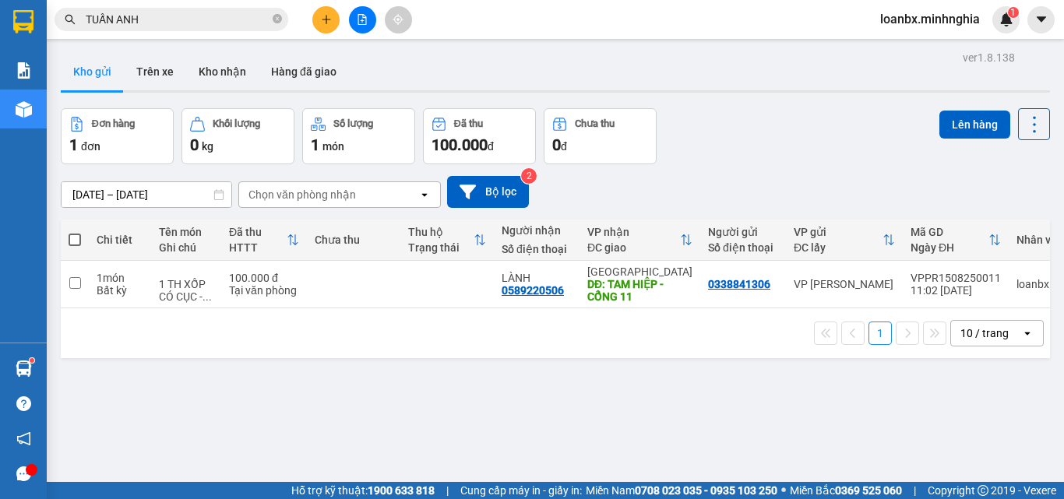
click at [330, 22] on icon "plus" at bounding box center [326, 19] width 11 height 11
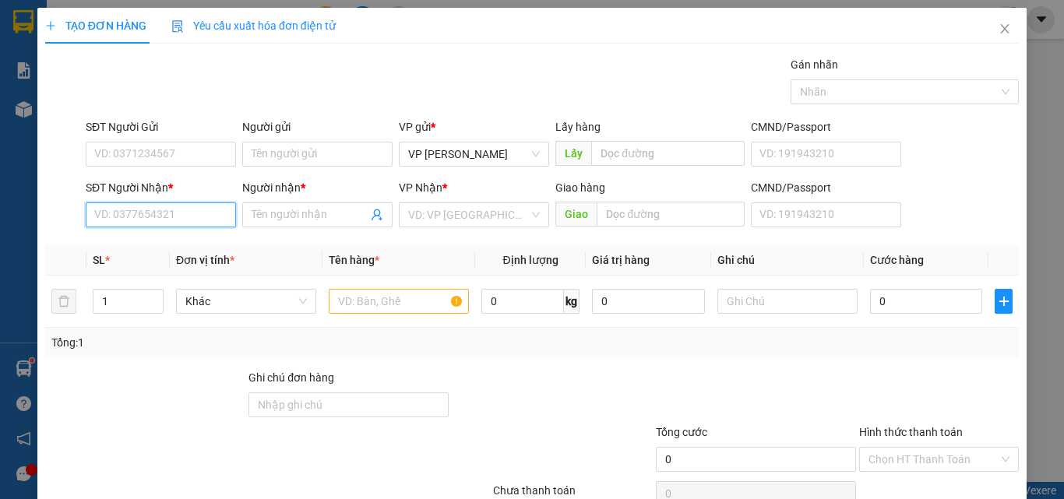
click at [125, 216] on input "SĐT Người Nhận *" at bounding box center [161, 215] width 150 height 25
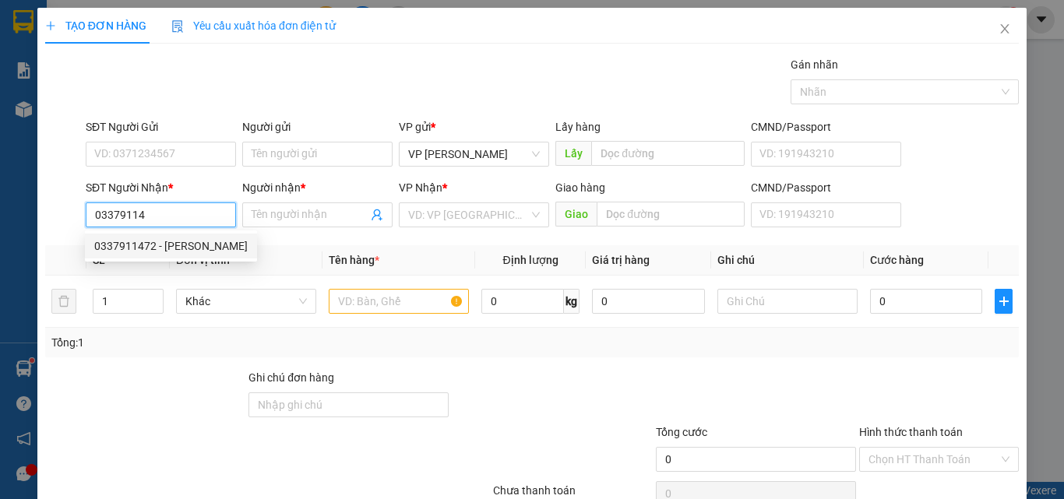
click at [149, 240] on div "0337911472 - [PERSON_NAME]" at bounding box center [170, 246] width 153 height 17
type input "0337911472"
type input "THANH"
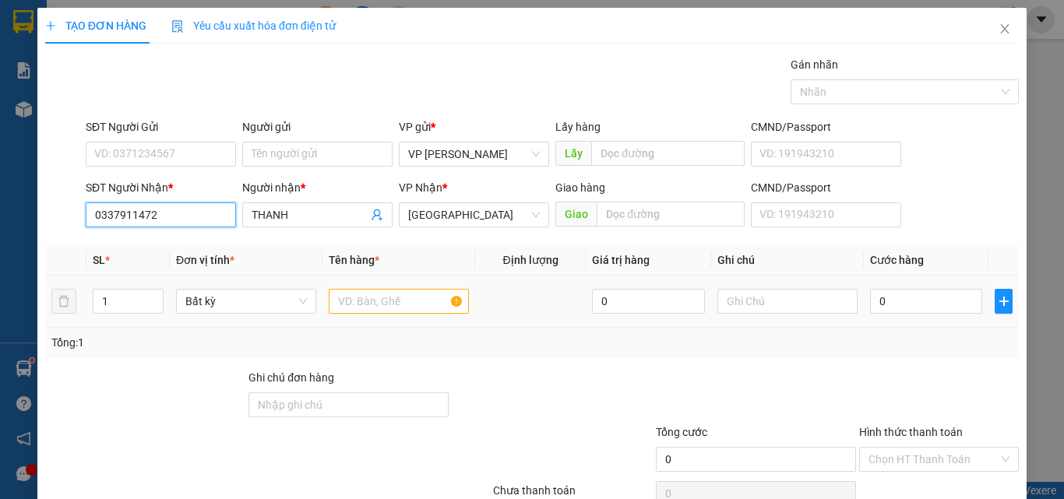
type input "0337911472"
drag, startPoint x: 393, startPoint y: 317, endPoint x: 390, endPoint y: 301, distance: 16.7
click at [394, 317] on td at bounding box center [399, 302] width 153 height 52
click at [390, 299] on input "text" at bounding box center [399, 301] width 140 height 25
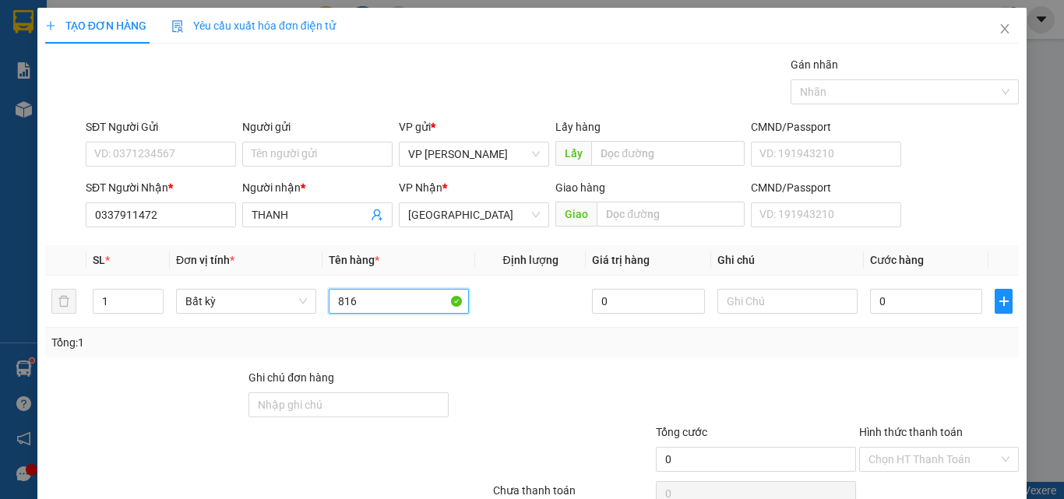
type input "816"
click at [152, 139] on div "SĐT Người Gửi" at bounding box center [161, 129] width 150 height 23
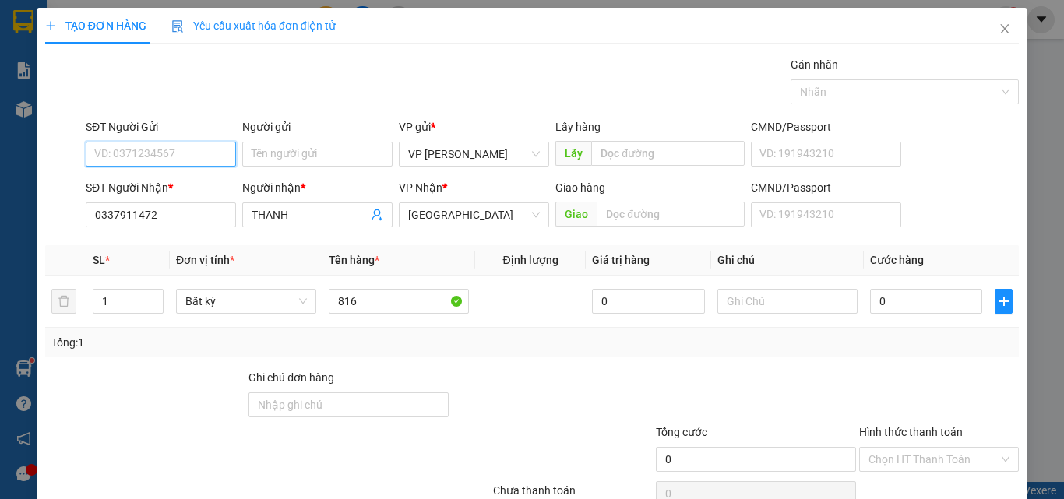
click at [152, 146] on input "SĐT Người Gửi" at bounding box center [161, 154] width 150 height 25
click at [173, 177] on div "0392938026 - MẸ CHÍN" at bounding box center [159, 185] width 149 height 25
type input "0392938026"
type input "MẸ CHÍN"
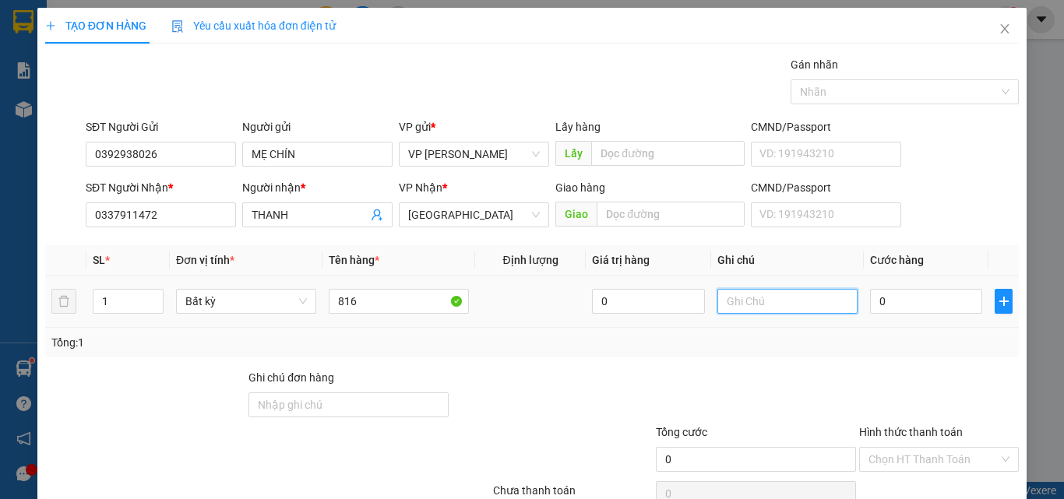
click at [772, 306] on input "text" at bounding box center [788, 301] width 140 height 25
type input "1 THX - CÁ"
click at [879, 303] on input "0" at bounding box center [926, 301] width 112 height 25
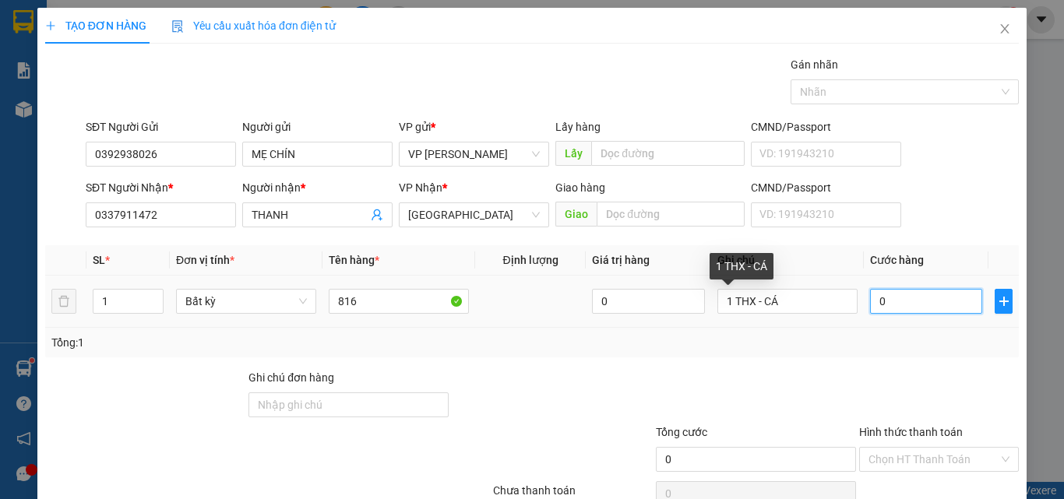
type input "4"
type input "40"
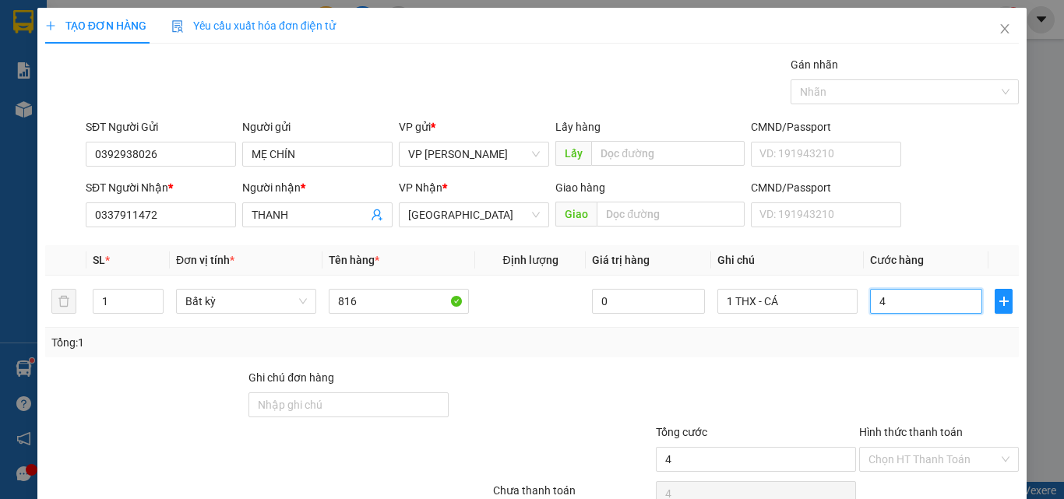
type input "40"
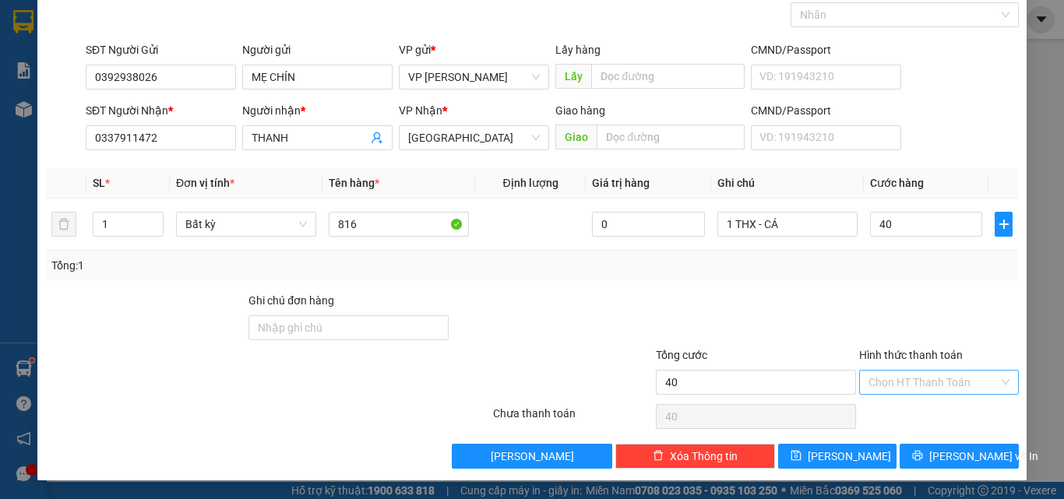
type input "40.000"
click at [919, 377] on input "Hình thức thanh toán" at bounding box center [934, 382] width 130 height 23
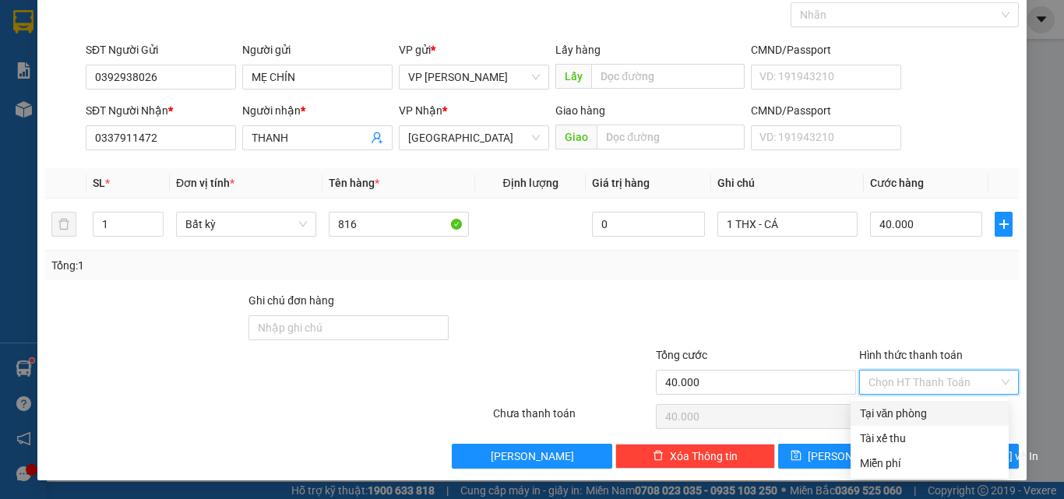
click at [904, 419] on div "Tại văn phòng" at bounding box center [929, 413] width 139 height 17
type input "0"
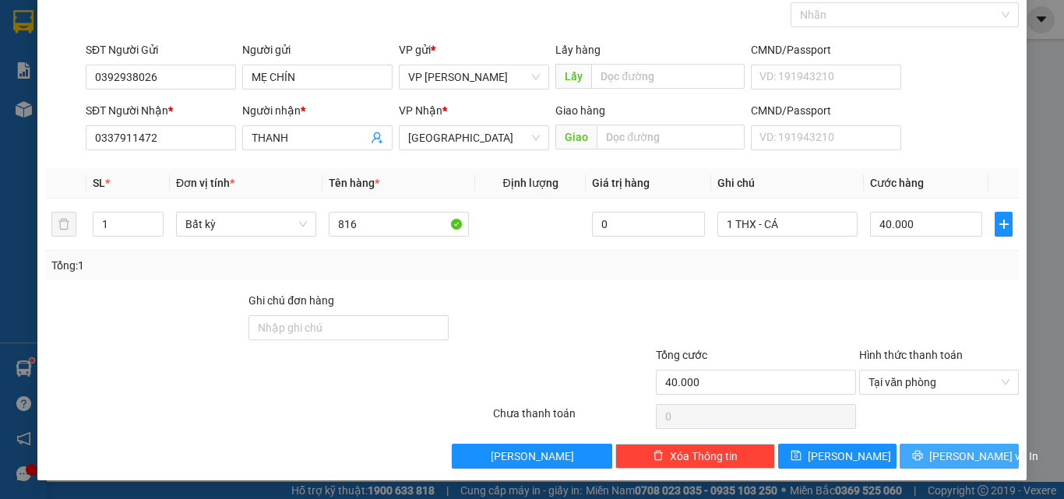
click at [936, 468] on button "[PERSON_NAME] và In" at bounding box center [959, 456] width 119 height 25
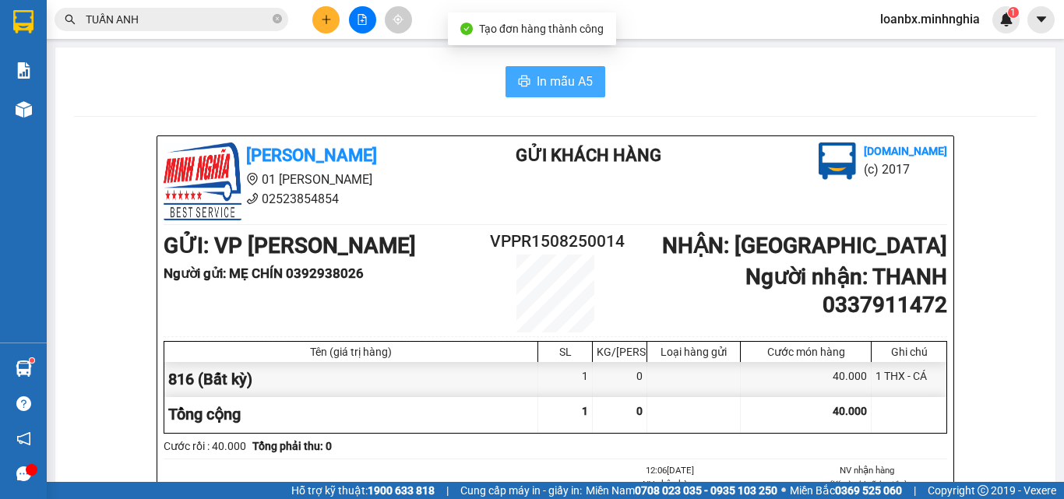
click at [558, 90] on span "In mẫu A5" at bounding box center [565, 81] width 56 height 19
click at [330, 15] on icon "plus" at bounding box center [326, 19] width 11 height 11
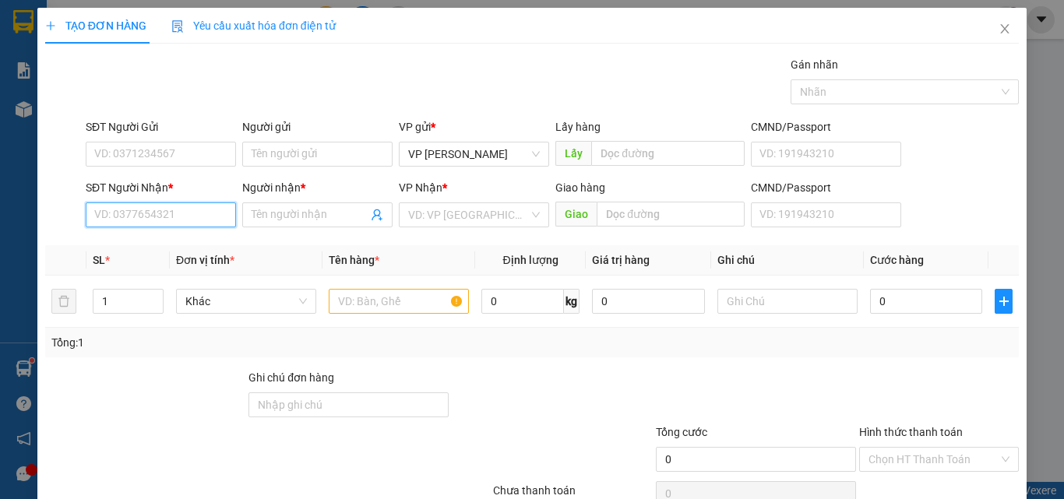
click at [134, 213] on input "SĐT Người Nhận *" at bounding box center [161, 215] width 150 height 25
click at [164, 244] on div "0967962658 - QUÝ" at bounding box center [159, 246] width 130 height 17
type input "0967962658"
type input "QUÝ"
type input "BX ĐỒNG NAI - N3 VŨNG TÀU"
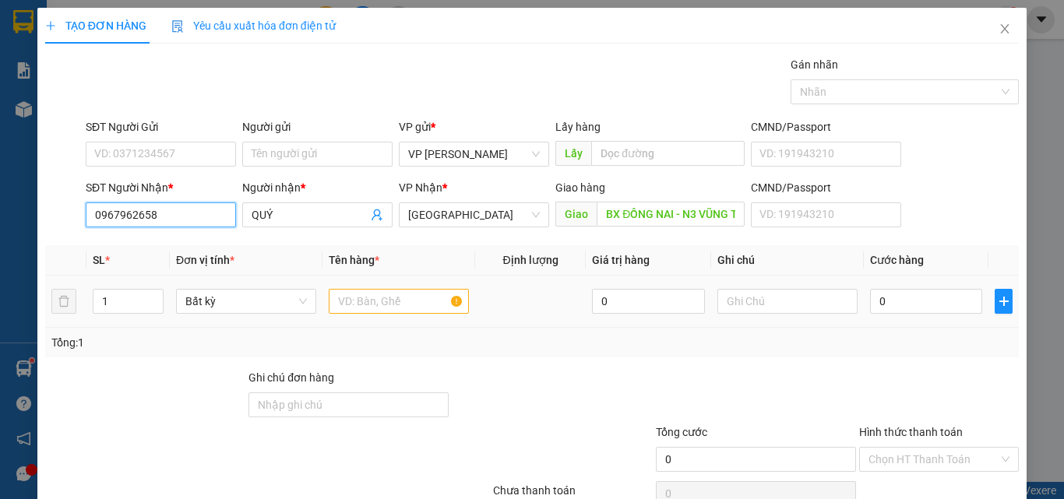
type input "0967962658"
click at [380, 307] on input "text" at bounding box center [399, 301] width 140 height 25
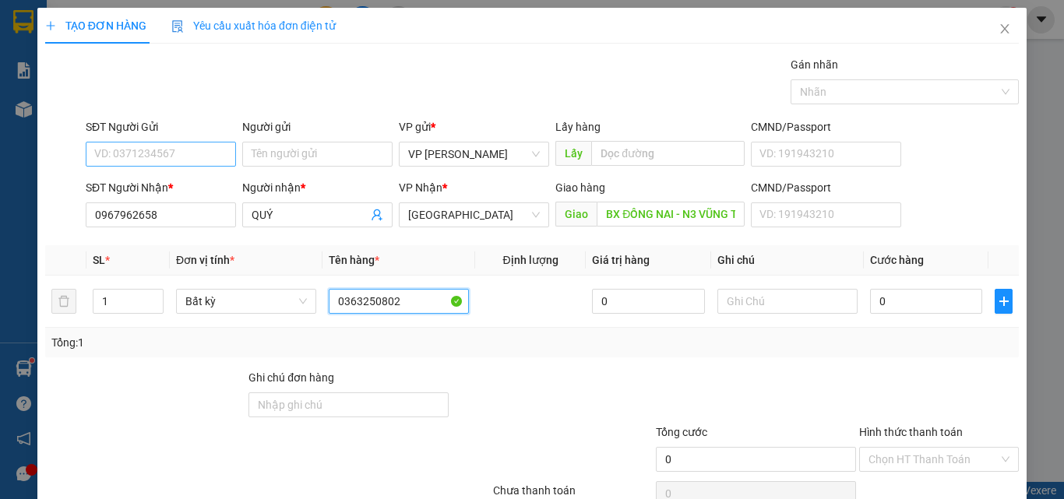
type input "0363250802"
click at [175, 164] on input "SĐT Người Gửi" at bounding box center [161, 154] width 150 height 25
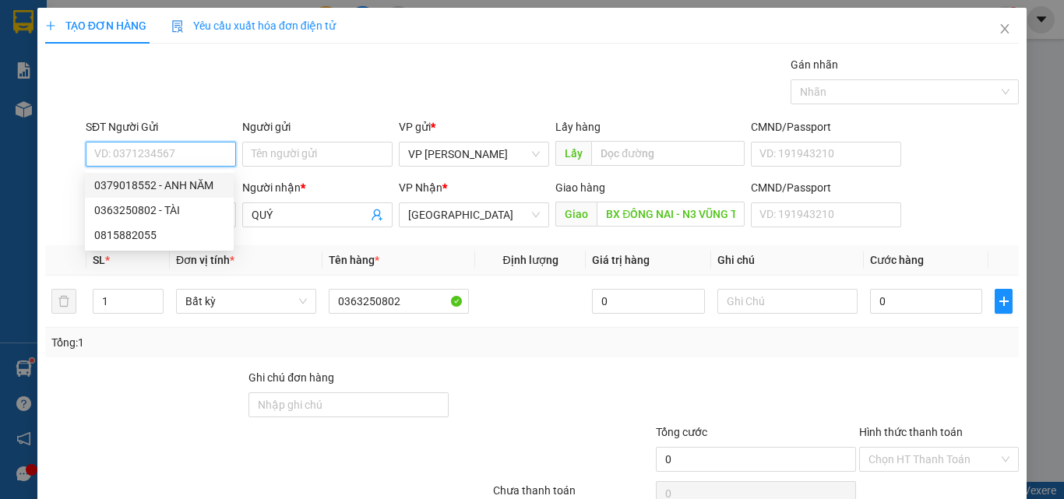
click at [177, 178] on div "0379018552 - ANH NĂM" at bounding box center [159, 185] width 130 height 17
type input "0379018552"
type input "ANH NĂM"
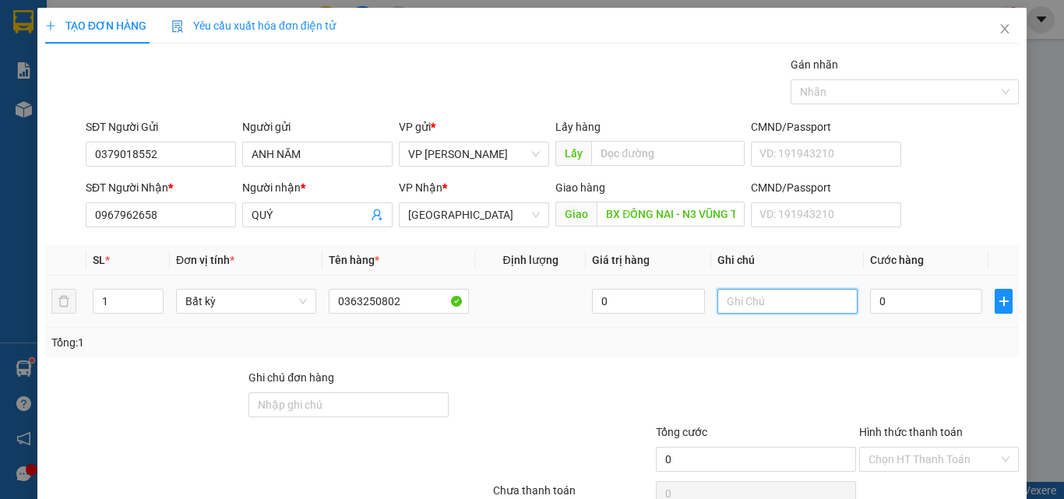
click at [761, 305] on input "text" at bounding box center [788, 301] width 140 height 25
type input "1 THX CÓ THG -"
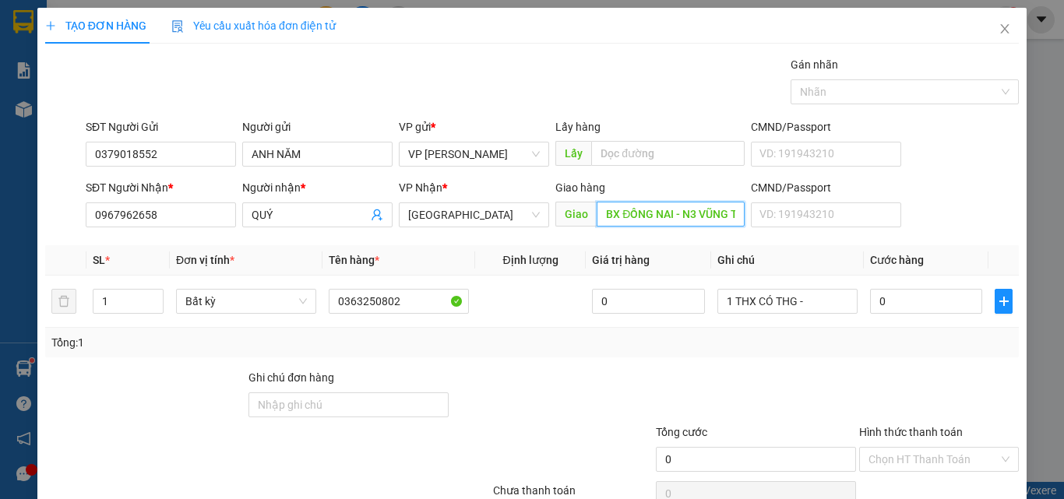
click at [697, 212] on input "BX ĐỒNG NAI - N3 VŨNG TÀU" at bounding box center [671, 214] width 148 height 25
drag, startPoint x: 682, startPoint y: 212, endPoint x: 795, endPoint y: 216, distance: 113.0
click at [795, 216] on div "SĐT Người Nhận * 0967962658 Người nhận * QUÝ VP Nhận * [GEOGRAPHIC_DATA] Giao h…" at bounding box center [553, 206] width 940 height 55
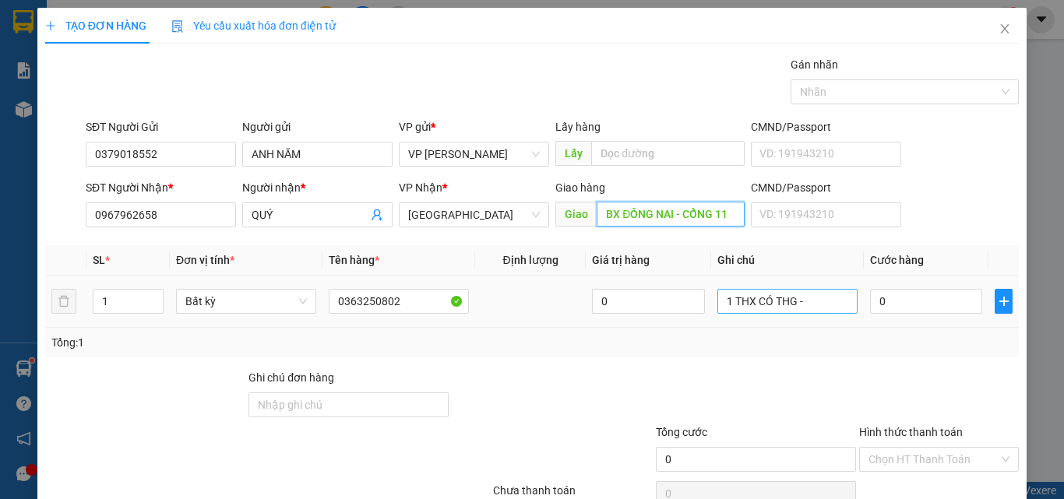
type input "BX ĐỒNG NAI - CỔNG 11"
click at [845, 305] on input "1 THX CÓ THG -" at bounding box center [788, 301] width 140 height 25
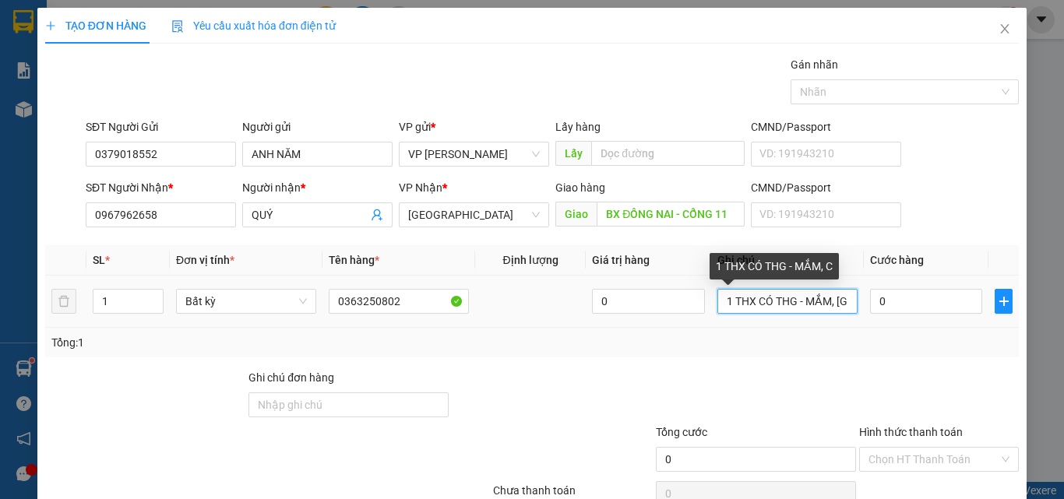
scroll to position [0, 6]
type input "1 THX CÓ THG - MẮM, CÁ"
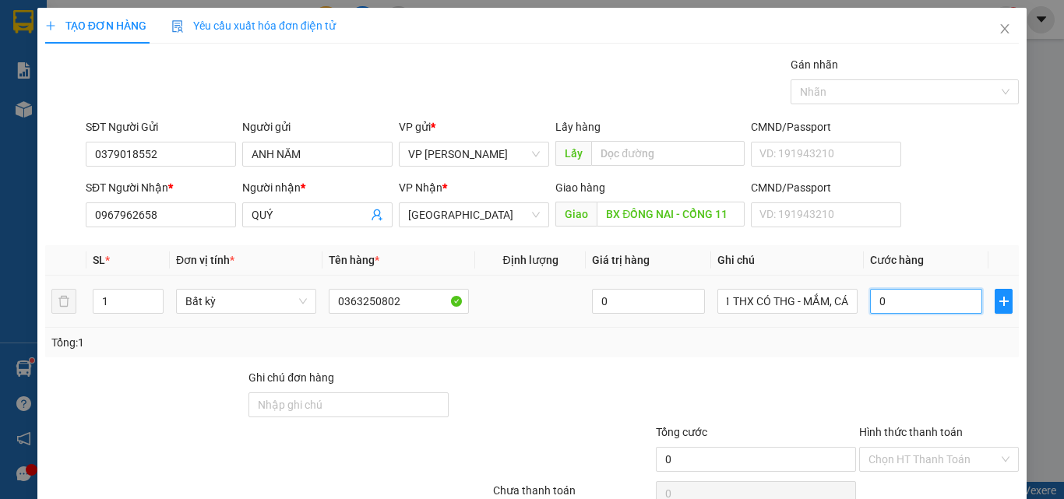
scroll to position [0, 0]
click at [904, 302] on input "0" at bounding box center [926, 301] width 112 height 25
type input "5"
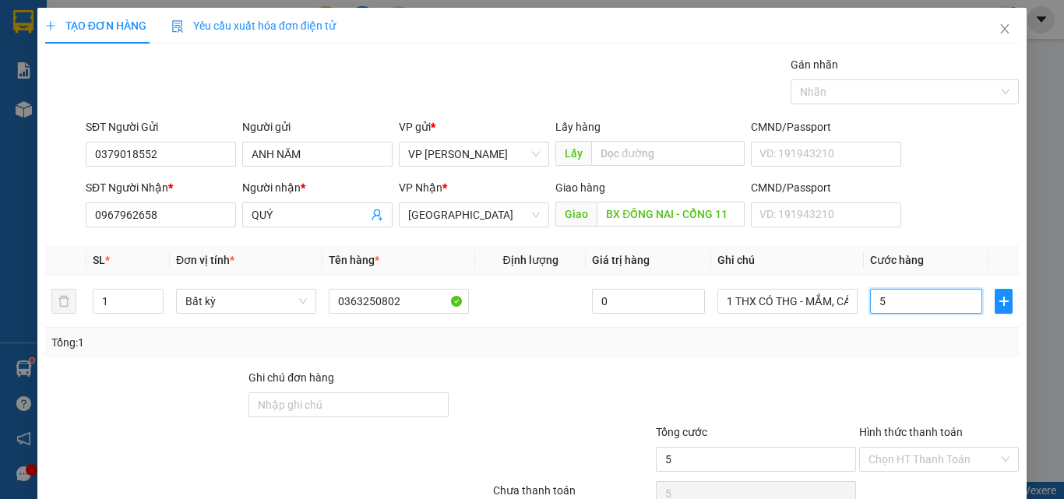
type input "58"
type input "5"
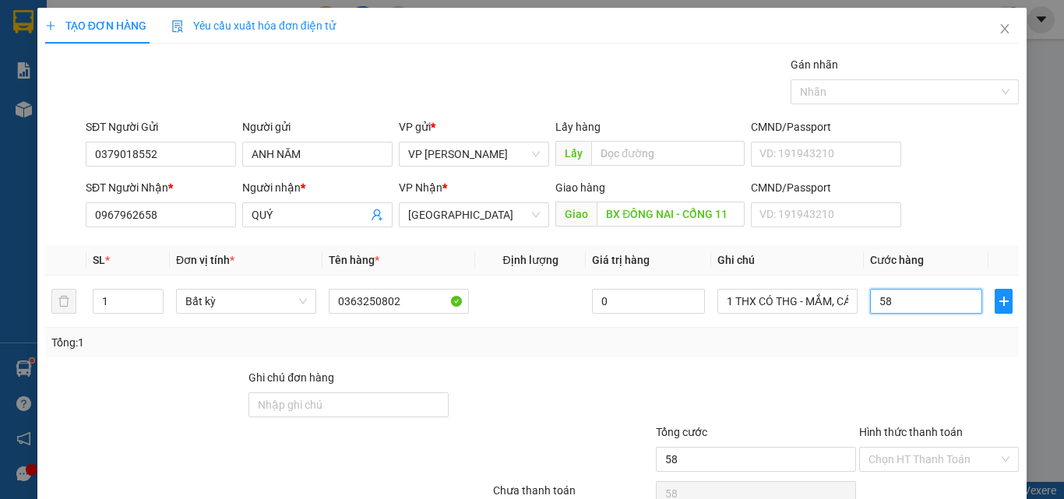
type input "5"
type input "0"
type input "08"
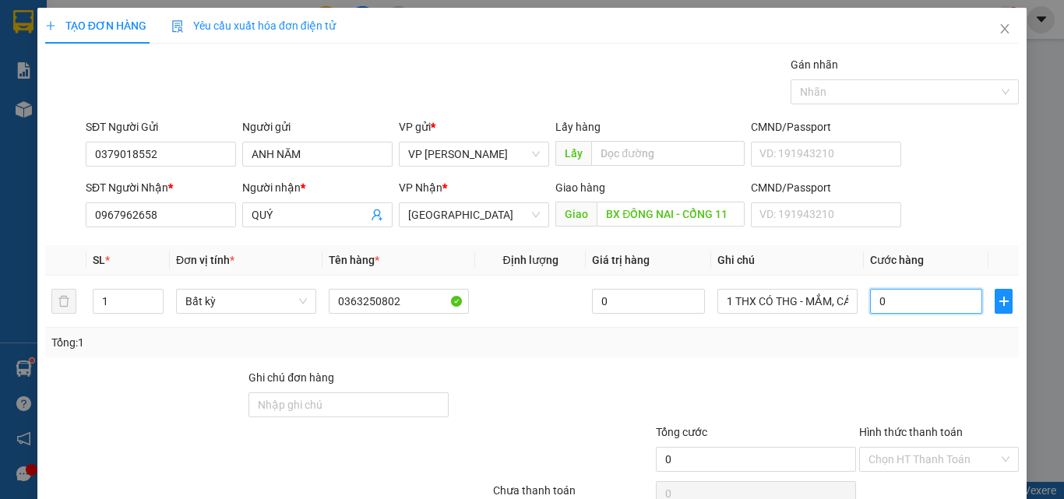
type input "8"
type input "080"
type input "80"
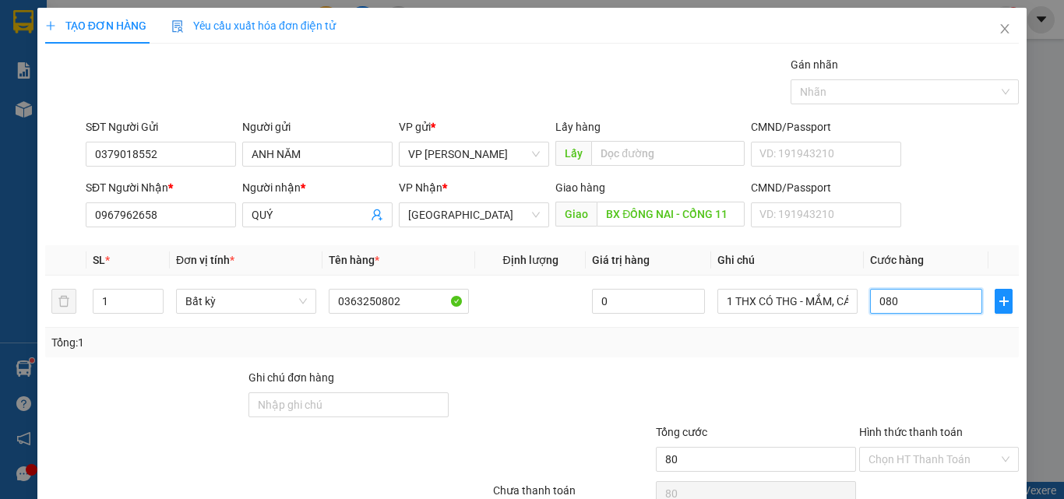
scroll to position [77, 0]
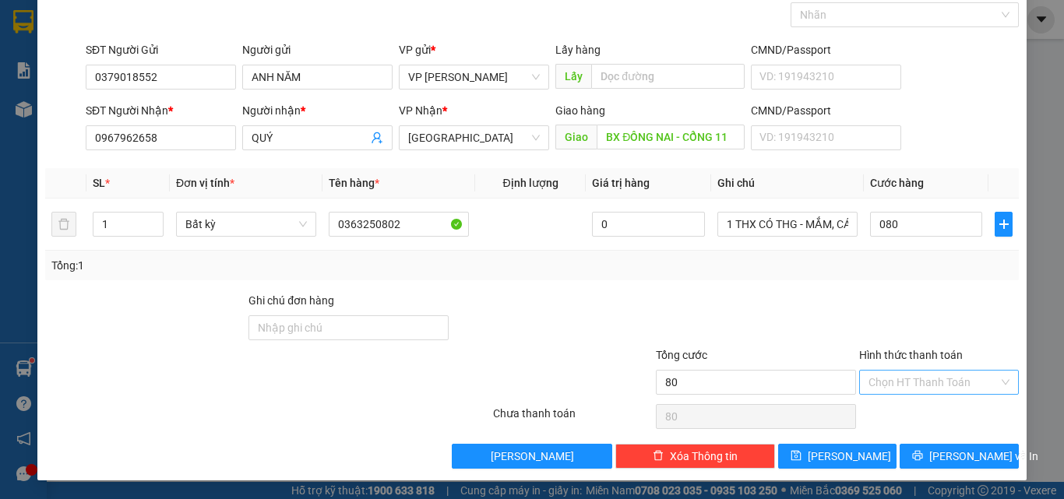
type input "80.000"
click at [899, 379] on input "Hình thức thanh toán" at bounding box center [934, 382] width 130 height 23
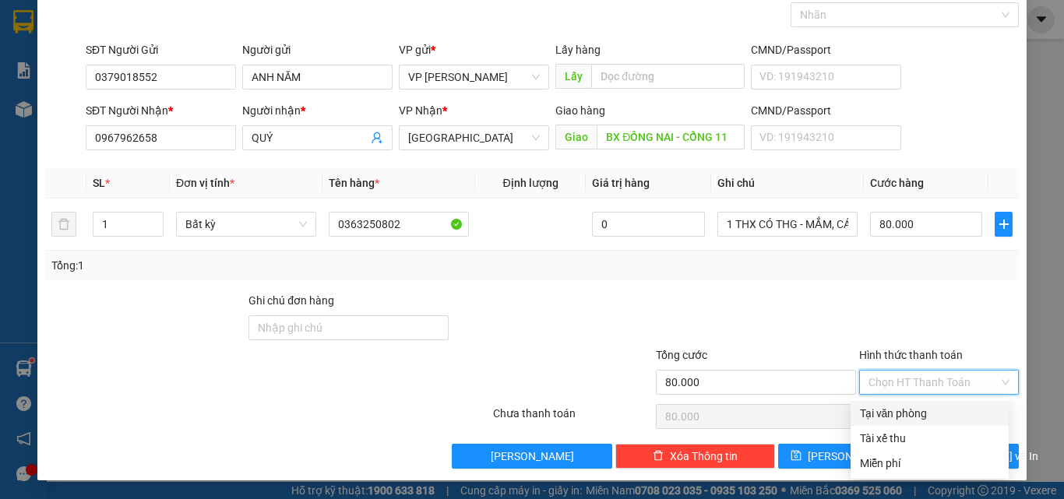
drag, startPoint x: 914, startPoint y: 412, endPoint x: 926, endPoint y: 432, distance: 22.7
click at [914, 413] on div "Tại văn phòng" at bounding box center [929, 413] width 139 height 17
type input "0"
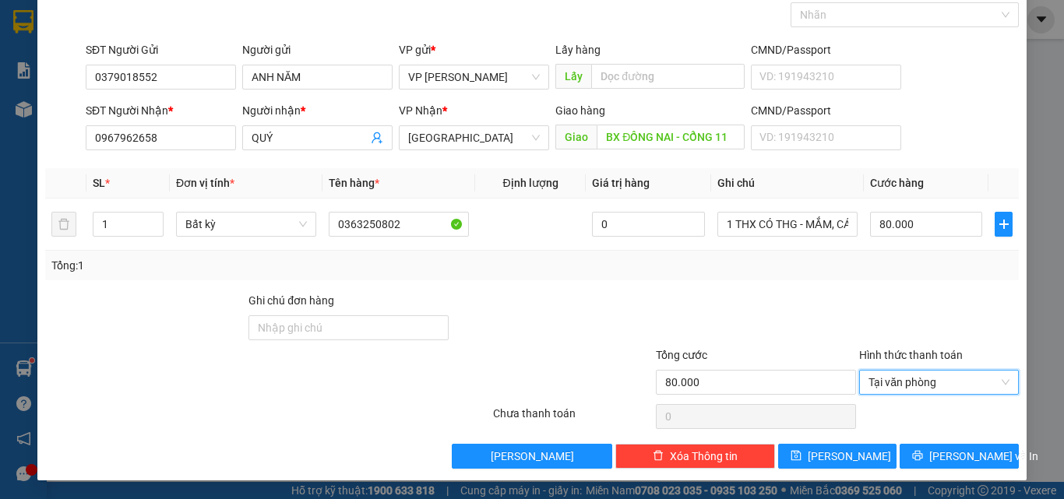
click at [948, 472] on div "TẠO ĐƠN HÀNG Yêu cầu xuất hóa đơn điện tử Transit Pickup Surcharge Ids Transit …" at bounding box center [531, 206] width 989 height 550
click at [940, 442] on div "Transit Pickup Surcharge Ids Transit Deliver Surcharge Ids Transit Deliver Surc…" at bounding box center [532, 224] width 974 height 490
click at [944, 449] on span "[PERSON_NAME] và In" at bounding box center [983, 456] width 109 height 17
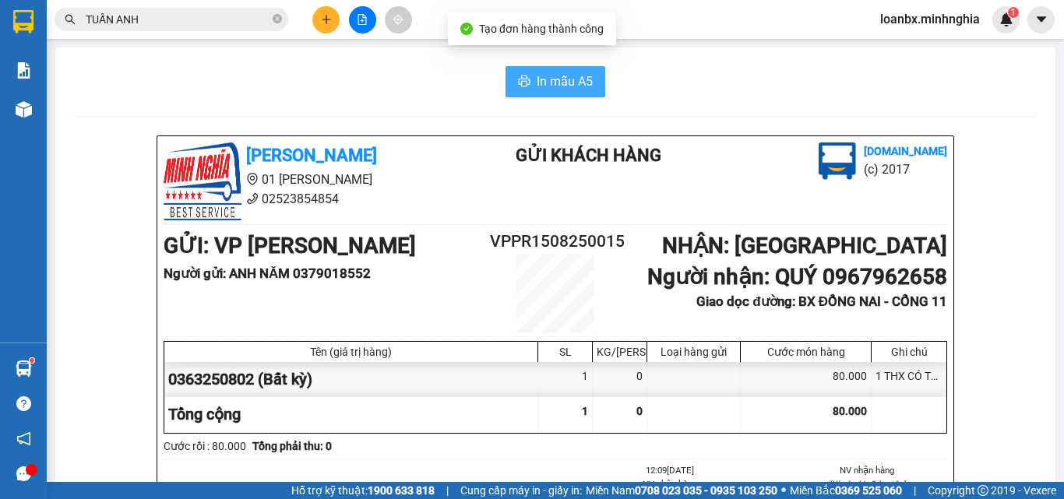
click at [518, 83] on icon "printer" at bounding box center [524, 81] width 12 height 12
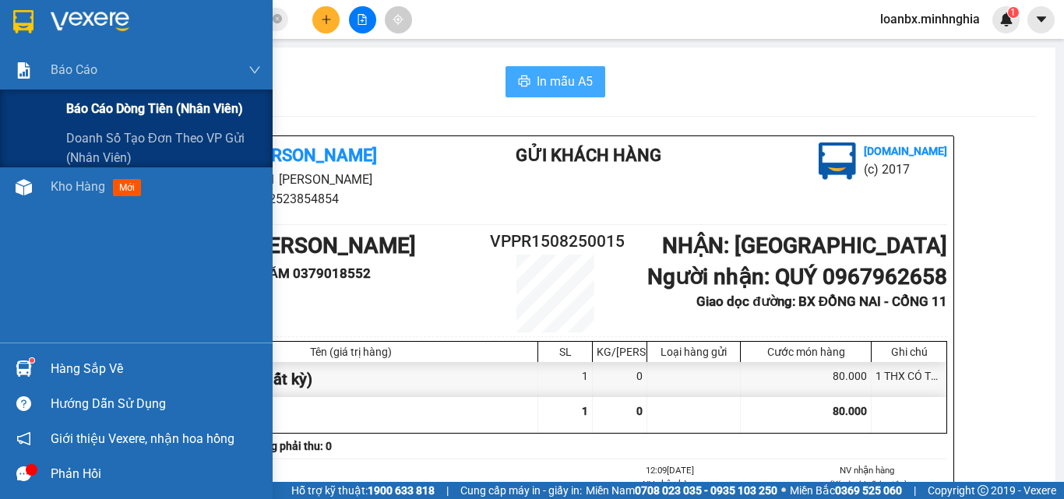
click at [89, 105] on span "Báo cáo dòng tiền (nhân viên)" at bounding box center [154, 108] width 177 height 19
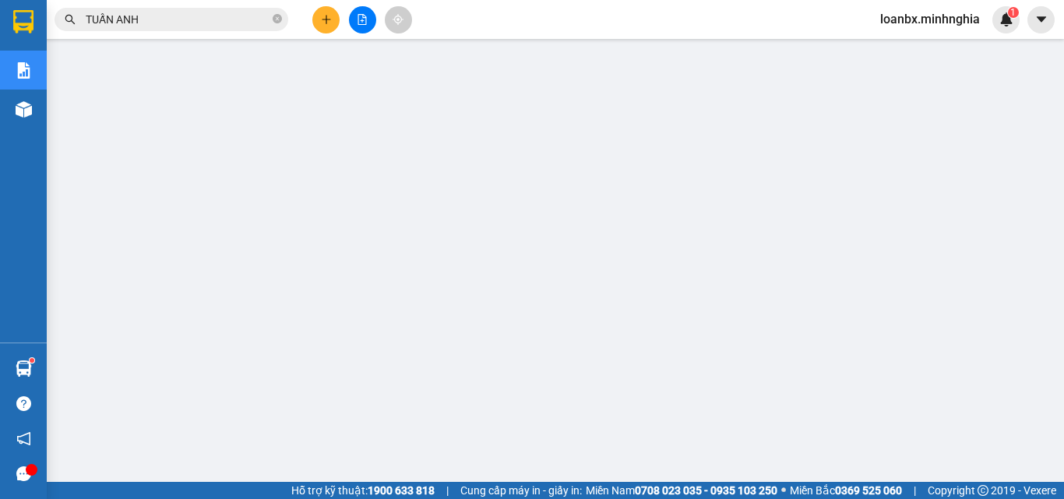
click at [43, 108] on div "Kho hàng mới" at bounding box center [23, 109] width 47 height 39
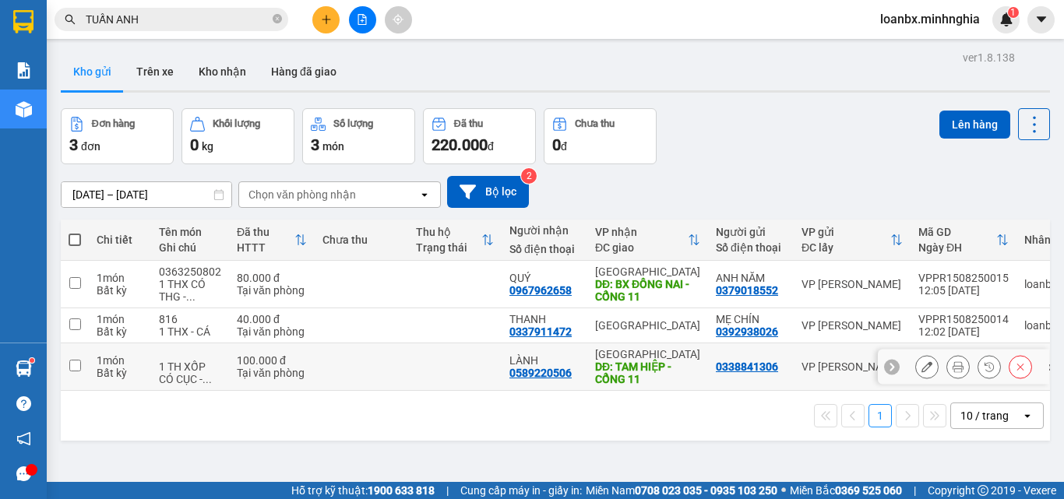
click at [335, 352] on td at bounding box center [361, 368] width 93 height 48
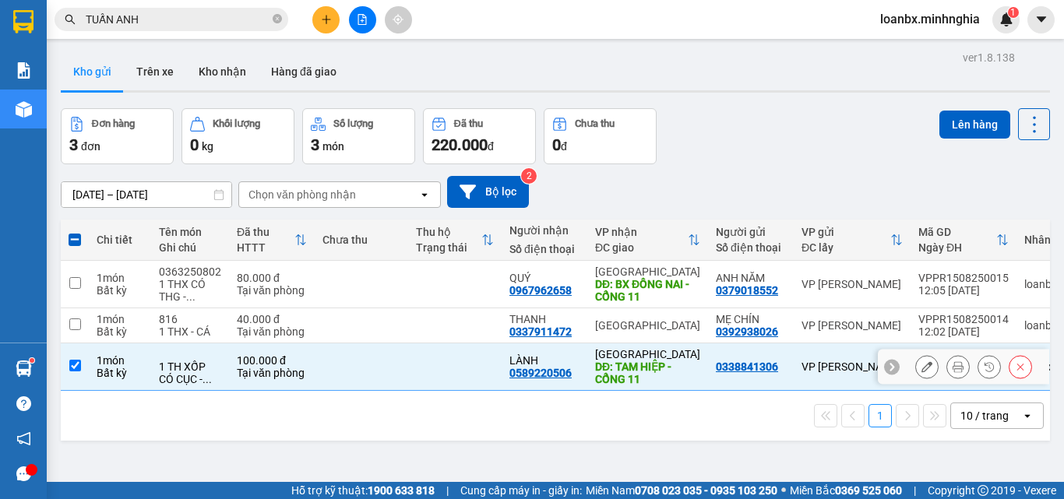
drag, startPoint x: 295, startPoint y: 362, endPoint x: 305, endPoint y: 362, distance: 10.1
click at [305, 362] on td "100.000 đ Tại văn phòng" at bounding box center [272, 368] width 86 height 48
checkbox input "false"
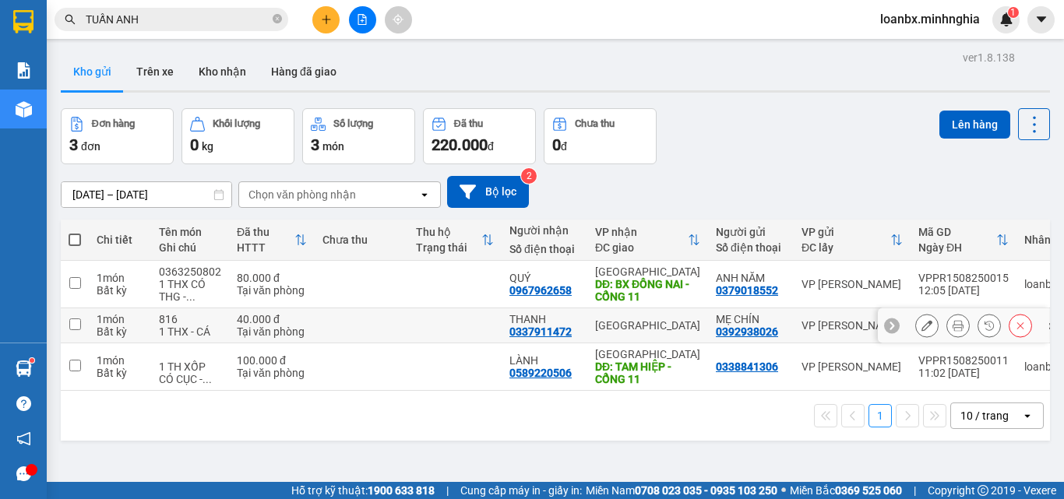
click at [344, 330] on td at bounding box center [361, 326] width 93 height 35
checkbox input "true"
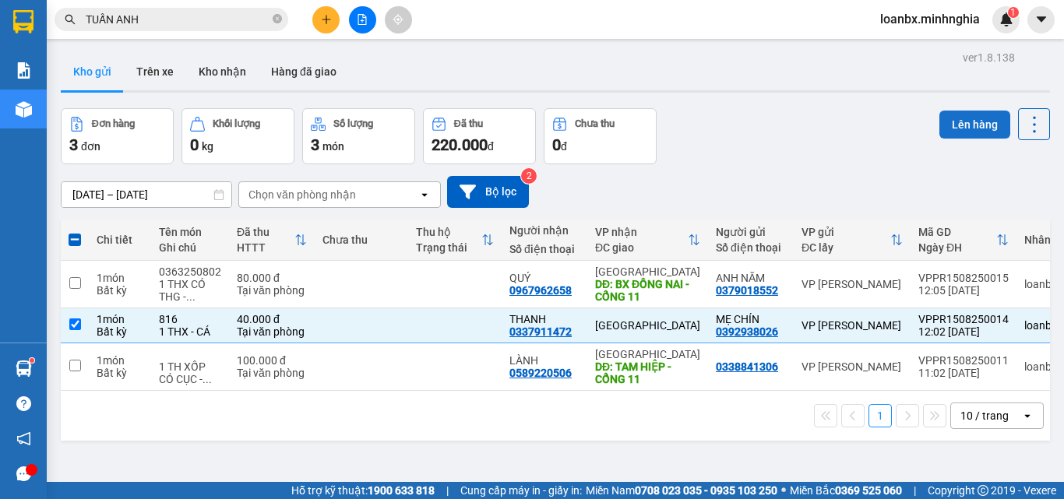
click at [978, 111] on button "Lên hàng" at bounding box center [975, 125] width 71 height 28
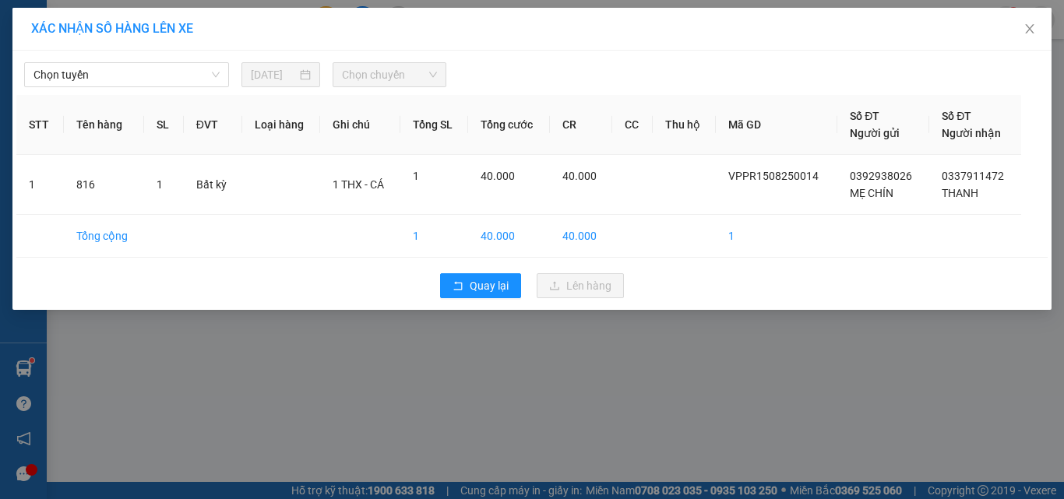
click at [145, 104] on tr "STT Tên hàng SL ĐVT Loại hàng Ghi chú Tổng SL Tổng cước CR CC Thu hộ Mã GD Số Đ…" at bounding box center [532, 125] width 1032 height 60
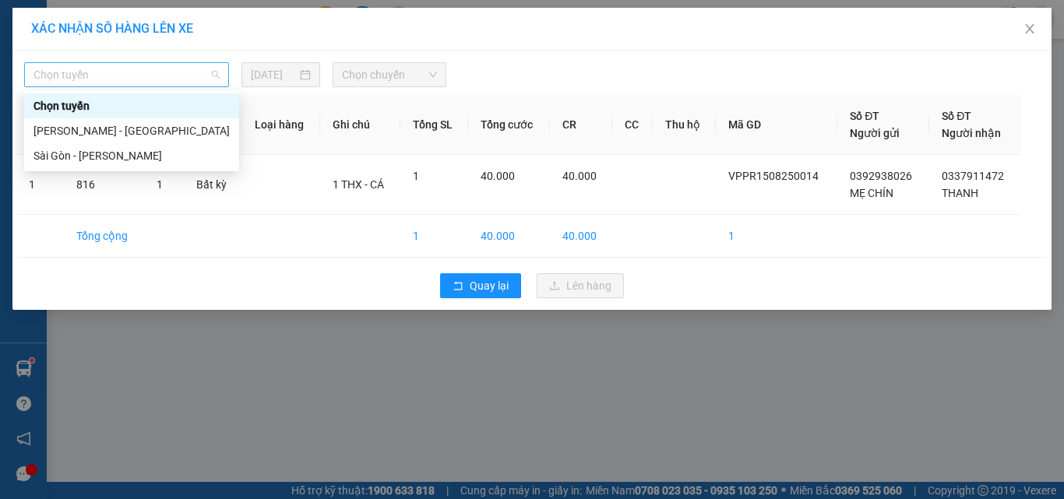
click at [168, 81] on span "Chọn tuyến" at bounding box center [127, 74] width 186 height 23
click at [129, 135] on div "[PERSON_NAME] - [GEOGRAPHIC_DATA]" at bounding box center [132, 130] width 196 height 17
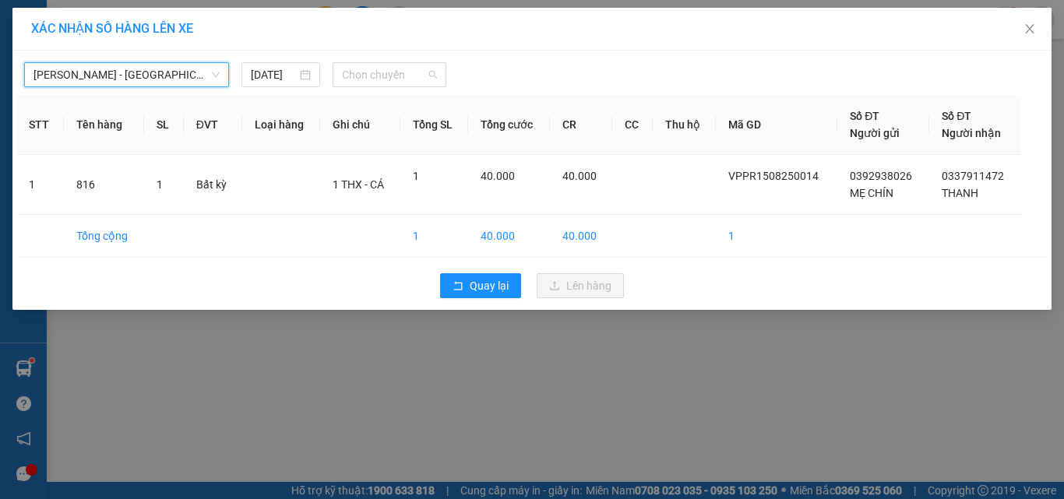
drag, startPoint x: 369, startPoint y: 74, endPoint x: 376, endPoint y: 104, distance: 30.3
click at [373, 75] on span "Chọn chuyến" at bounding box center [390, 74] width 96 height 23
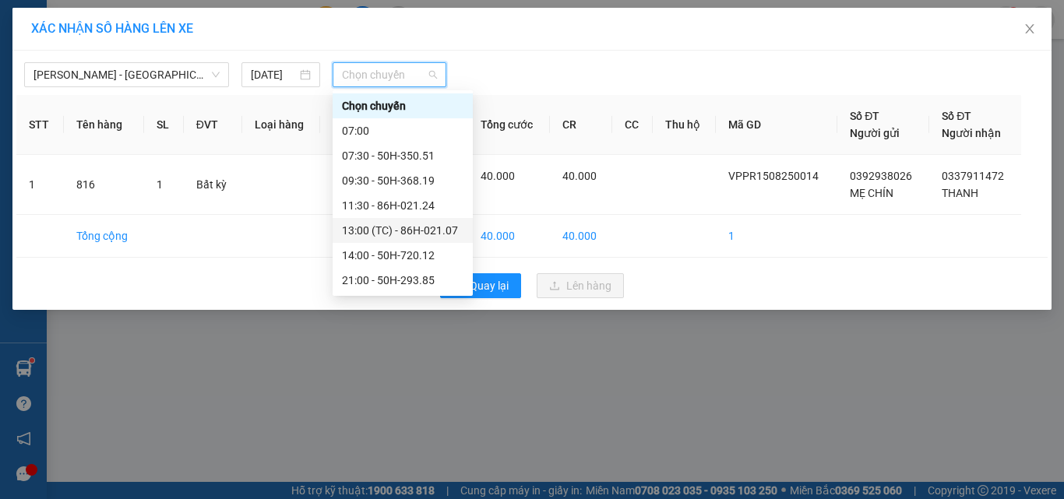
click at [395, 232] on div "13:00 (TC) - 86H-021.07" at bounding box center [403, 230] width 122 height 17
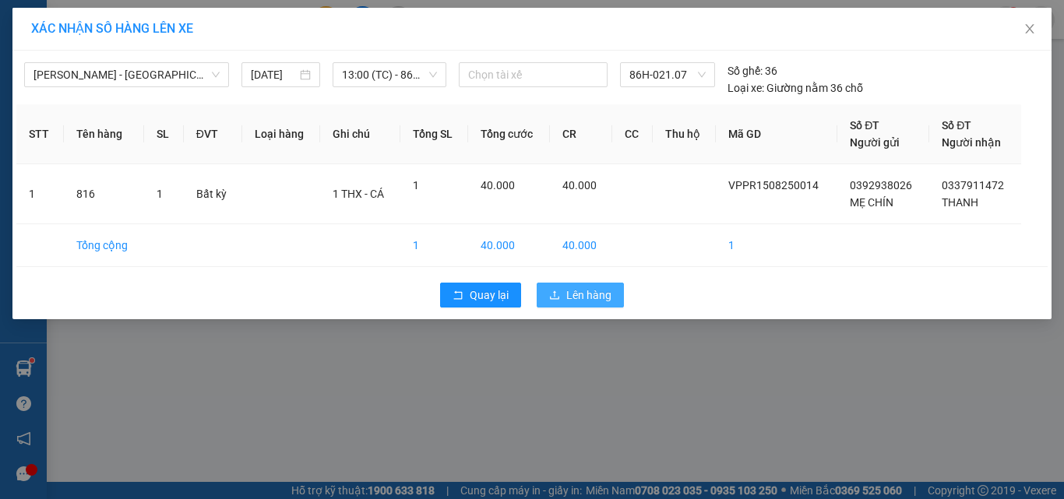
click at [560, 290] on icon "upload" at bounding box center [554, 295] width 11 height 11
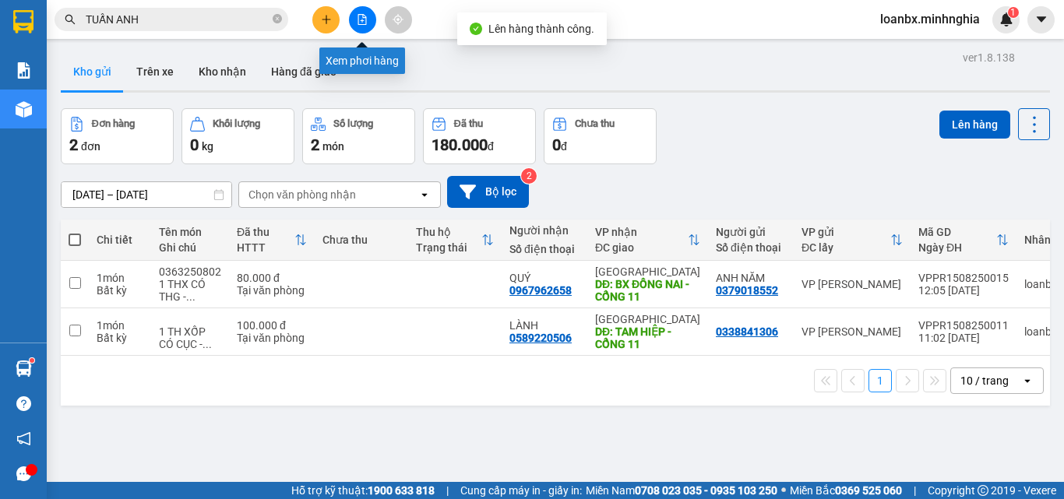
click at [358, 19] on button at bounding box center [362, 19] width 27 height 27
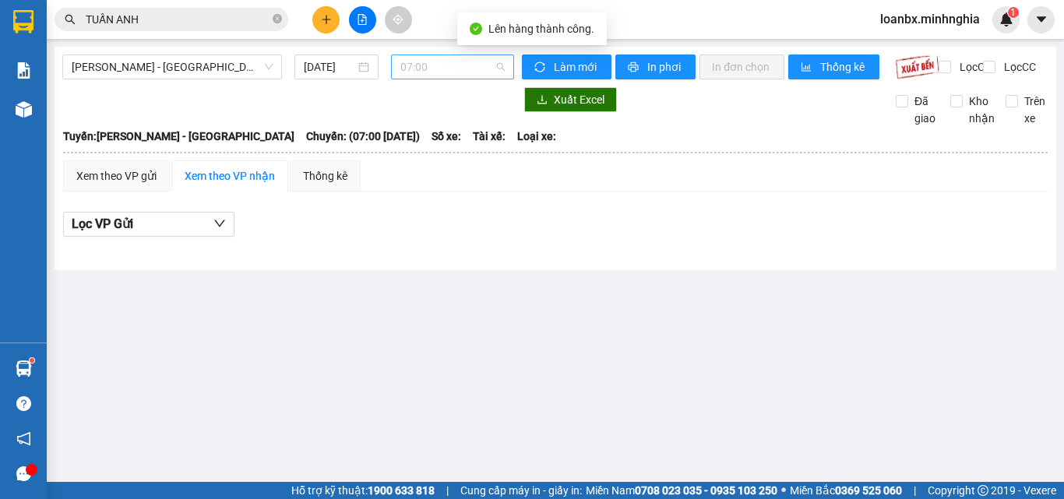
click at [429, 67] on span "07:00" at bounding box center [452, 66] width 104 height 23
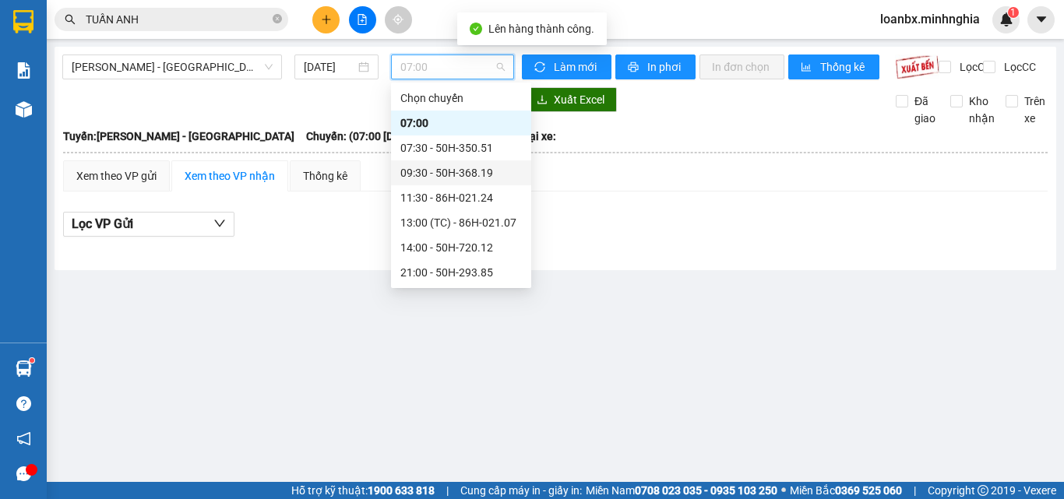
scroll to position [78, 0]
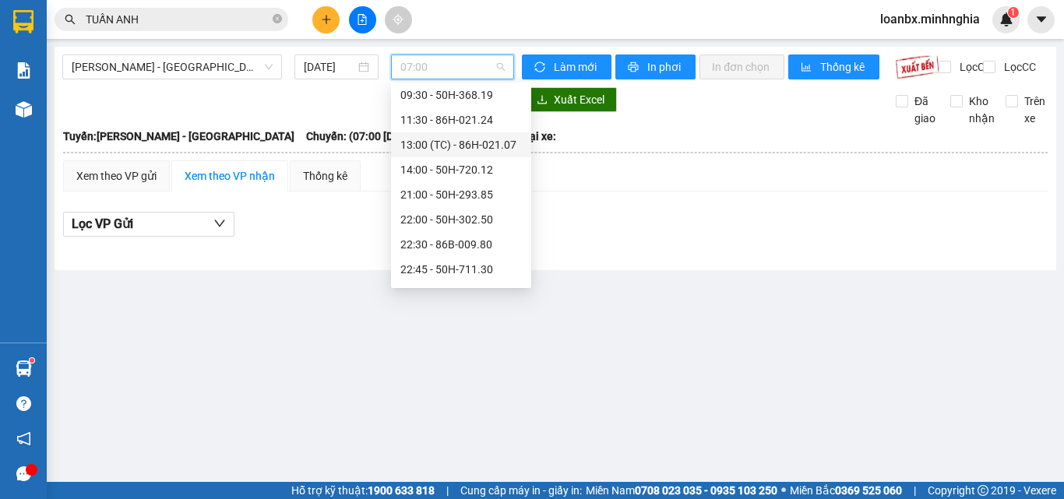
click at [439, 153] on div "13:00 (TC) - 86H-021.07" at bounding box center [461, 144] width 140 height 25
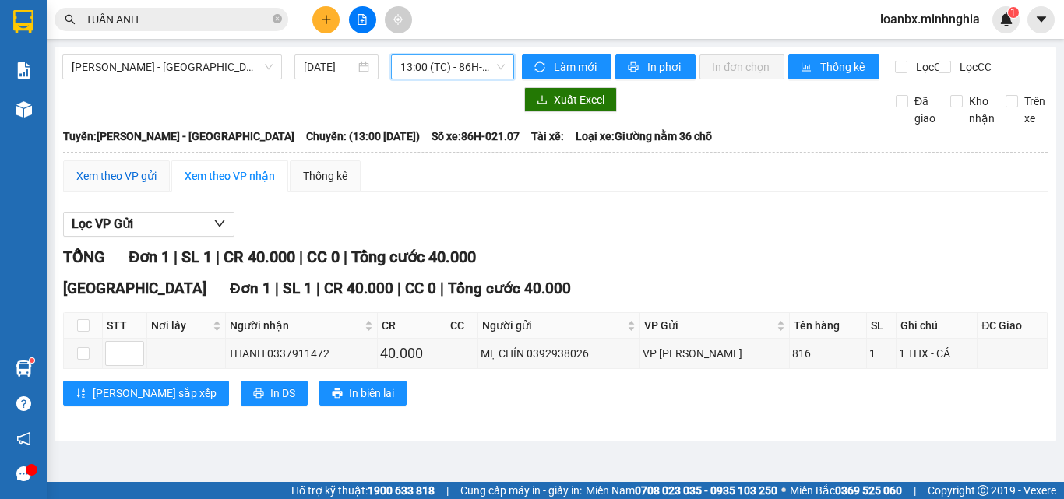
click at [129, 185] on div "Xem theo VP gửi" at bounding box center [116, 176] width 80 height 17
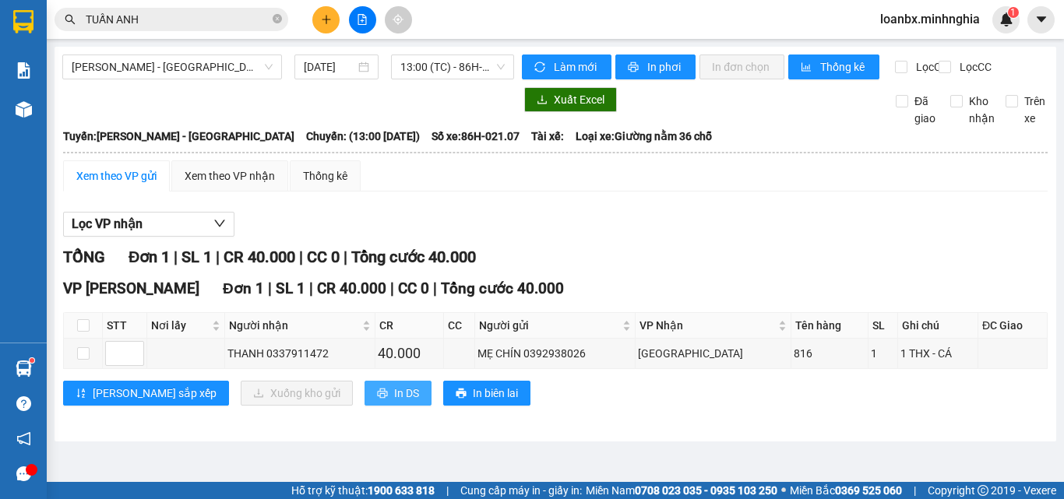
click at [394, 402] on span "In DS" at bounding box center [406, 393] width 25 height 17
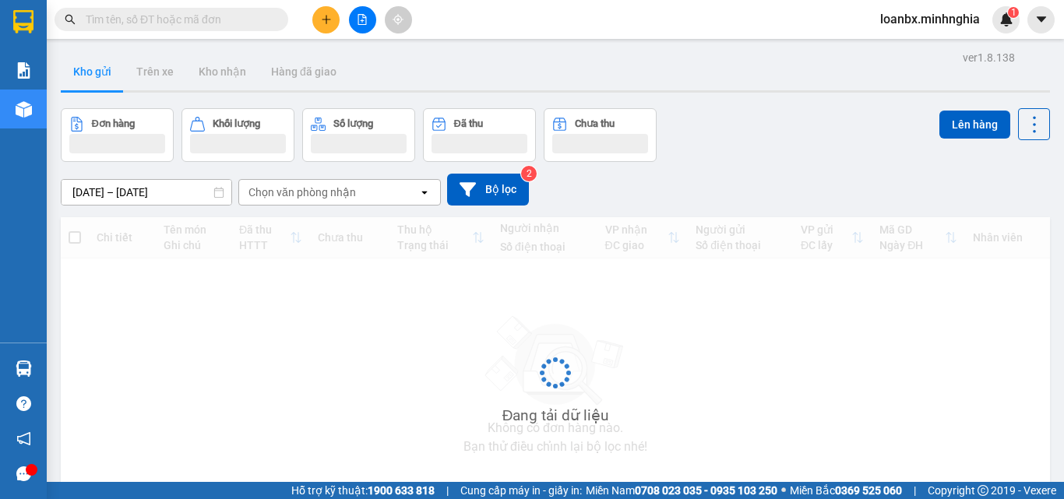
click at [173, 25] on input "text" at bounding box center [178, 19] width 184 height 17
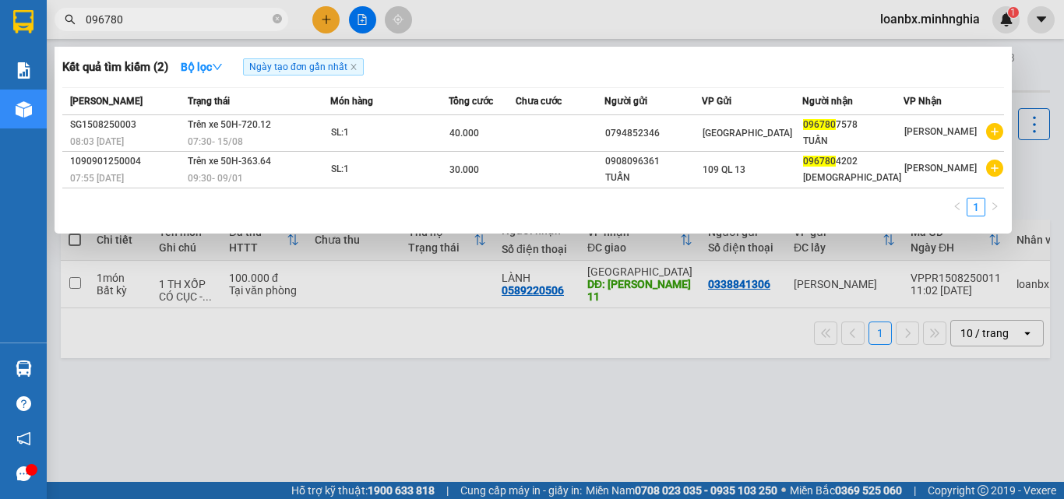
type input "096780"
